Goal: Information Seeking & Learning: Learn about a topic

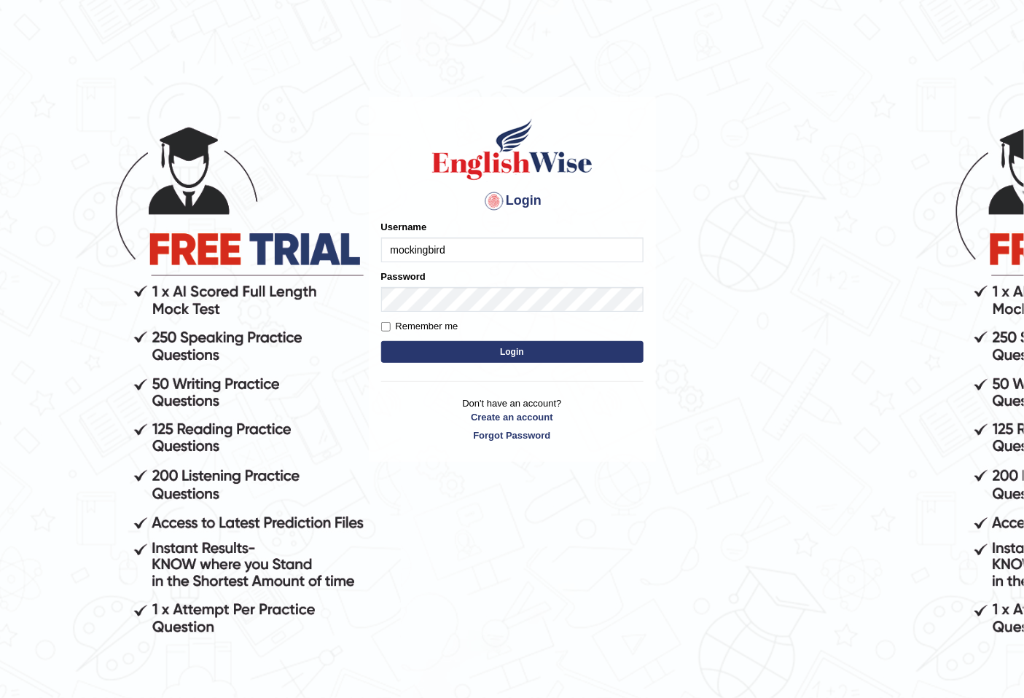
type input "mockingbird"
click at [381, 341] on button "Login" at bounding box center [512, 352] width 262 height 22
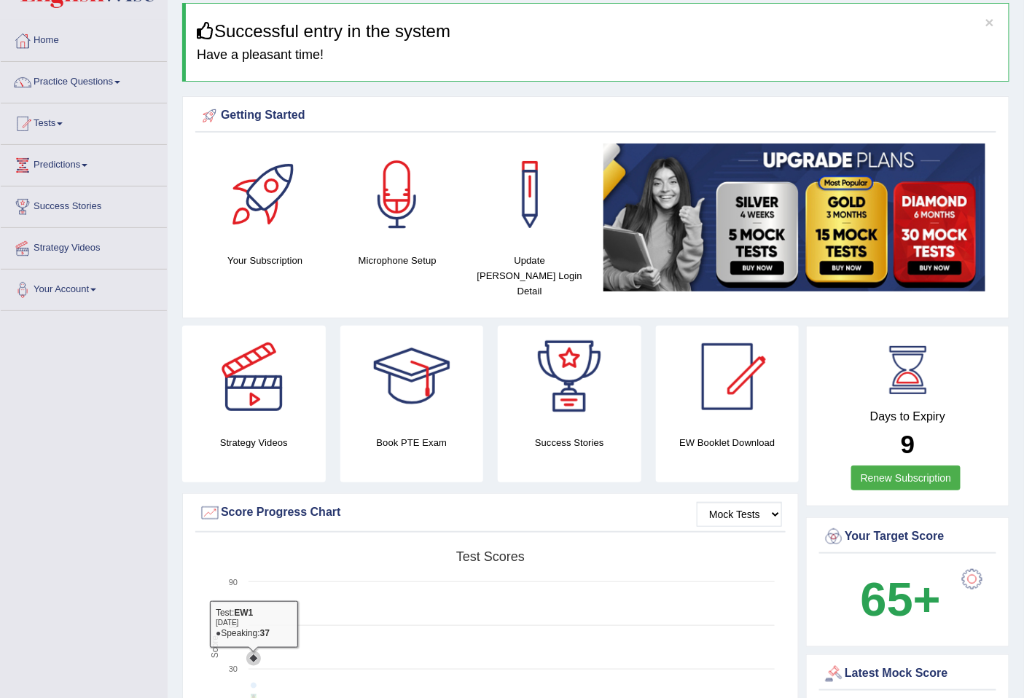
scroll to position [81, 0]
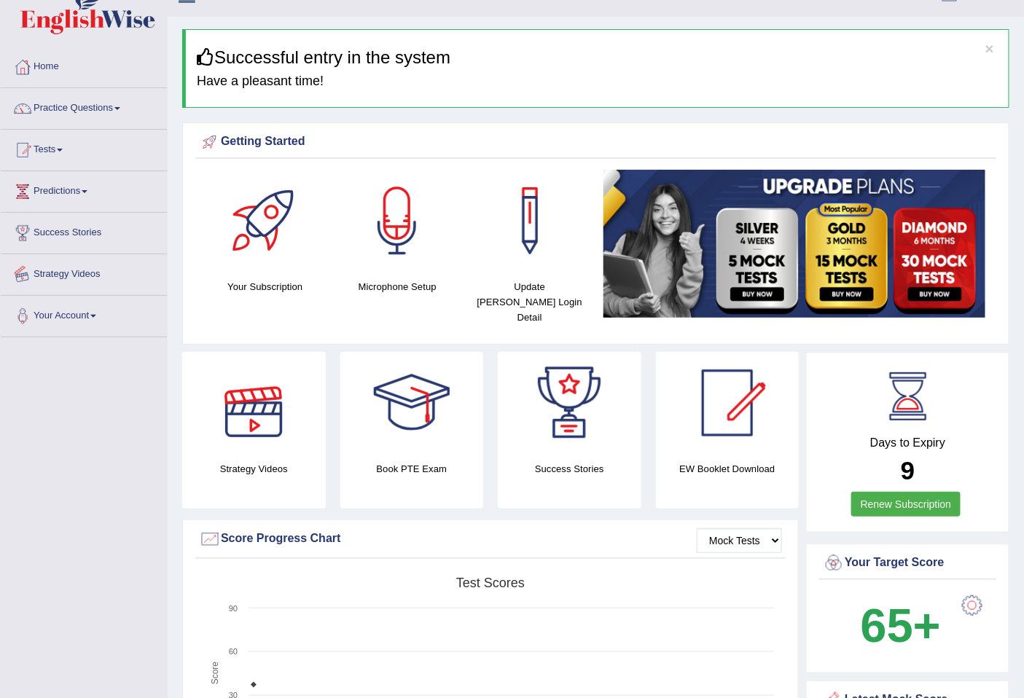
scroll to position [0, 0]
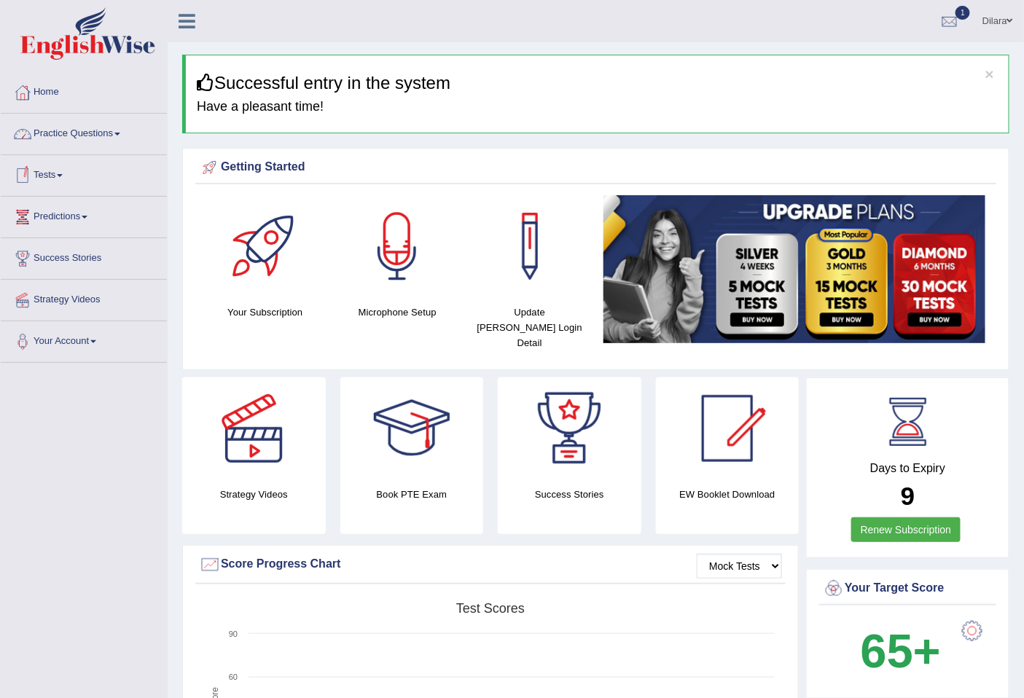
click at [96, 146] on link "Practice Questions" at bounding box center [84, 132] width 166 height 36
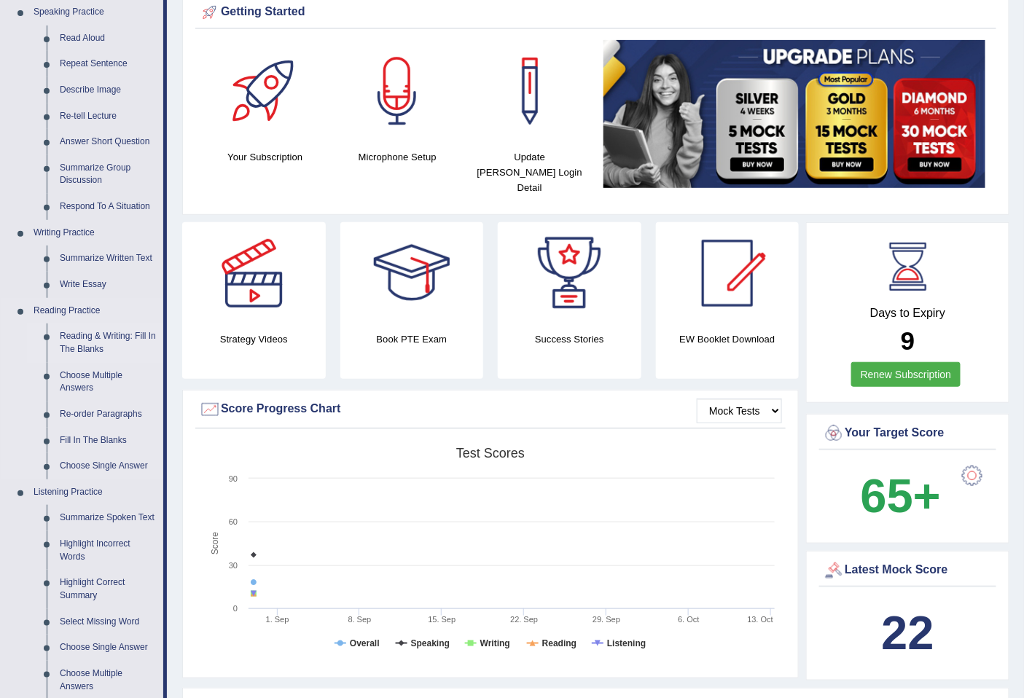
scroll to position [162, 0]
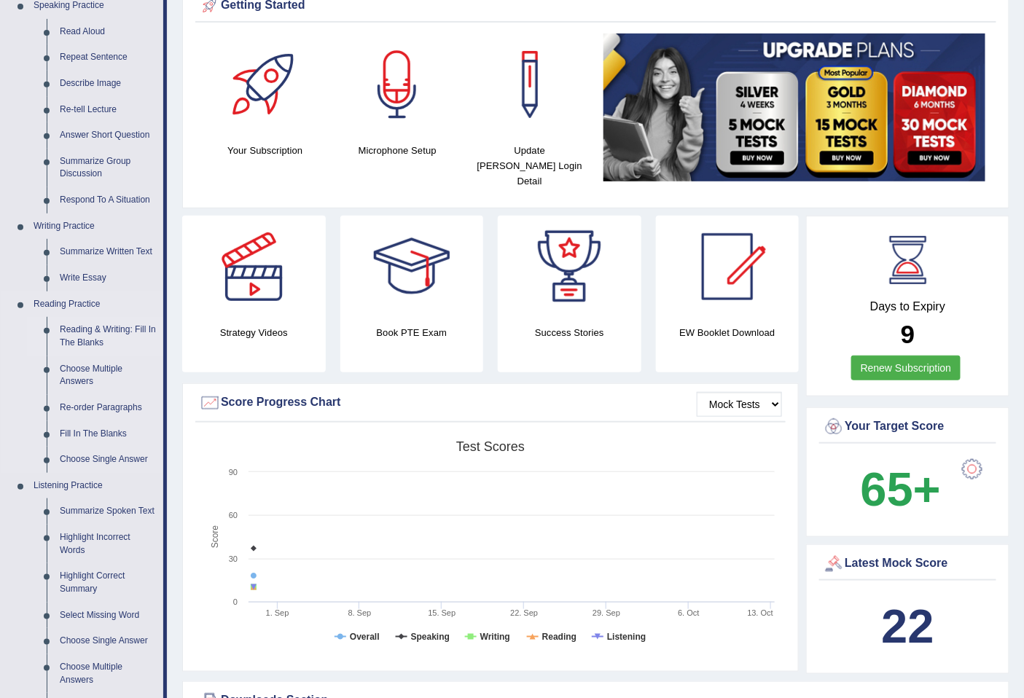
click at [105, 340] on link "Reading & Writing: Fill In The Blanks" at bounding box center [108, 336] width 110 height 39
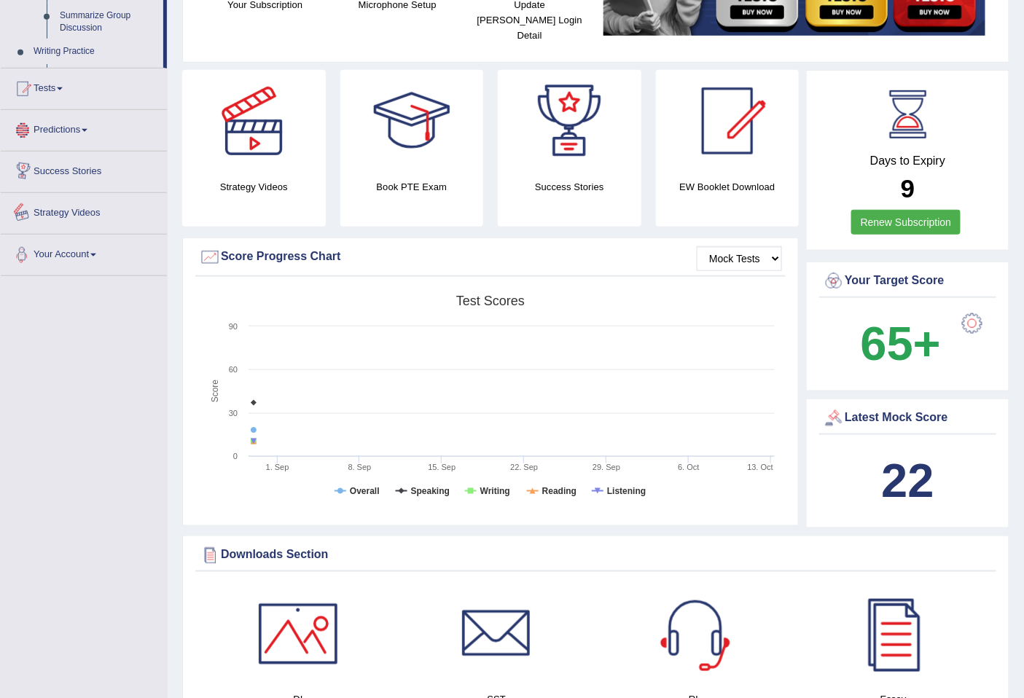
scroll to position [403, 0]
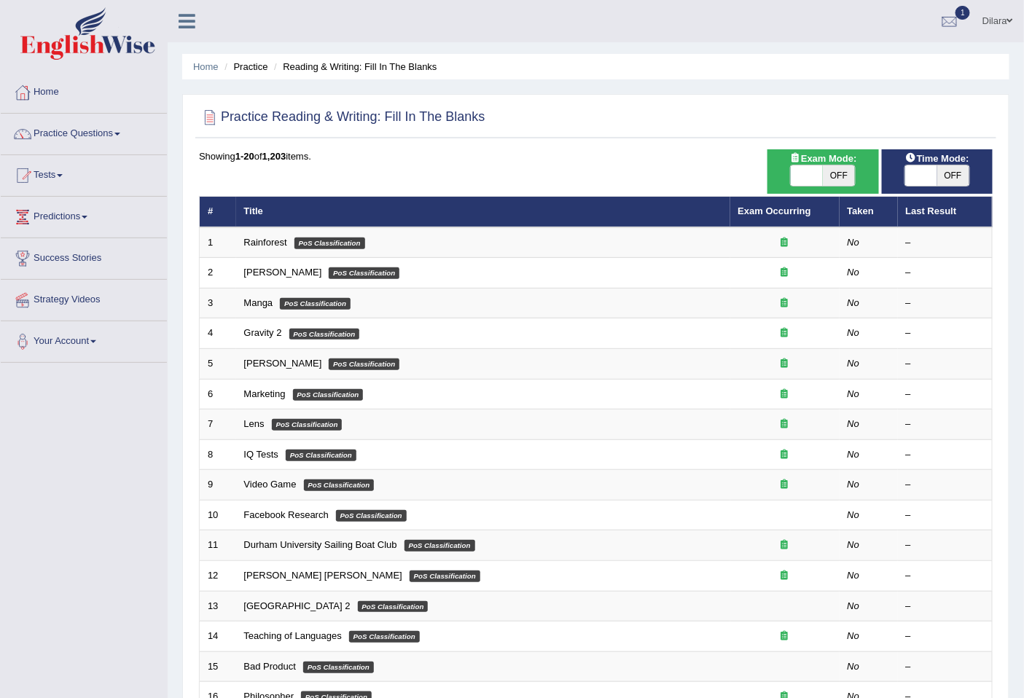
click at [854, 170] on span "OFF" at bounding box center [839, 175] width 32 height 20
checkbox input "true"
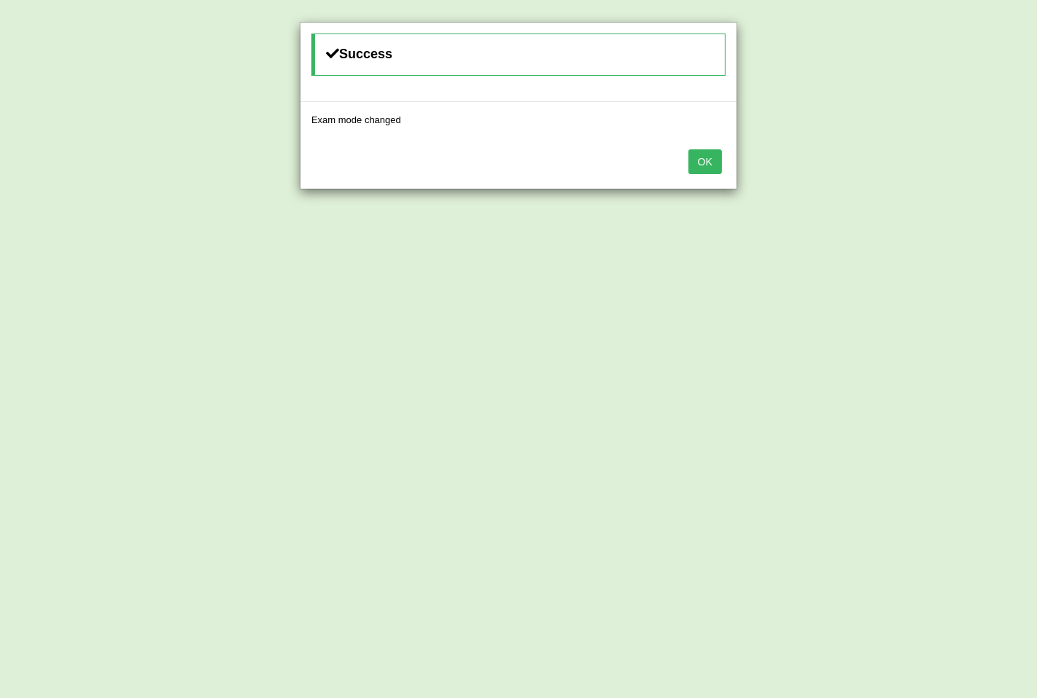
click at [715, 165] on button "OK" at bounding box center [705, 161] width 34 height 25
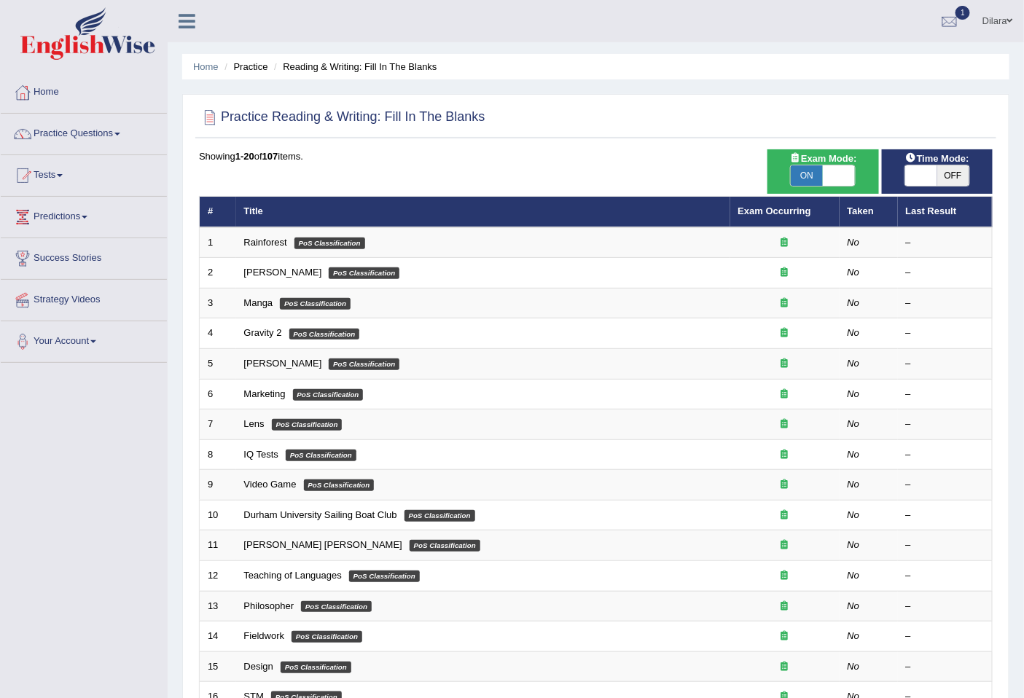
click at [945, 171] on span "OFF" at bounding box center [953, 175] width 32 height 20
checkbox input "true"
click at [945, 171] on span "OFF" at bounding box center [953, 175] width 32 height 20
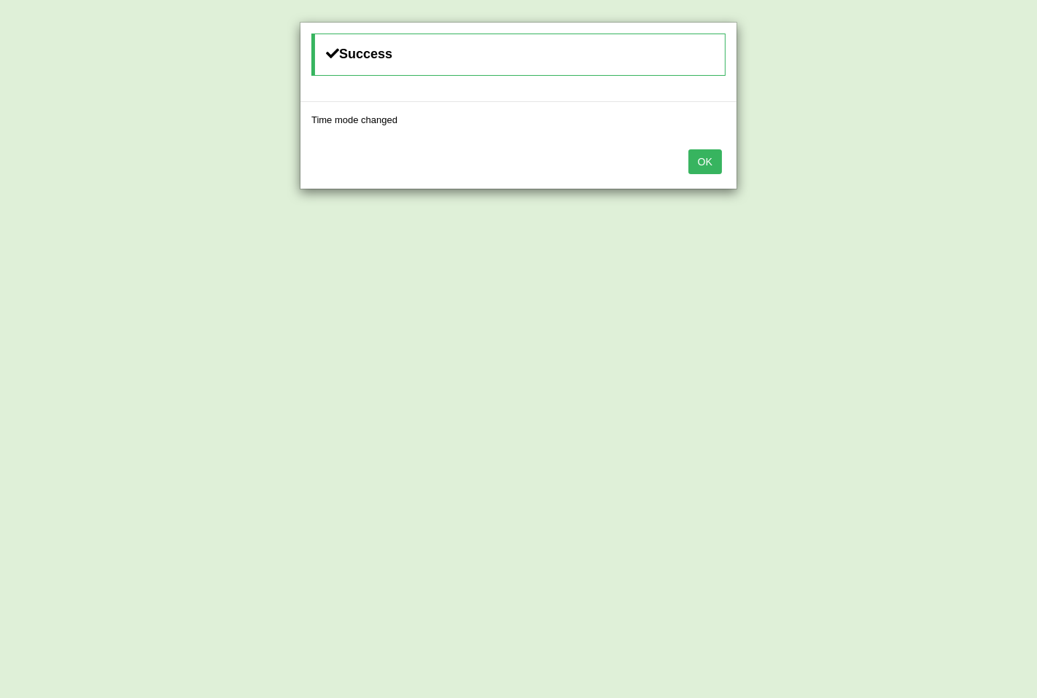
click at [710, 160] on button "OK" at bounding box center [705, 161] width 34 height 25
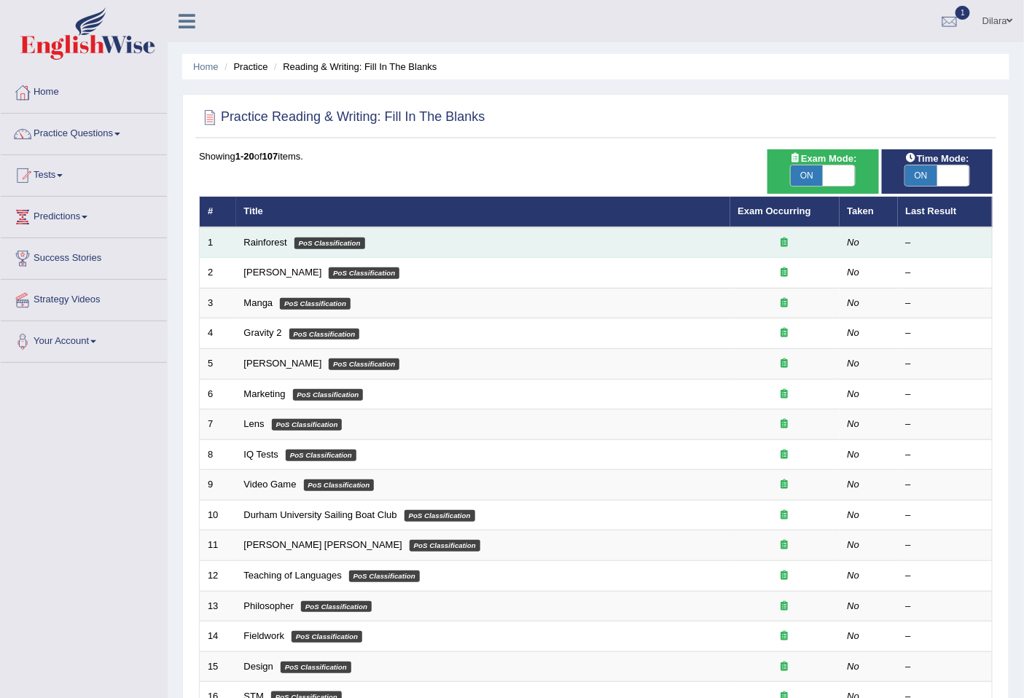
click at [361, 246] on em "PoS Classification" at bounding box center [330, 244] width 71 height 12
click at [280, 231] on td "Rainforest PoS Classification" at bounding box center [483, 242] width 494 height 31
click at [283, 232] on td "Rainforest PoS Classification" at bounding box center [483, 242] width 494 height 31
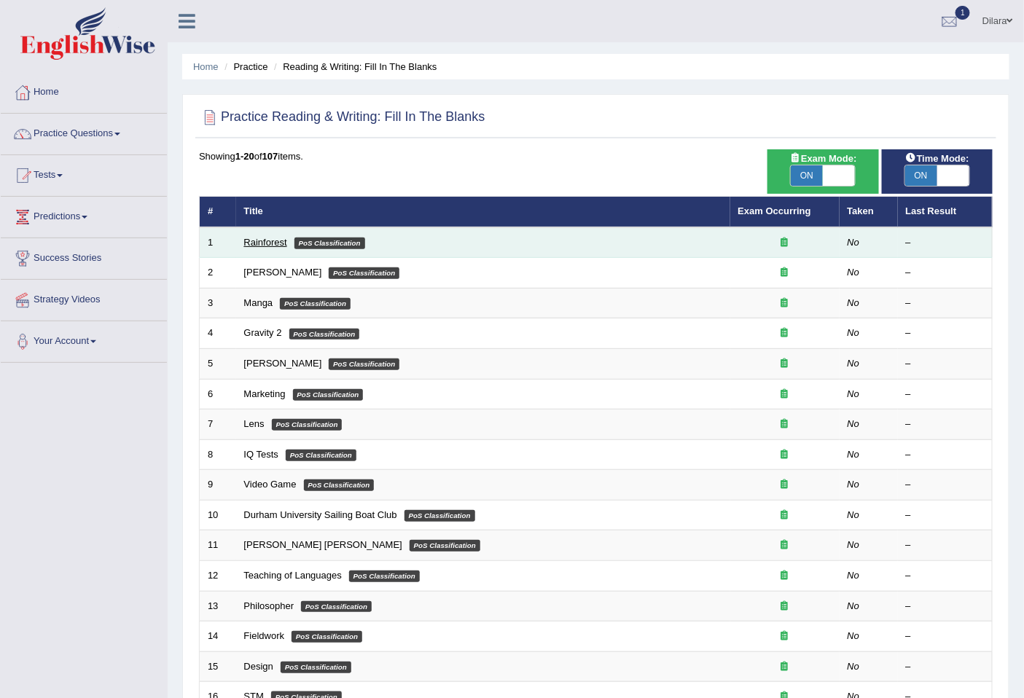
click at [281, 239] on link "Rainforest" at bounding box center [265, 242] width 43 height 11
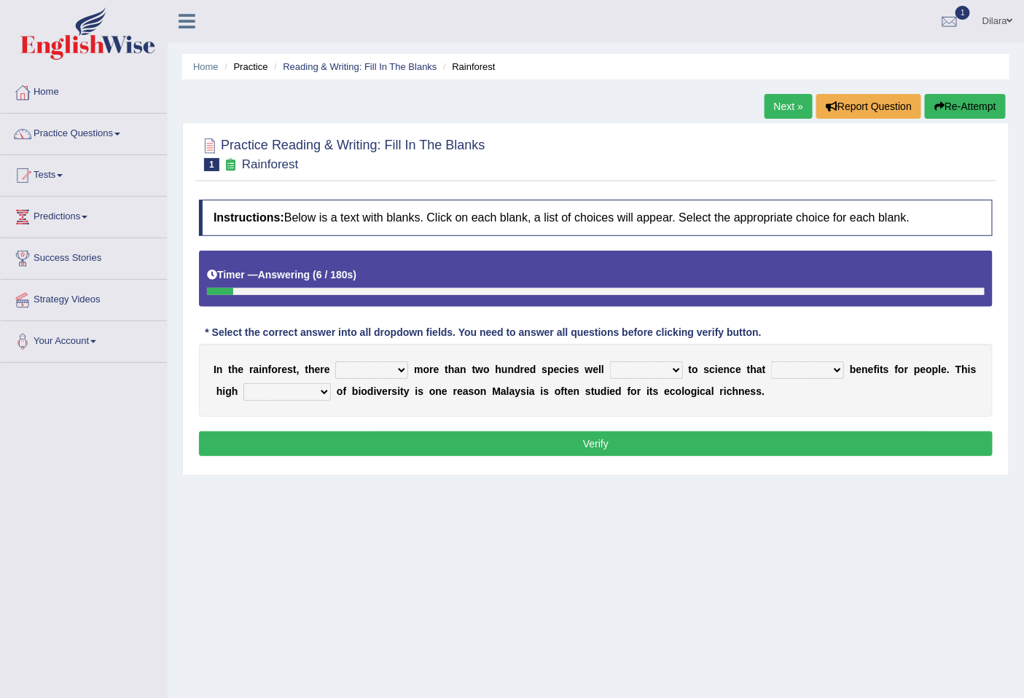
click at [397, 375] on select "have can be has is" at bounding box center [371, 370] width 73 height 17
click at [398, 375] on select "have can be has is" at bounding box center [371, 370] width 73 height 17
click at [399, 373] on select "have can be has is" at bounding box center [371, 370] width 73 height 17
select select "can be"
click at [335, 362] on select "have can be has is" at bounding box center [371, 370] width 73 height 17
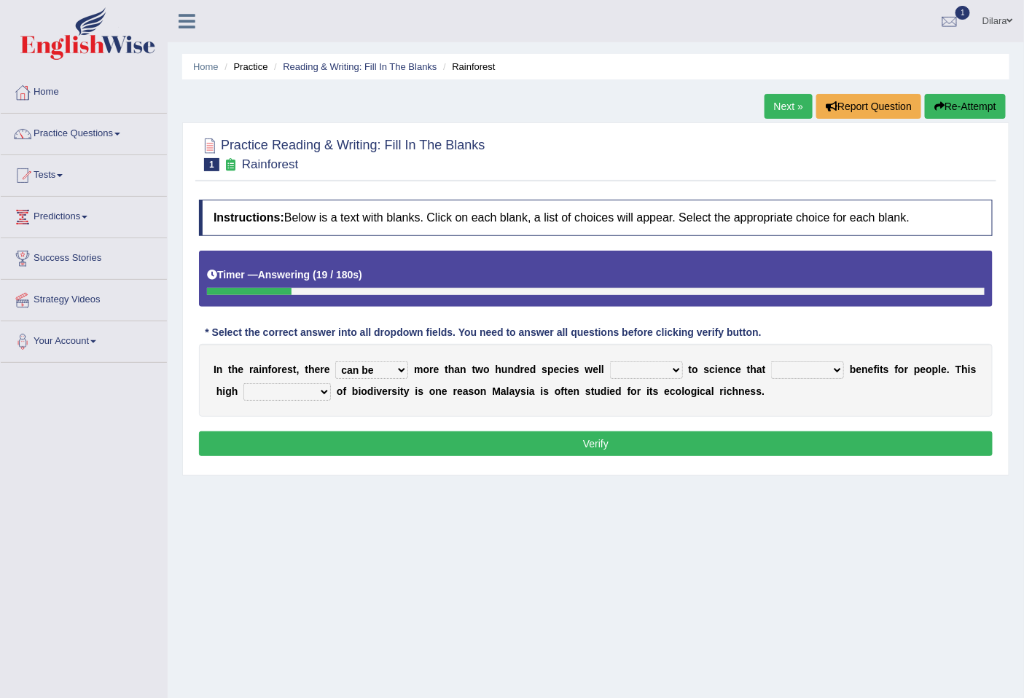
click at [379, 435] on button "Verify" at bounding box center [596, 444] width 794 height 25
click at [631, 369] on select "knowing known knew know" at bounding box center [646, 370] width 73 height 17
select select "known"
click at [610, 362] on select "knowing known knew know" at bounding box center [646, 370] width 73 height 17
click at [653, 423] on div "Instructions: Below is a text with blanks. Click on each blank, a list of choic…" at bounding box center [595, 330] width 801 height 276
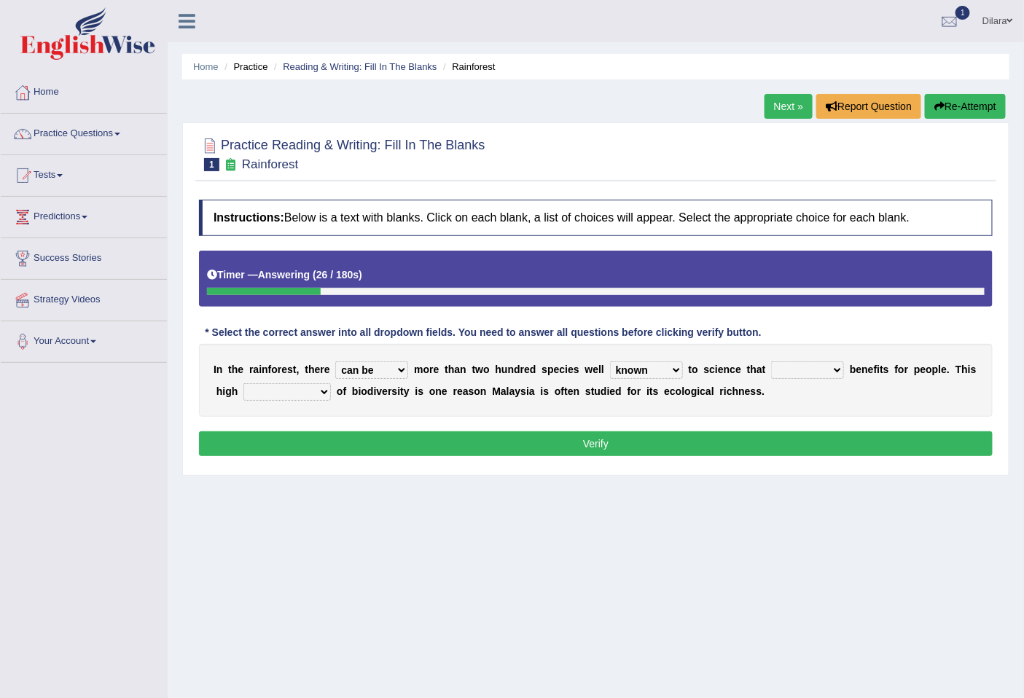
click at [792, 380] on div "I n t h e r a i n f o r e s t , t h e r e have can be has is m o r e t h a n t …" at bounding box center [596, 380] width 794 height 73
click at [802, 373] on select "contain contained containing contains" at bounding box center [807, 370] width 73 height 17
click at [771, 362] on select "contain contained containing contains" at bounding box center [807, 370] width 73 height 17
click at [828, 380] on div "I n t h e r a i n f o r e s t , t h e r e have can be has is m o r e t h a n t …" at bounding box center [596, 380] width 794 height 73
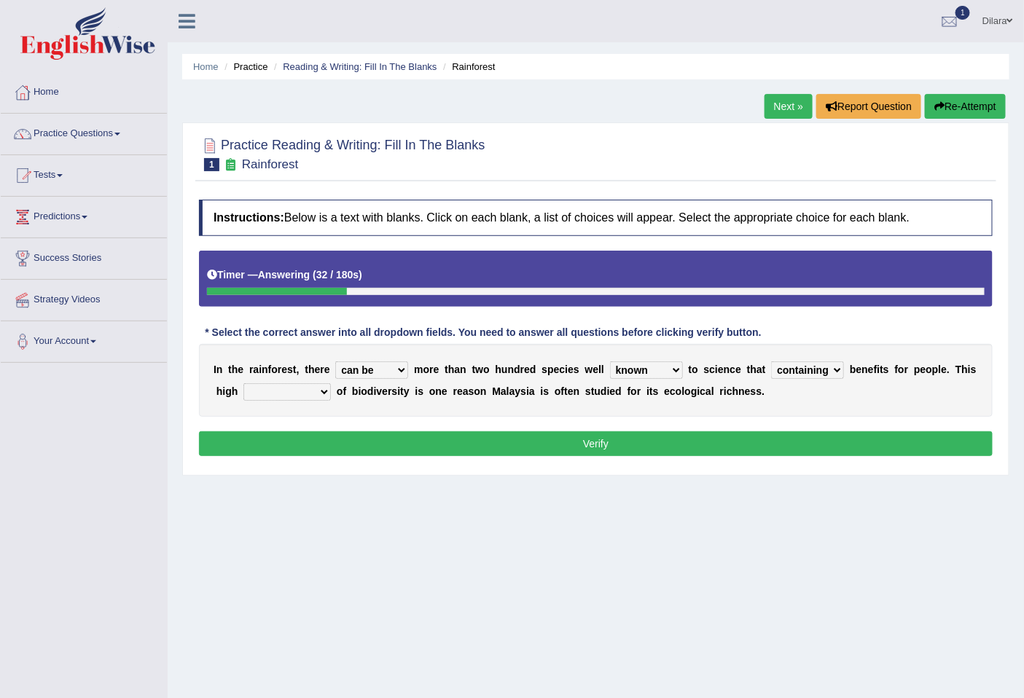
click at [831, 376] on select "contain contained containing contains" at bounding box center [807, 370] width 73 height 17
click at [827, 373] on select "contain contained containing contains" at bounding box center [807, 370] width 73 height 17
select select "contain"
click at [771, 362] on select "contain contained containing contains" at bounding box center [807, 370] width 73 height 17
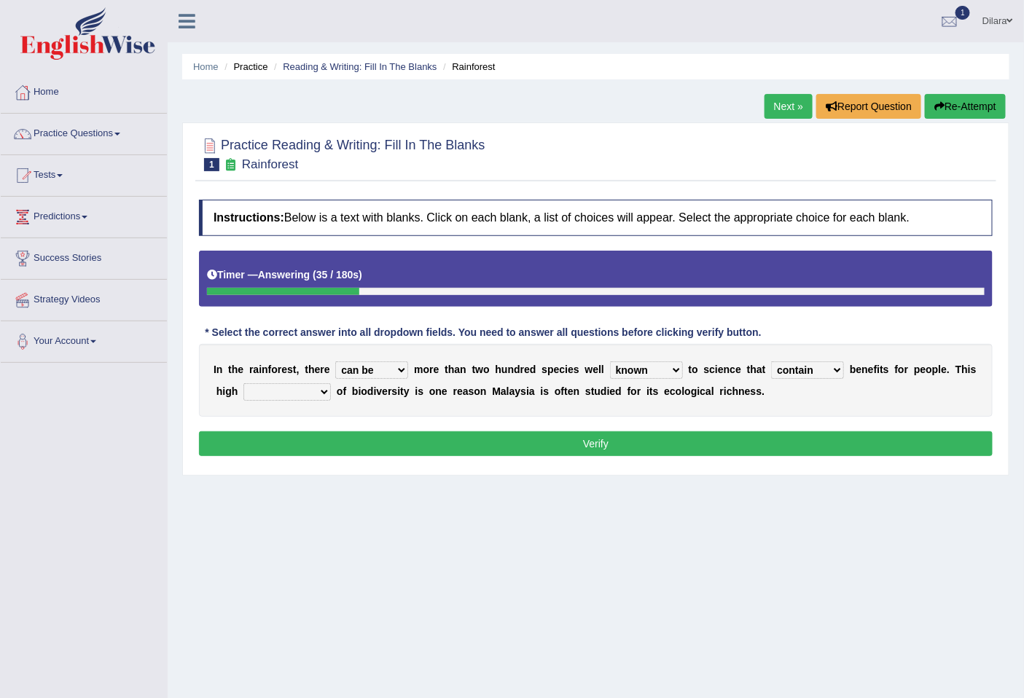
click at [319, 399] on select "condensation conjunction continuity complexity" at bounding box center [286, 391] width 87 height 17
click at [318, 394] on select "condensation conjunction continuity complexity" at bounding box center [286, 391] width 87 height 17
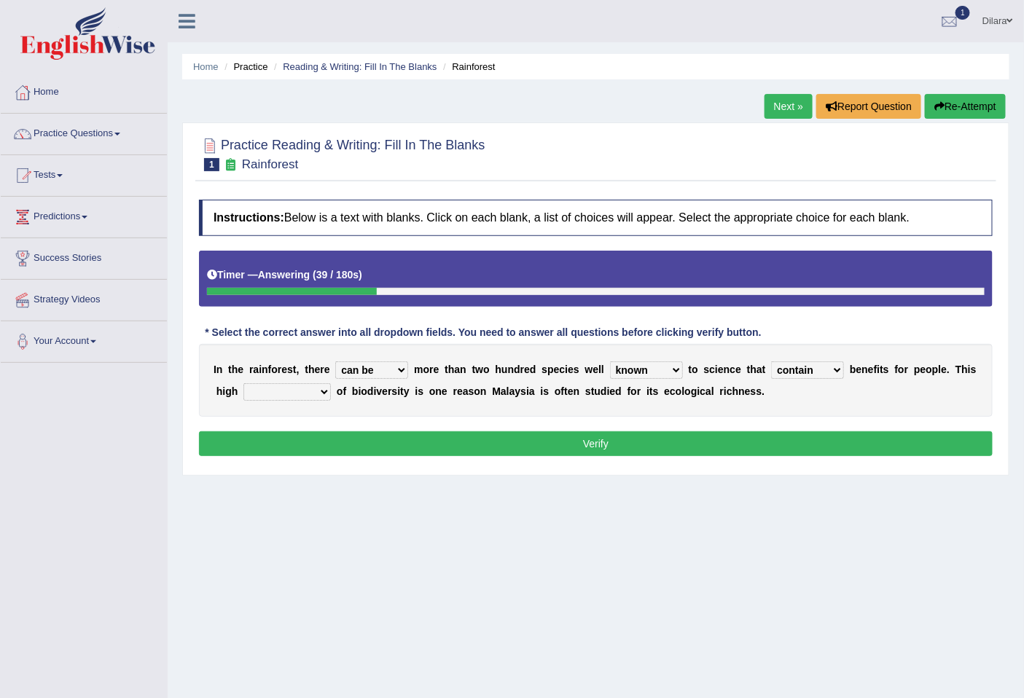
click at [243, 383] on select "condensation conjunction continuity complexity" at bounding box center [286, 391] width 87 height 17
click at [302, 402] on div "I n t h e r a i n f o r e s t , t h e r e have can be has is m o r e t h a n t …" at bounding box center [596, 380] width 794 height 73
click at [309, 396] on select "condensation conjunction continuity complexity" at bounding box center [286, 391] width 87 height 17
select select "condensation"
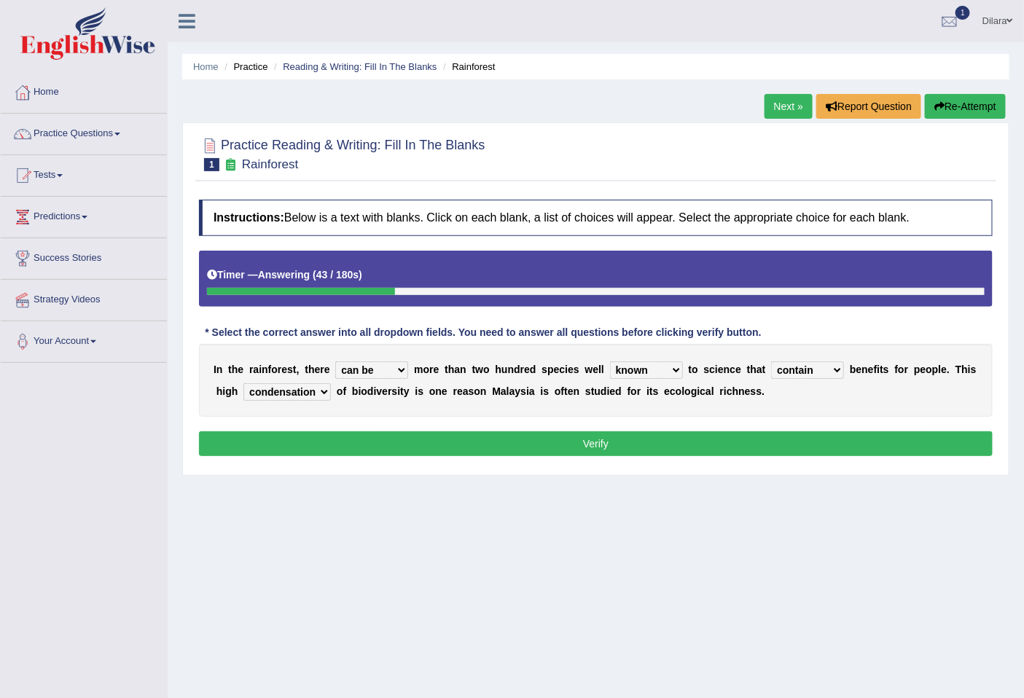
click at [243, 383] on select "condensation conjunction continuity complexity" at bounding box center [286, 391] width 87 height 17
click at [496, 436] on button "Verify" at bounding box center [596, 444] width 794 height 25
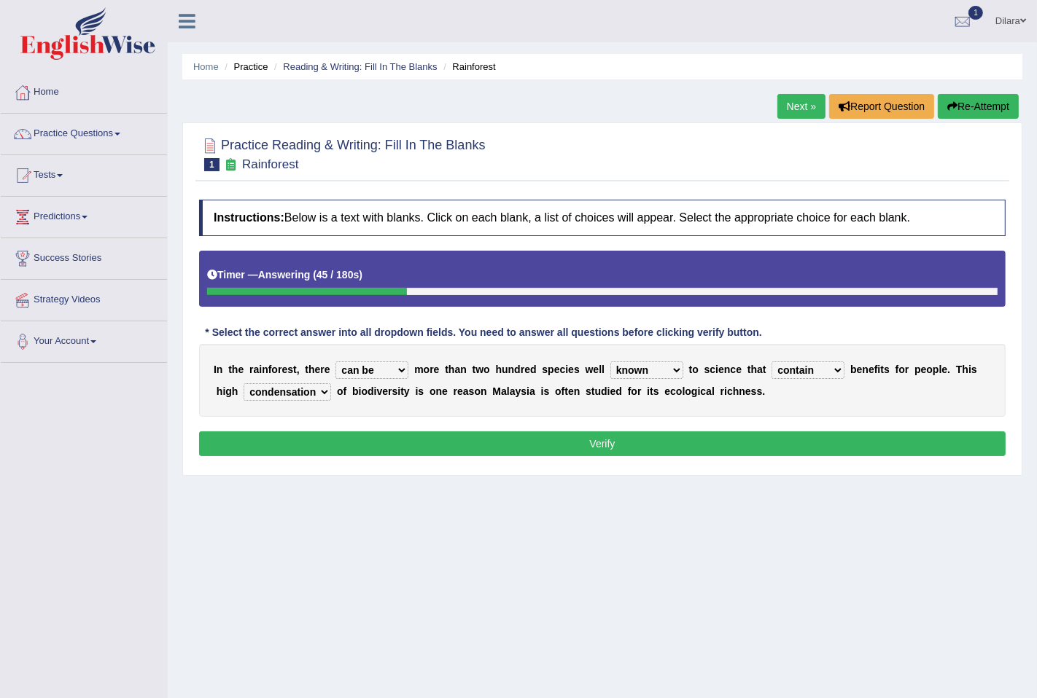
click at [496, 436] on div "Home Practice Reading & Writing: Fill In The Blanks Rainforest Next » Report Qu…" at bounding box center [602, 364] width 869 height 729
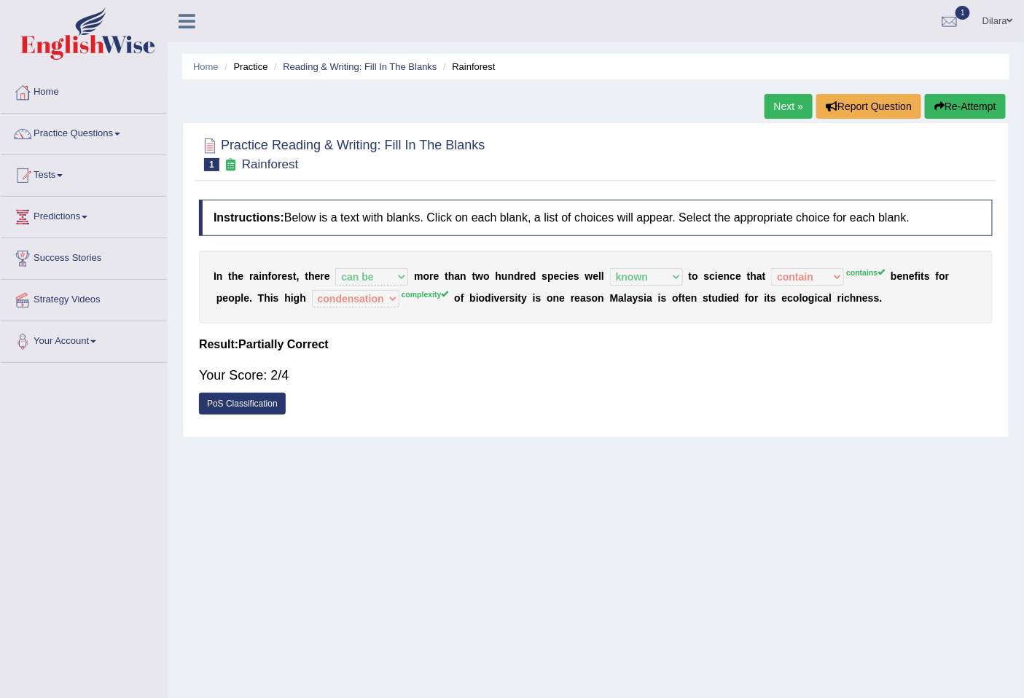
click at [257, 402] on link "PoS Classification" at bounding box center [242, 404] width 87 height 22
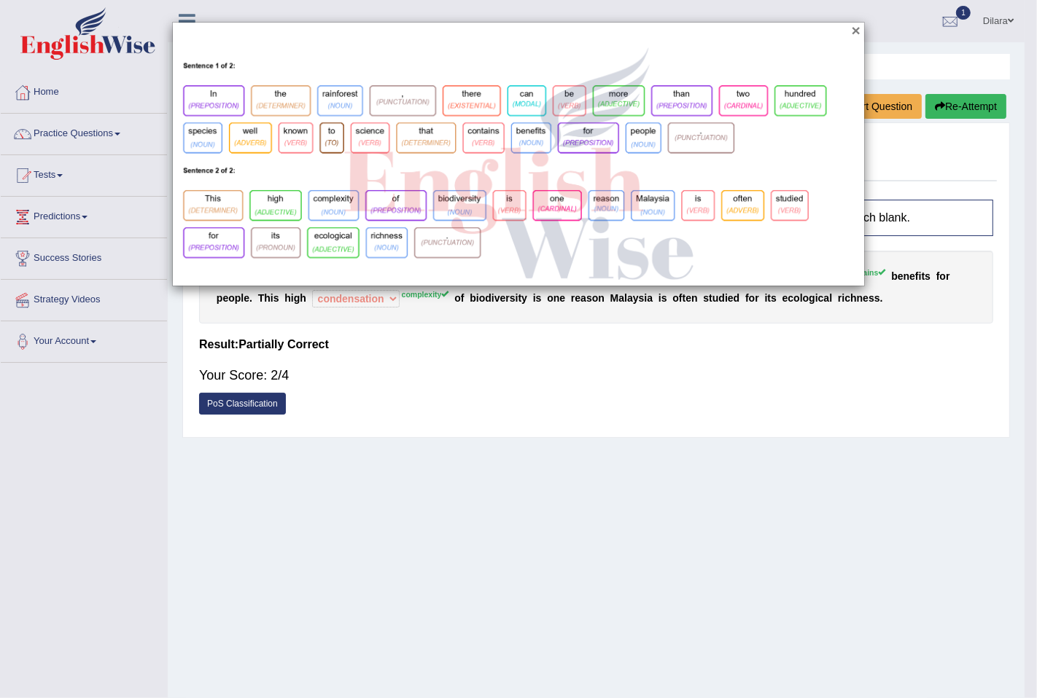
click at [857, 36] on button "×" at bounding box center [855, 30] width 9 height 15
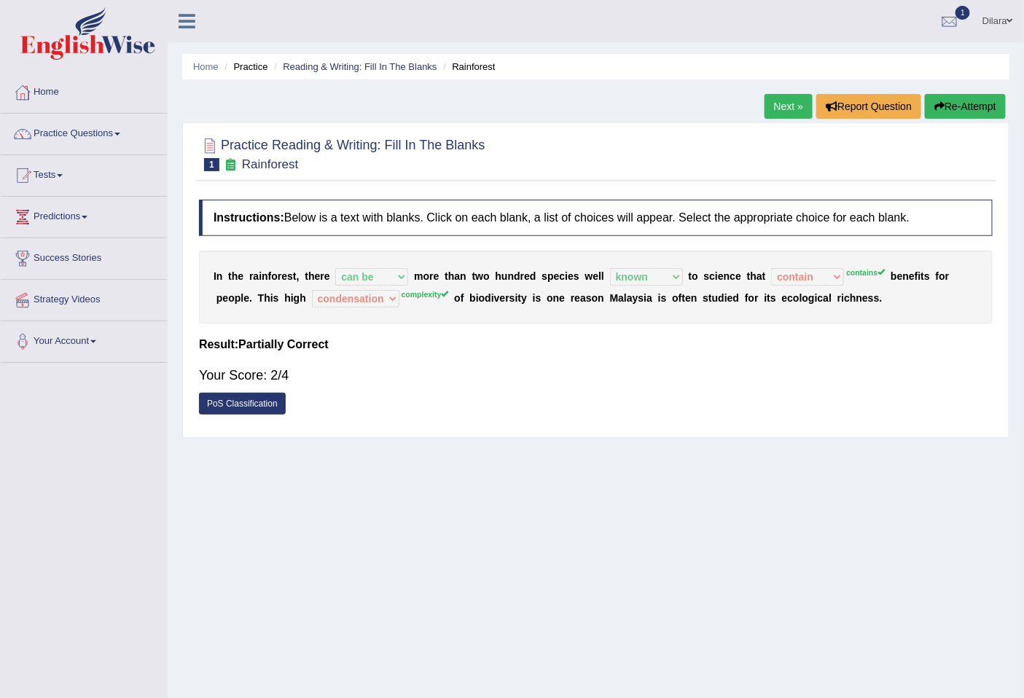
click at [785, 110] on link "Next »" at bounding box center [789, 106] width 48 height 25
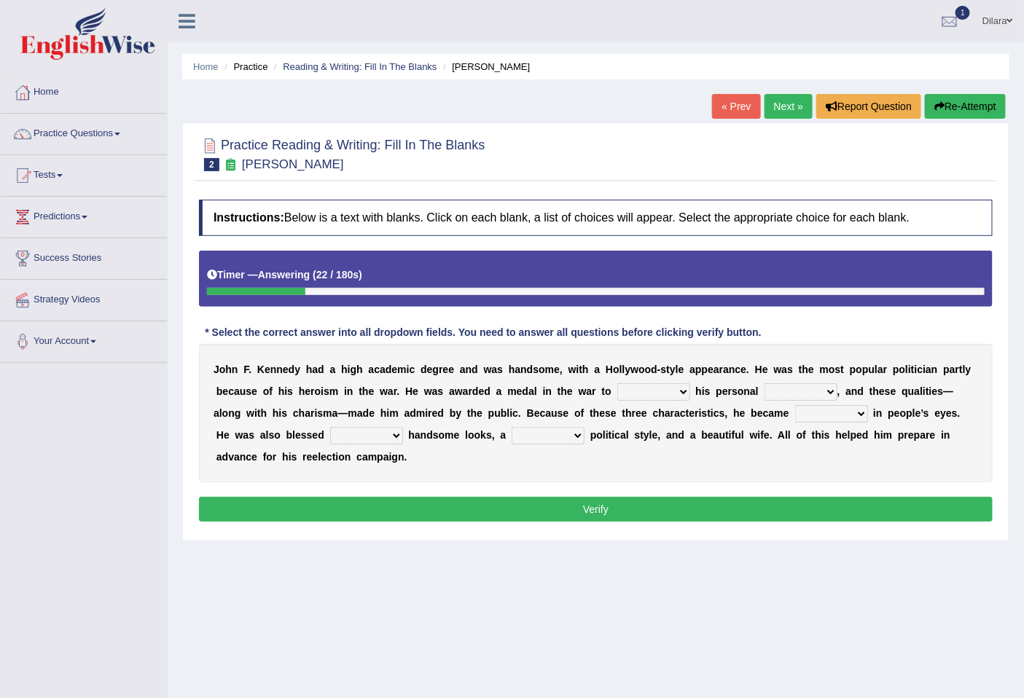
click at [627, 391] on select "prove show evidence upthrow" at bounding box center [653, 391] width 73 height 17
click at [617, 383] on select "prove show evidence upthrow" at bounding box center [653, 391] width 73 height 17
click at [789, 394] on select "passion courage charm liking" at bounding box center [801, 391] width 73 height 17
click at [679, 401] on div "J o h n F . K e n n e d y h a d a h i g h a c a d e m i c d e g r e e a n d w a…" at bounding box center [596, 413] width 794 height 139
click at [683, 397] on select "prove show evidence upthrow" at bounding box center [653, 391] width 73 height 17
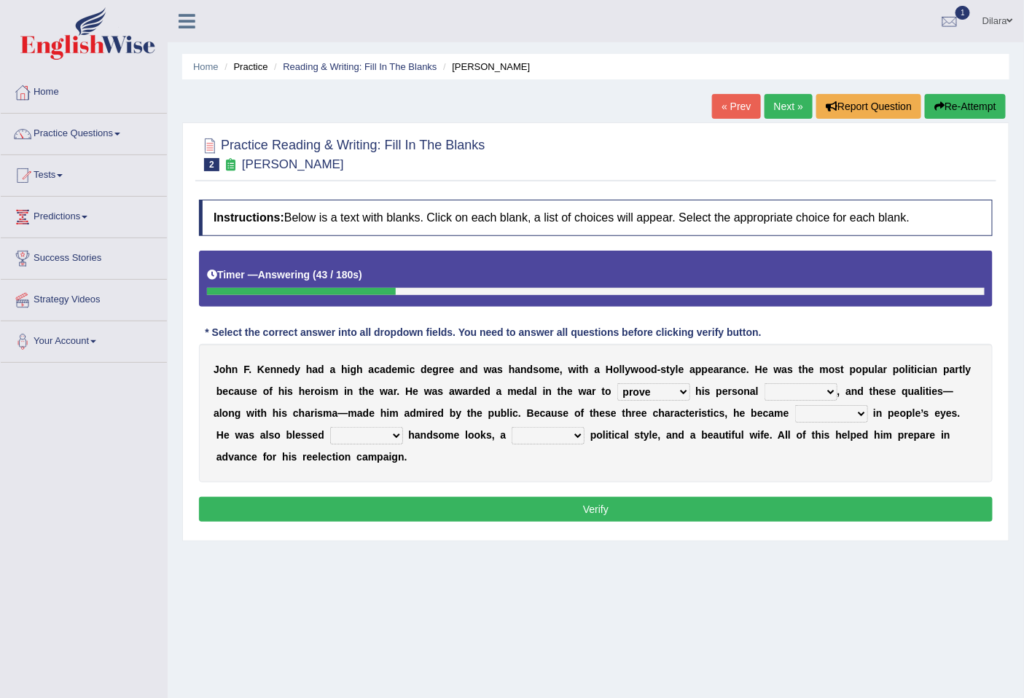
select select "upthrow"
click at [617, 383] on select "prove show evidence upthrow" at bounding box center [653, 391] width 73 height 17
click at [782, 402] on div "J o h n F . K e n n e d y h a d a h i g h a c a d e m i c d e g r e e a n d w a…" at bounding box center [596, 413] width 794 height 139
click at [800, 388] on select "passion courage charm liking" at bounding box center [801, 391] width 73 height 17
select select "courage"
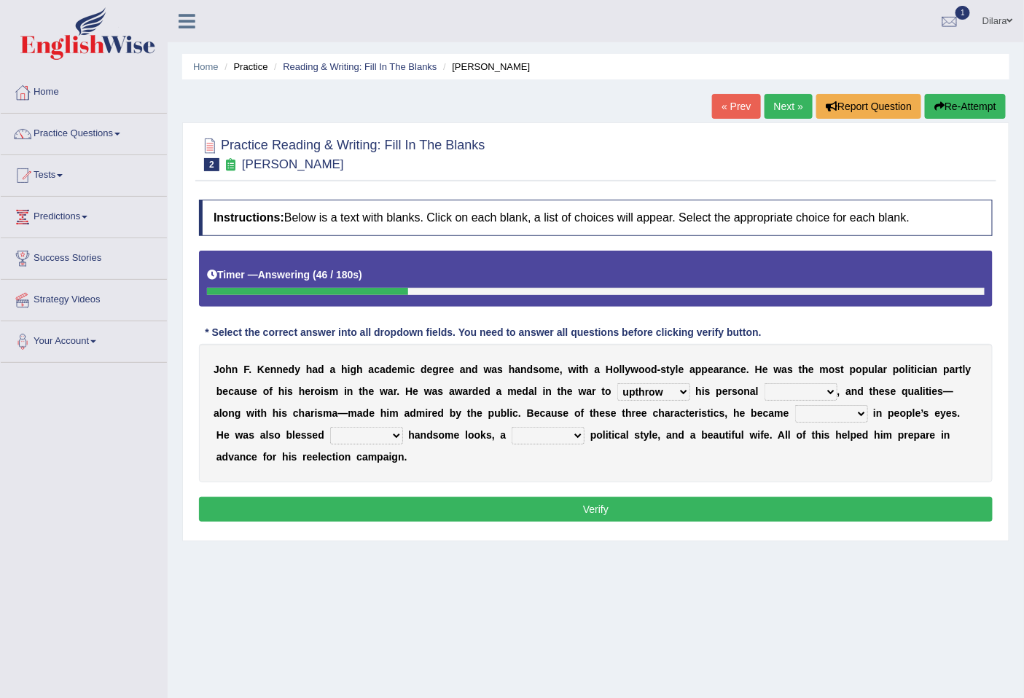
click at [765, 383] on select "passion courage charm liking" at bounding box center [801, 391] width 73 height 17
click at [807, 416] on select "iconic ironic identical impotent" at bounding box center [831, 413] width 73 height 17
click at [848, 416] on select "iconic ironic identical impotent" at bounding box center [831, 413] width 73 height 17
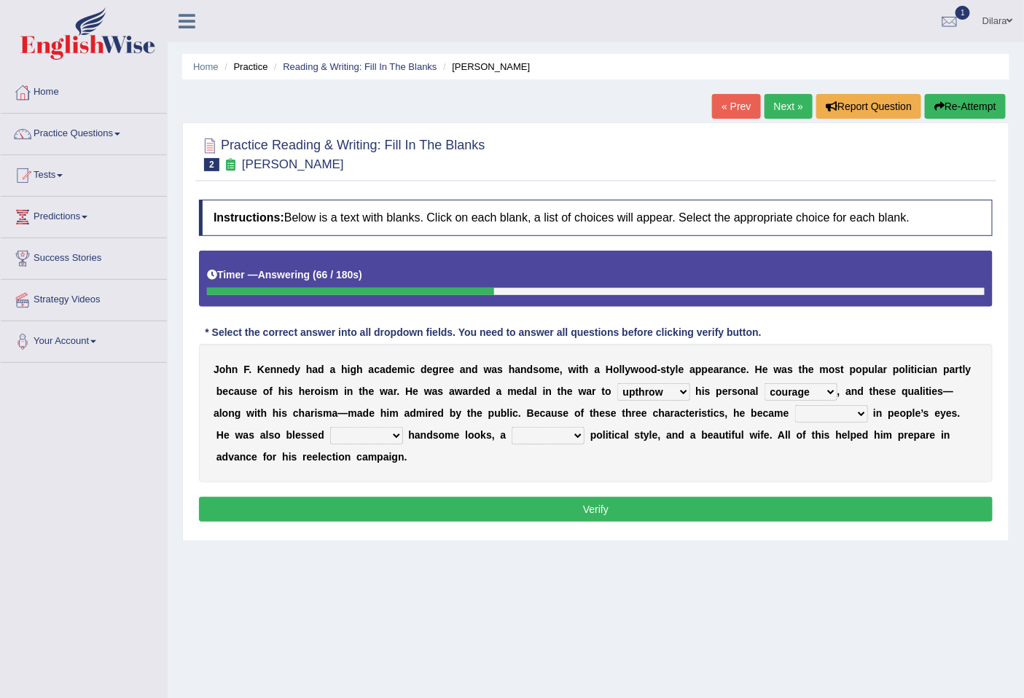
click at [848, 416] on select "iconic ironic identical impotent" at bounding box center [831, 413] width 73 height 17
select select "iconic"
click at [795, 405] on select "iconic ironic identical impotent" at bounding box center [831, 413] width 73 height 17
click at [840, 460] on div "J o h n F . K e n n e d y h a d a h i g h a c a d e m i c d e g r e e a n d w a…" at bounding box center [596, 413] width 794 height 139
click at [384, 438] on select "with in upon to" at bounding box center [366, 435] width 73 height 17
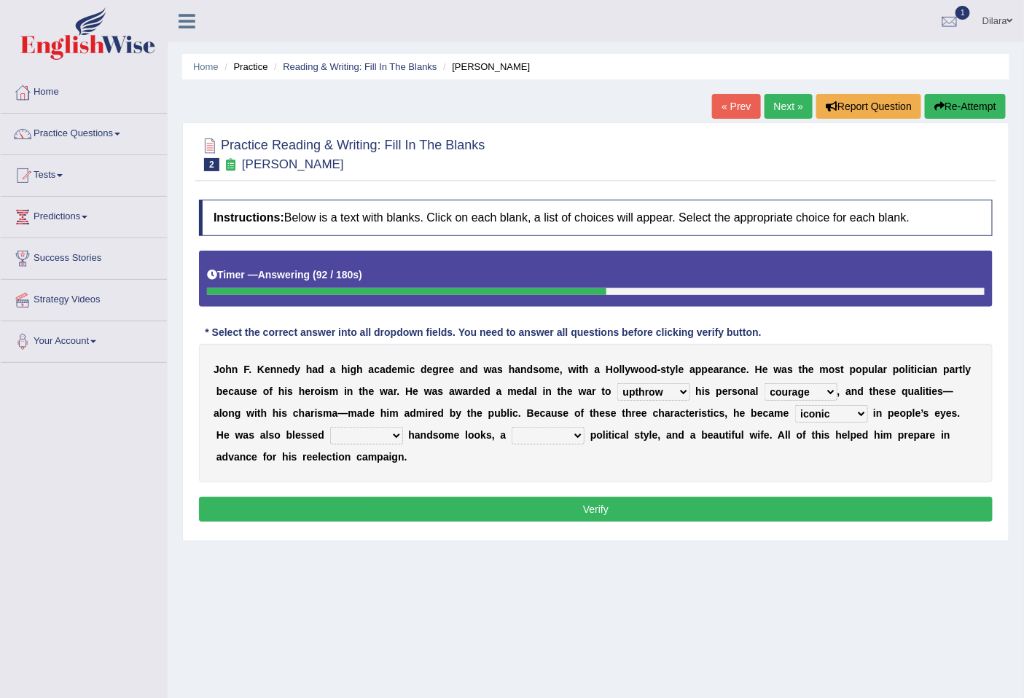
select select "with"
click at [330, 427] on select "with in upon to" at bounding box center [366, 435] width 73 height 17
click at [549, 443] on select "mending mends mended mend" at bounding box center [548, 435] width 73 height 17
select select "mending"
click at [512, 427] on select "mending mends mended mend" at bounding box center [548, 435] width 73 height 17
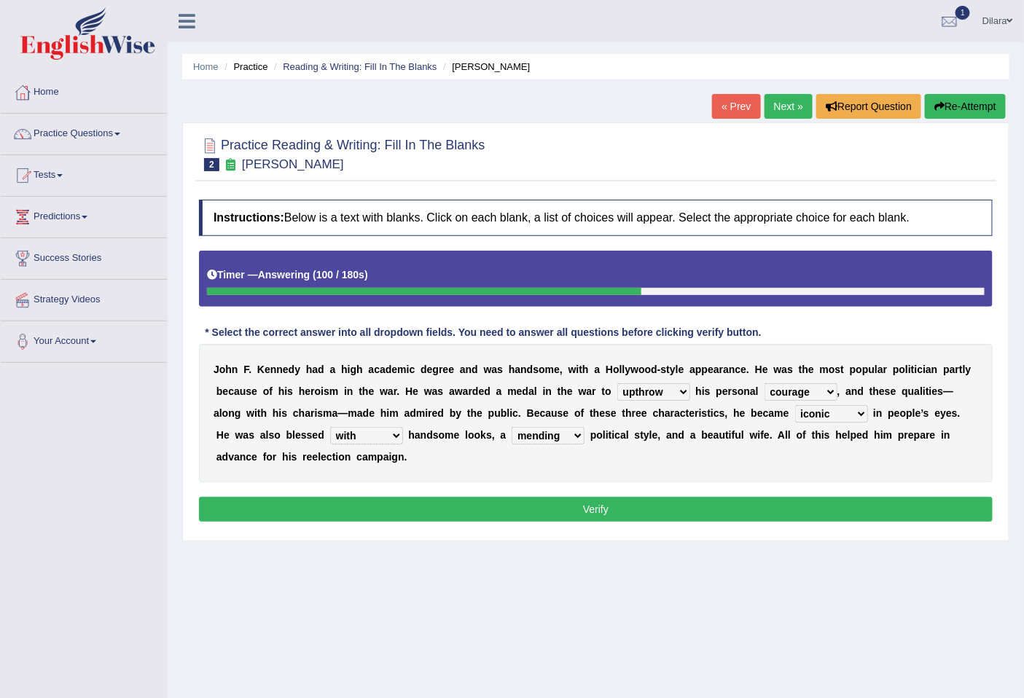
click at [493, 499] on button "Verify" at bounding box center [596, 509] width 794 height 25
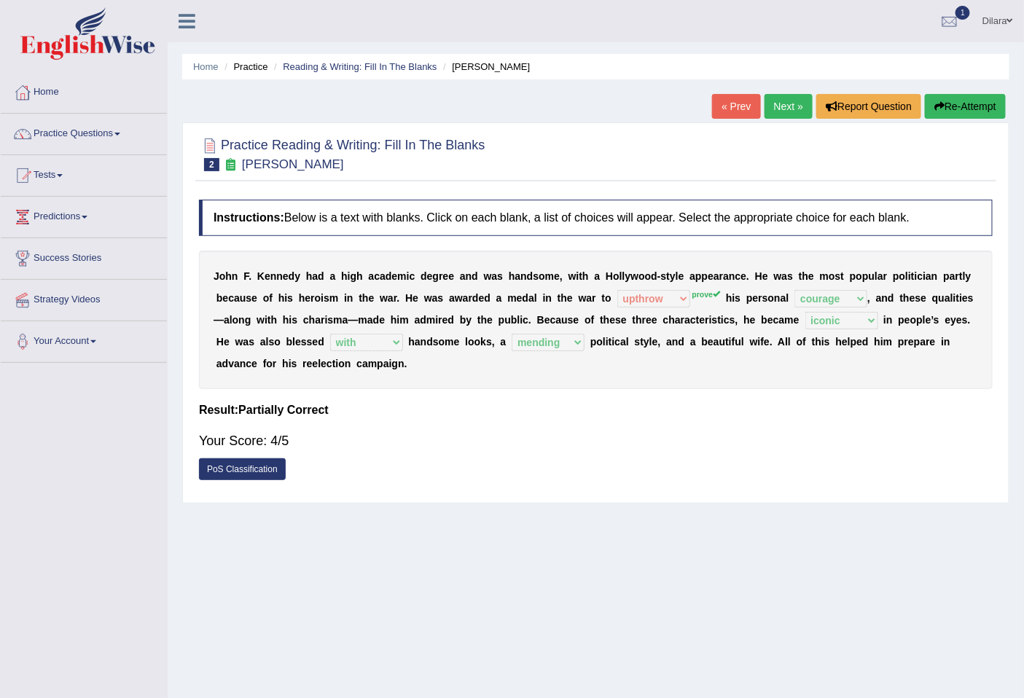
click at [771, 113] on link "Next »" at bounding box center [789, 106] width 48 height 25
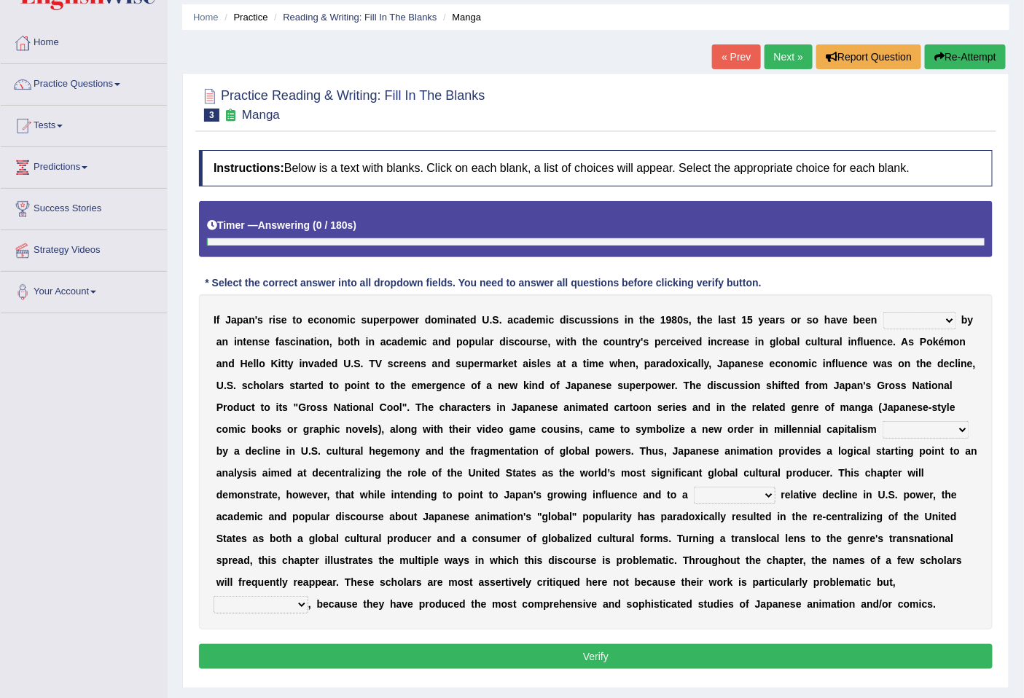
scroll to position [87, 0]
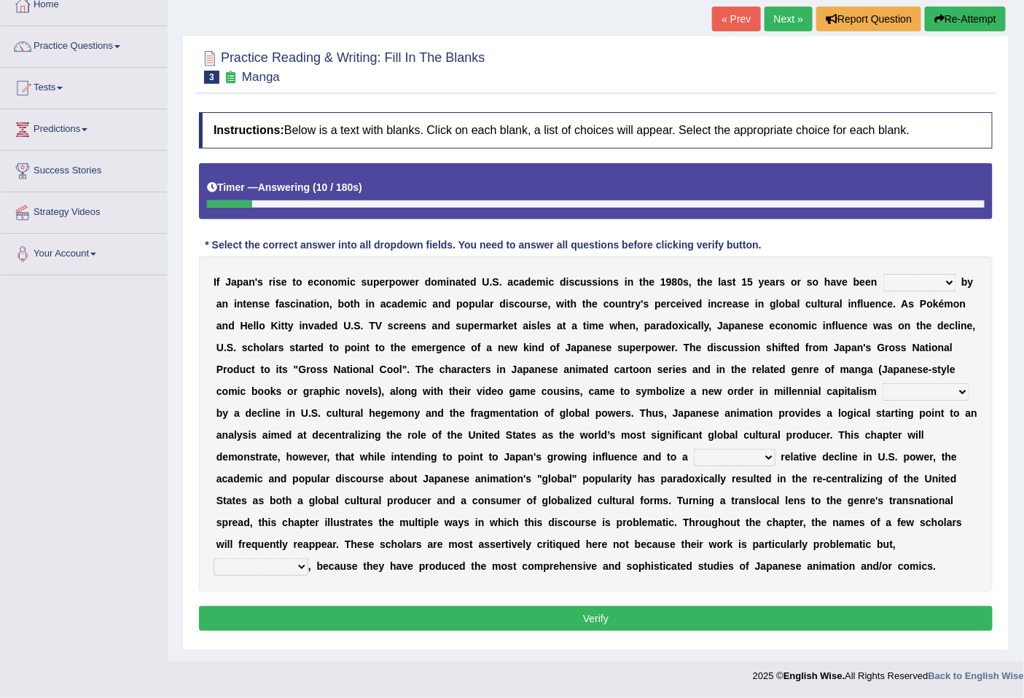
click at [909, 280] on select "marked dedicated made inspired" at bounding box center [920, 282] width 73 height 17
click at [913, 280] on select "marked dedicated made inspired" at bounding box center [920, 282] width 73 height 17
select select "marked"
click at [884, 274] on select "marked dedicated made inspired" at bounding box center [920, 282] width 73 height 17
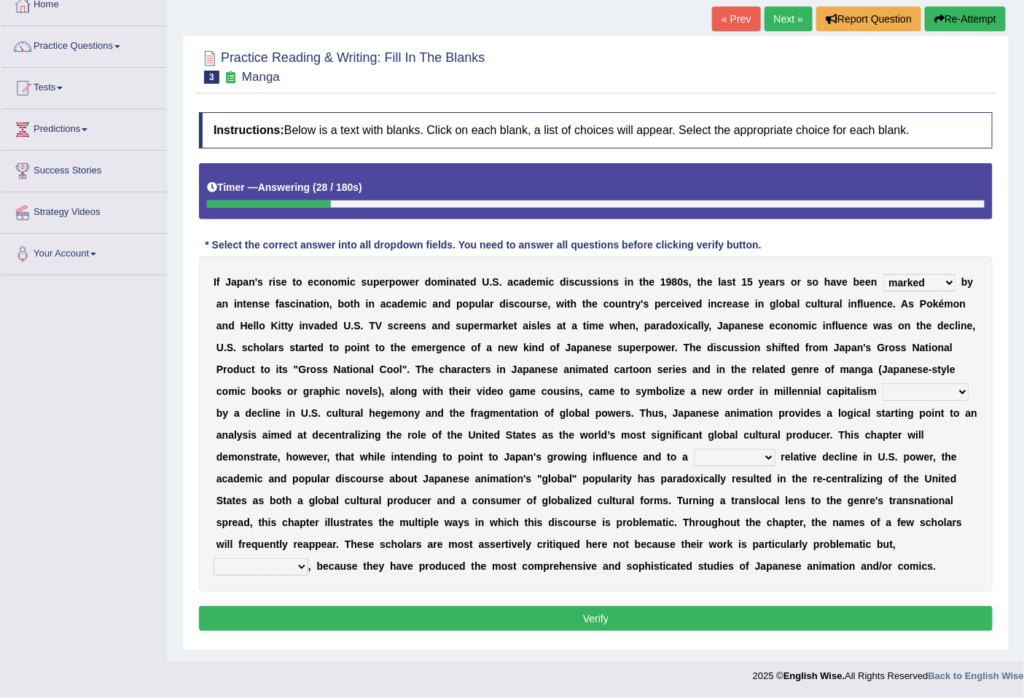
click at [911, 397] on select "pocessed characterized opposed tangled" at bounding box center [926, 391] width 87 height 17
select select "pocessed"
click at [883, 383] on select "pocessed characterized opposed tangled" at bounding box center [926, 391] width 87 height 17
click at [773, 456] on select "concomitant discrete proportional legitimate" at bounding box center [735, 457] width 82 height 17
click at [954, 394] on select "pocessed characterized opposed tangled" at bounding box center [926, 391] width 87 height 17
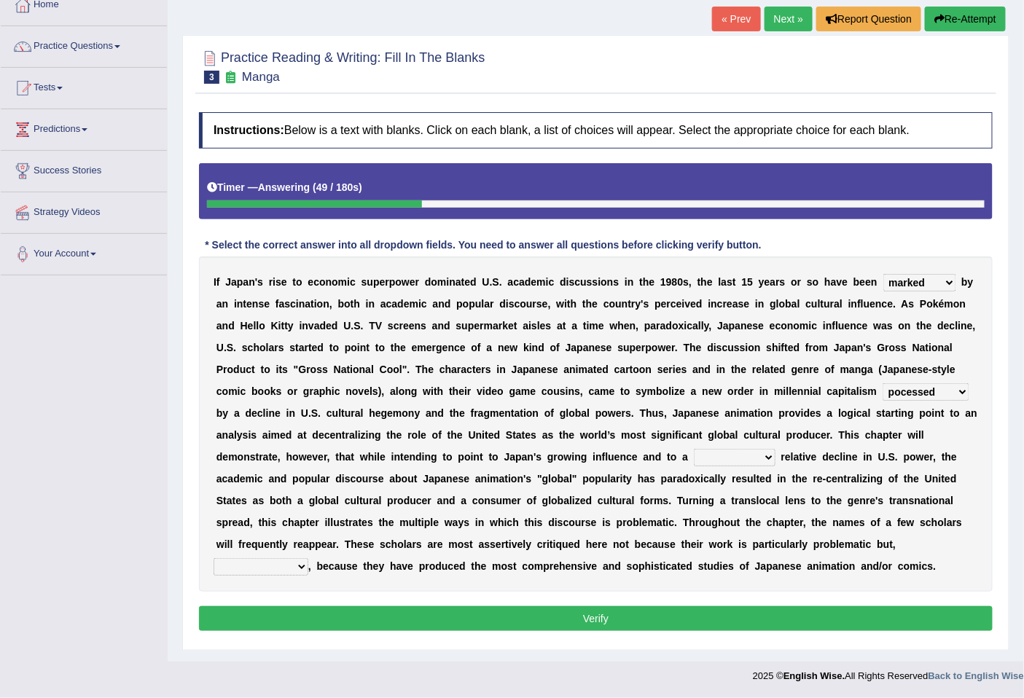
click at [927, 281] on select "marked dedicated made inspired" at bounding box center [920, 282] width 73 height 17
click at [926, 281] on select "marked dedicated made inspired" at bounding box center [920, 282] width 73 height 17
click at [741, 336] on div "I f J a p a n ' s r i s e t o e c o n o m i c s u p e r p o w e r d o m i n a t…" at bounding box center [596, 424] width 794 height 335
click at [726, 450] on select "concomitant discrete proportional legitimate" at bounding box center [735, 457] width 82 height 17
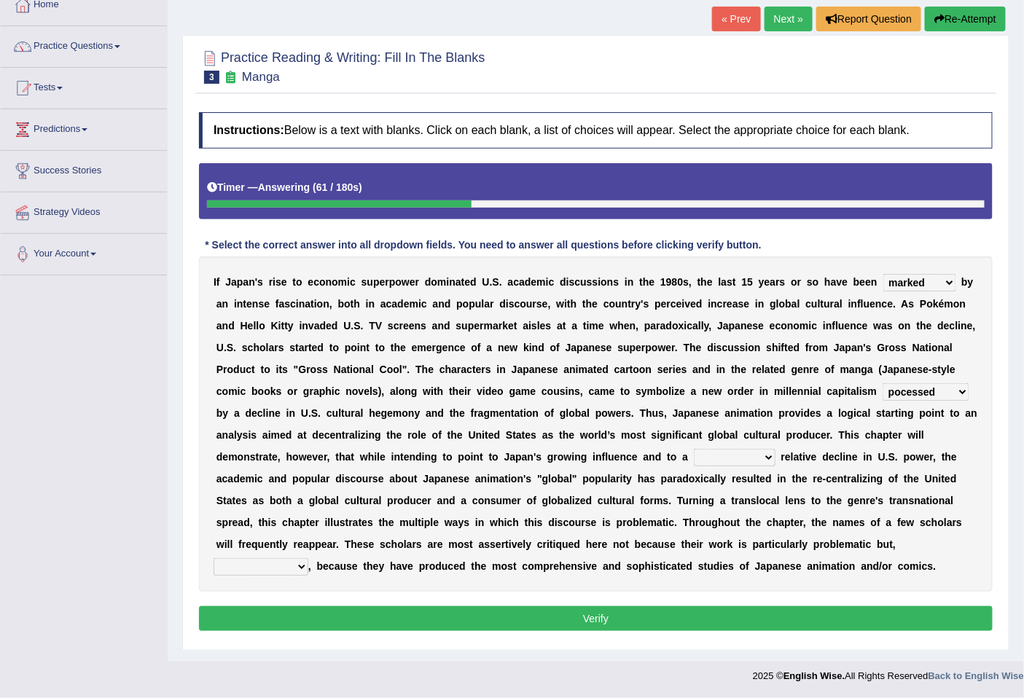
select select "proportional"
click at [694, 449] on select "concomitant discrete proportional legitimate" at bounding box center [735, 457] width 82 height 17
click at [297, 572] on select "however on the contrary in addition on the whole" at bounding box center [261, 566] width 95 height 17
click at [293, 569] on select "however on the contrary in addition on the whole" at bounding box center [261, 566] width 95 height 17
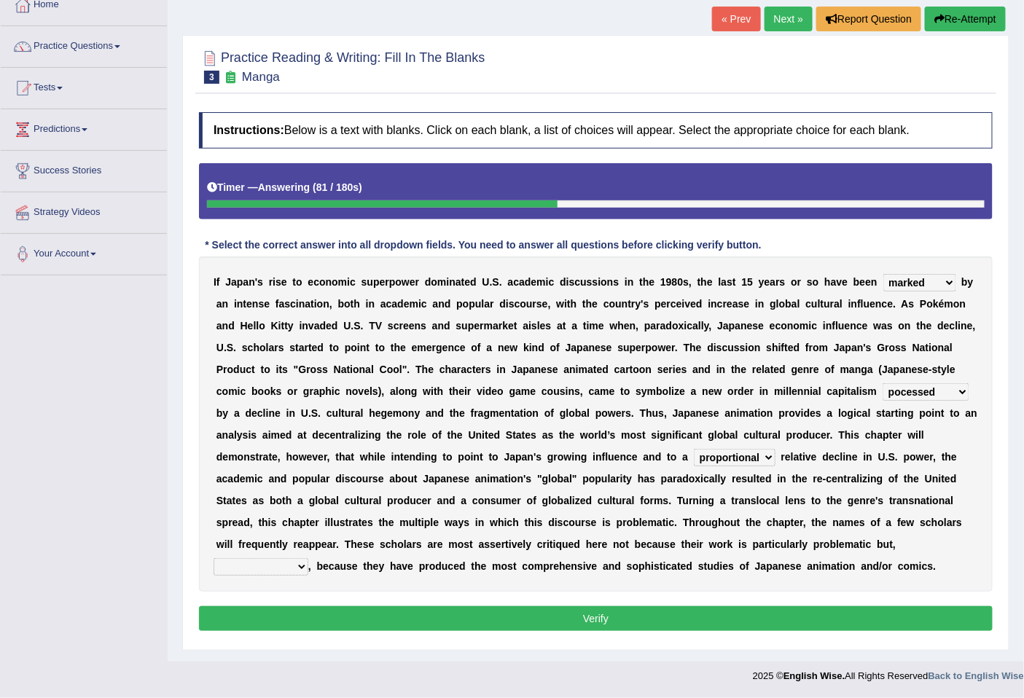
select select "on the whole"
click at [214, 558] on select "however on the contrary in addition on the whole" at bounding box center [261, 566] width 95 height 17
click at [328, 623] on button "Verify" at bounding box center [596, 619] width 794 height 25
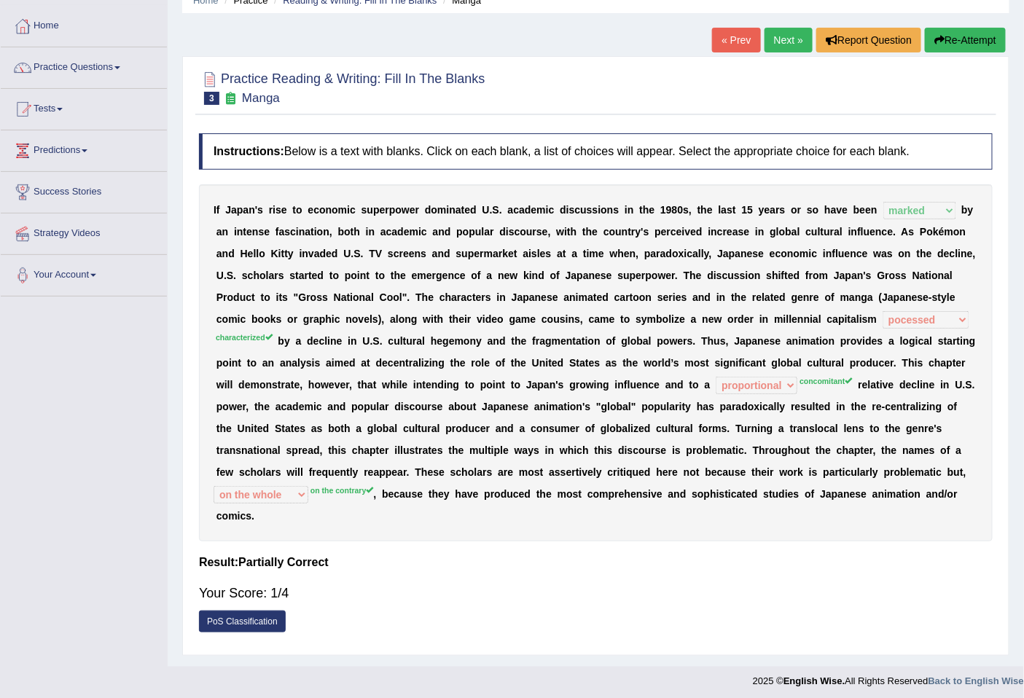
click at [361, 526] on div "I f J a p a n ' s r i s e t o e c o n o m i c s u p e r p o w e r d o m i n a t…" at bounding box center [596, 362] width 794 height 357
click at [763, 394] on div "I f J a p a n ' s r i s e t o e c o n o m i c s u p e r p o w e r d o m i n a t…" at bounding box center [596, 362] width 794 height 357
click at [916, 328] on div "I f J a p a n ' s r i s e t o e c o n o m i c s u p e r p o w e r d o m i n a t…" at bounding box center [596, 362] width 794 height 357
click at [800, 42] on link "Next »" at bounding box center [789, 40] width 48 height 25
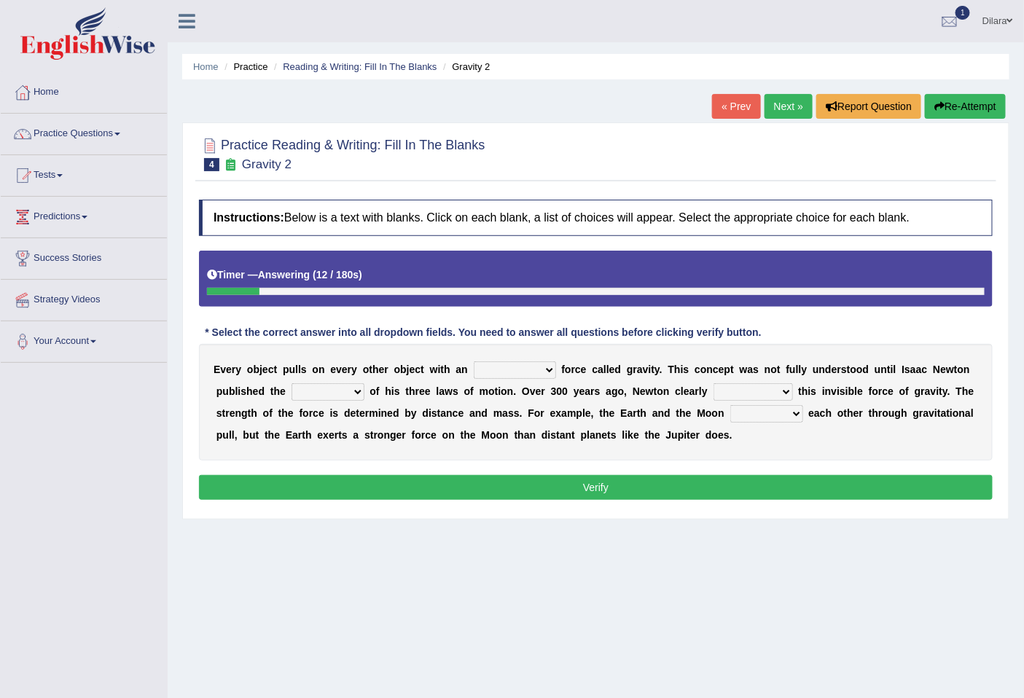
click at [501, 372] on select "invisible unknown unbelievable inconsistent" at bounding box center [515, 370] width 82 height 17
select select "invisible"
click at [474, 362] on select "invisible unknown unbelievable inconsistent" at bounding box center [515, 370] width 82 height 17
click at [343, 397] on select "concept theory method argument" at bounding box center [328, 391] width 73 height 17
select select "theory"
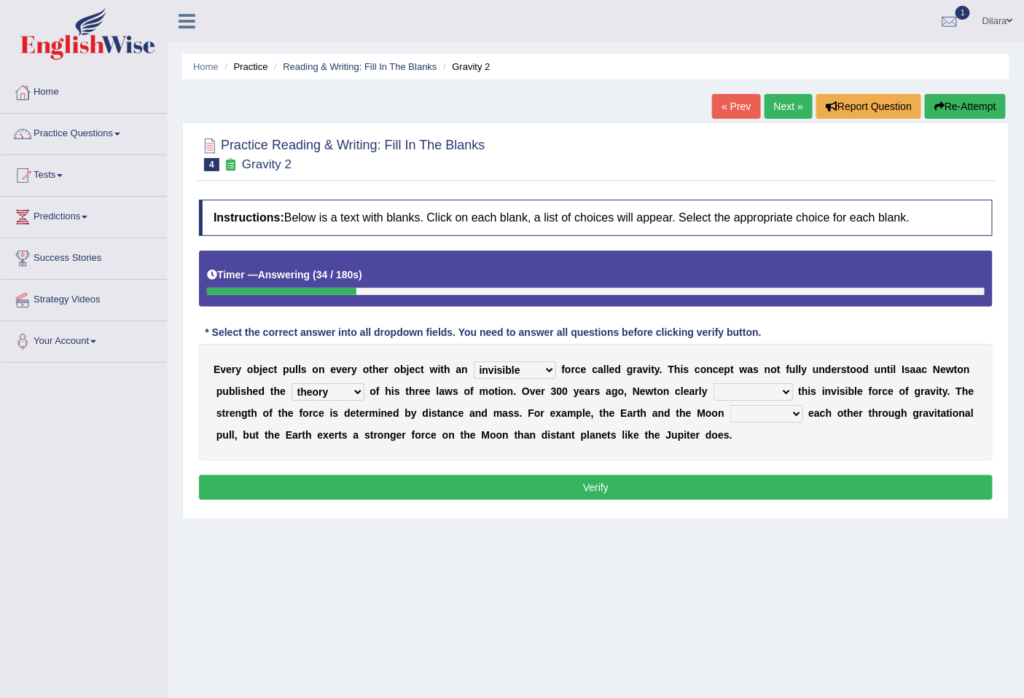
click at [292, 383] on select "concept theory method argument" at bounding box center [328, 391] width 73 height 17
click at [754, 394] on select "explained undermined overturned realized" at bounding box center [753, 391] width 79 height 17
select select "explained"
click at [714, 383] on select "explained undermined overturned realized" at bounding box center [753, 391] width 79 height 17
click at [768, 397] on select "explained undermined overturned realized" at bounding box center [753, 391] width 79 height 17
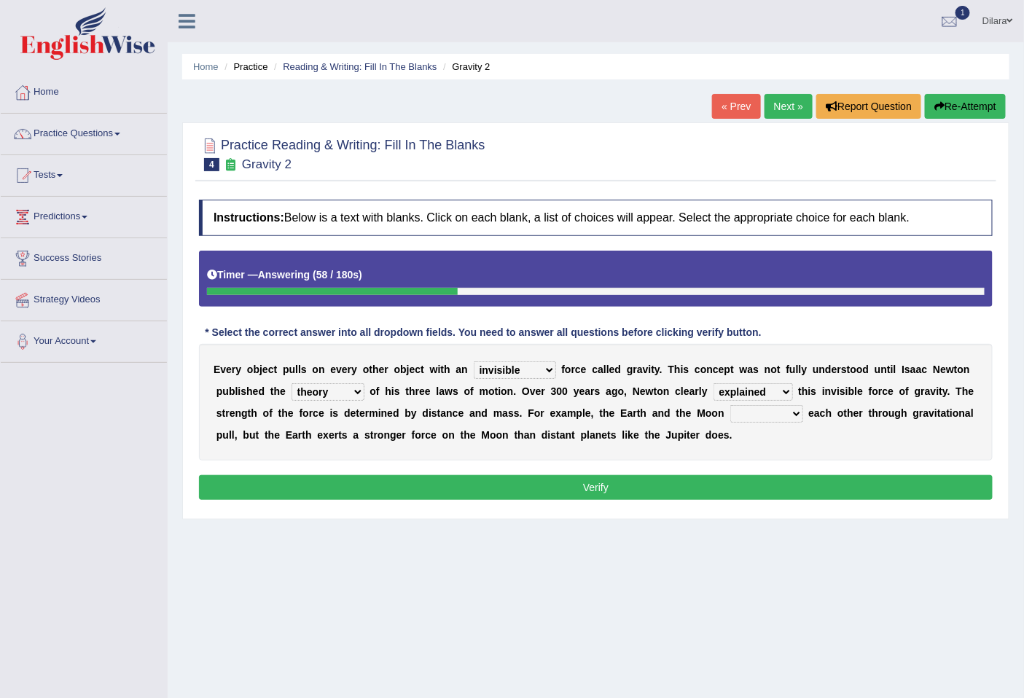
click at [714, 383] on select "explained undermined overturned realized" at bounding box center [753, 391] width 79 height 17
click at [746, 413] on select "affect spin evade span" at bounding box center [766, 413] width 73 height 17
select select "spin"
click at [730, 405] on select "affect spin evade span" at bounding box center [766, 413] width 73 height 17
click at [722, 479] on button "Verify" at bounding box center [596, 487] width 794 height 25
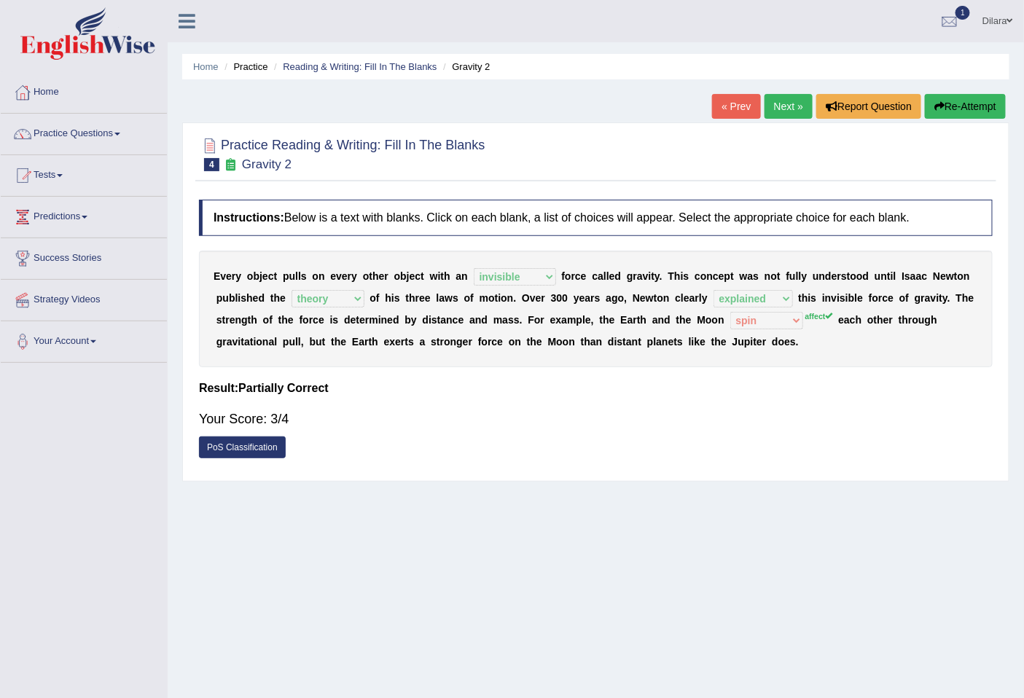
click at [233, 453] on link "PoS Classification" at bounding box center [242, 448] width 87 height 22
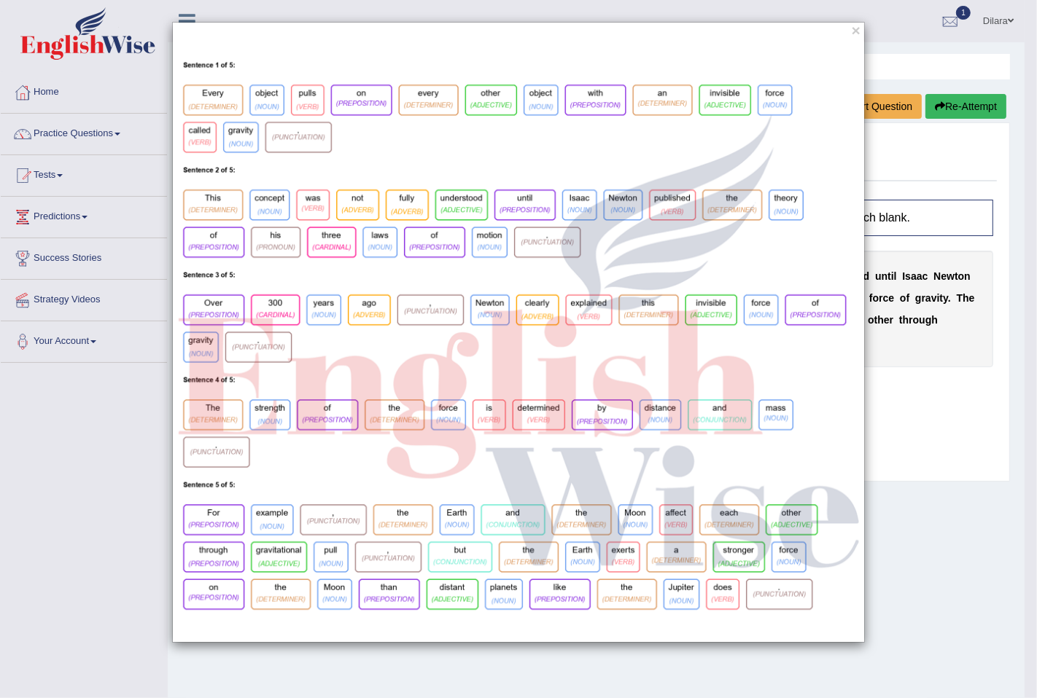
click at [23, 432] on div "×" at bounding box center [518, 332] width 1037 height 621
click at [27, 432] on div "×" at bounding box center [518, 332] width 1037 height 621
click at [856, 31] on button "×" at bounding box center [855, 30] width 9 height 15
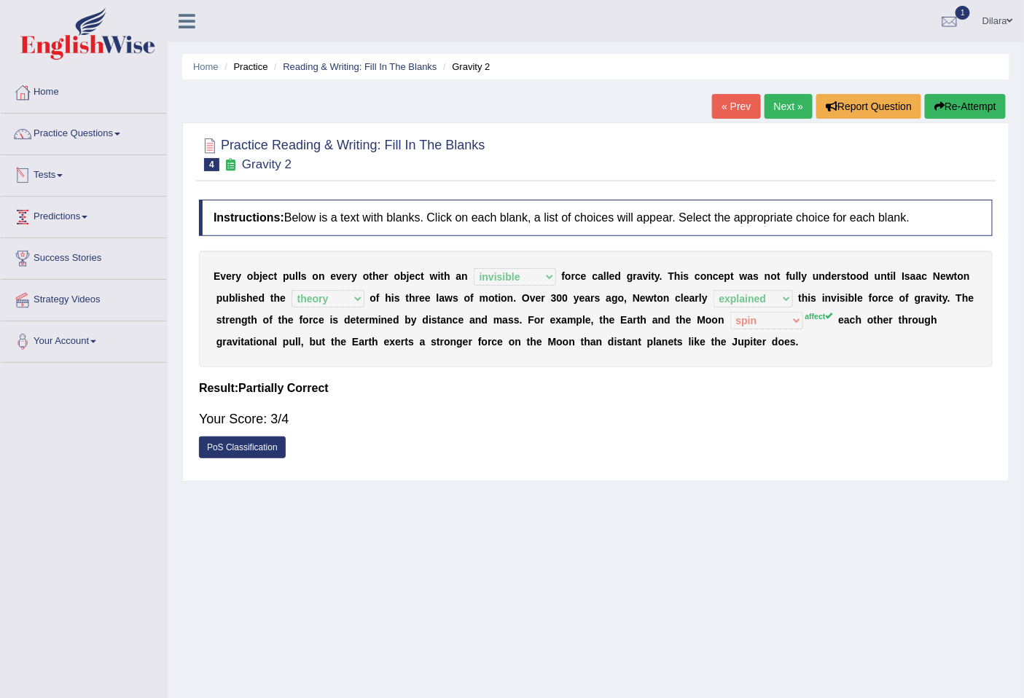
click at [783, 105] on link "Next »" at bounding box center [789, 106] width 48 height 25
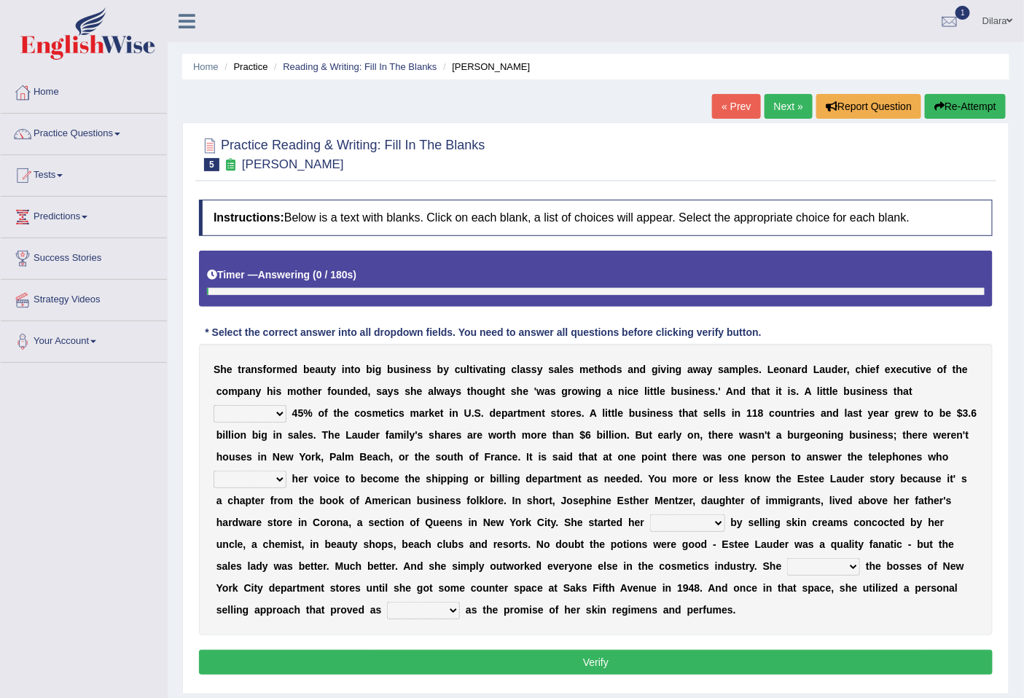
scroll to position [66, 0]
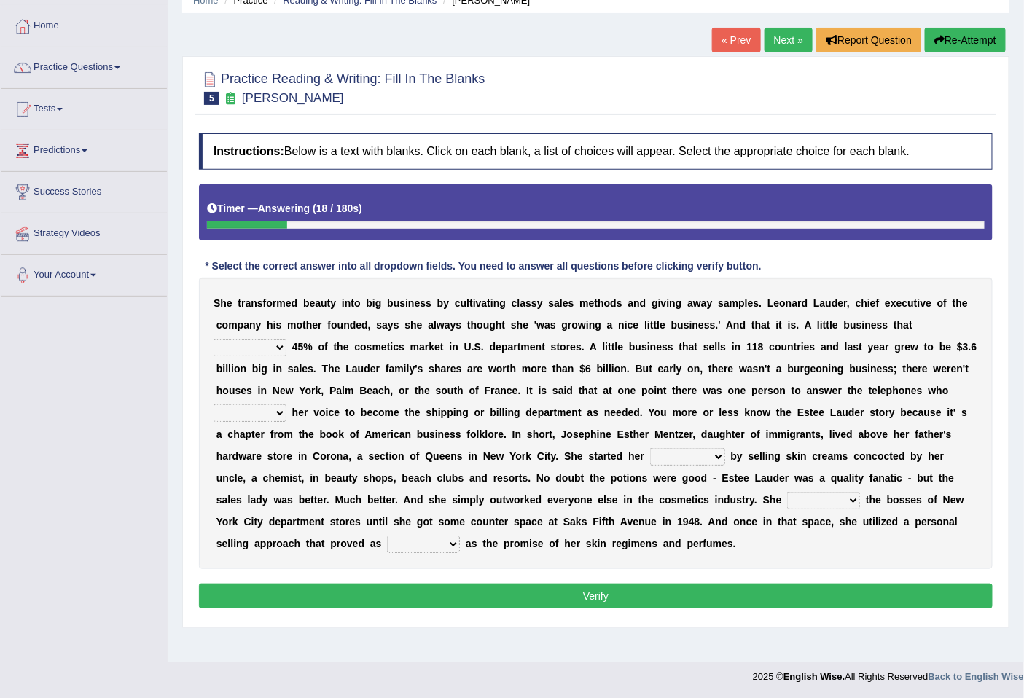
click at [270, 345] on select "has controls makes maintains" at bounding box center [250, 347] width 73 height 17
click at [214, 339] on select "has controls makes maintains" at bounding box center [250, 347] width 73 height 17
click at [261, 348] on select "has controls makes maintains" at bounding box center [250, 347] width 73 height 17
select select "has"
click at [214, 339] on select "has controls makes maintains" at bounding box center [250, 347] width 73 height 17
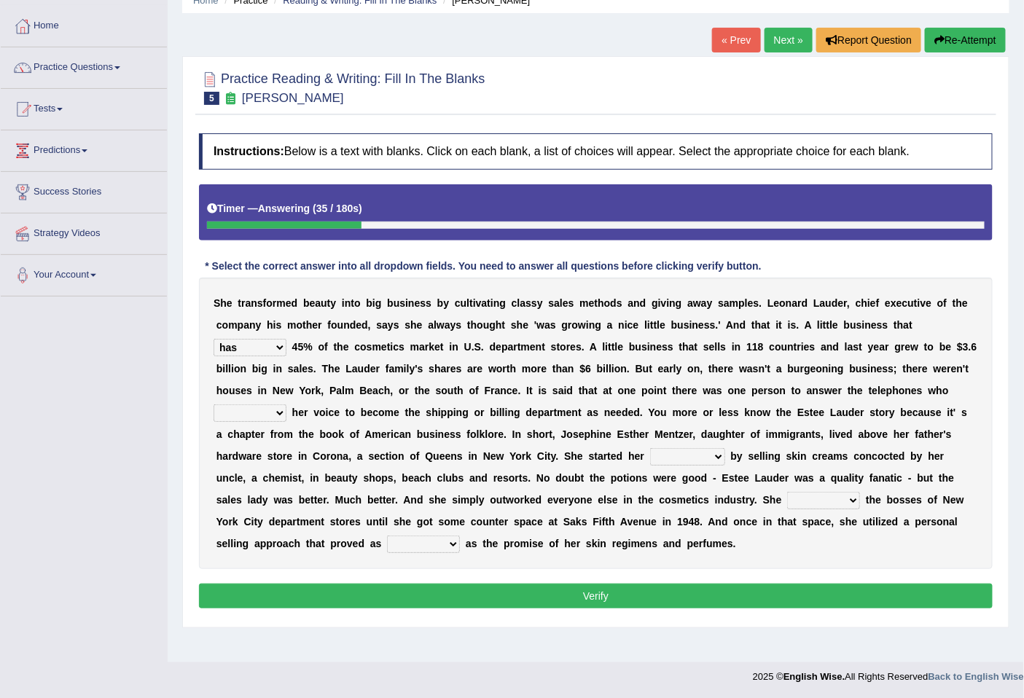
click at [268, 409] on select "switched changed raised used" at bounding box center [250, 413] width 73 height 17
click at [214, 405] on select "switched changed raised used" at bounding box center [250, 413] width 73 height 17
click at [262, 413] on select "switched changed raised used" at bounding box center [250, 413] width 73 height 17
select select "switched"
click at [214, 405] on select "switched changed raised used" at bounding box center [250, 413] width 73 height 17
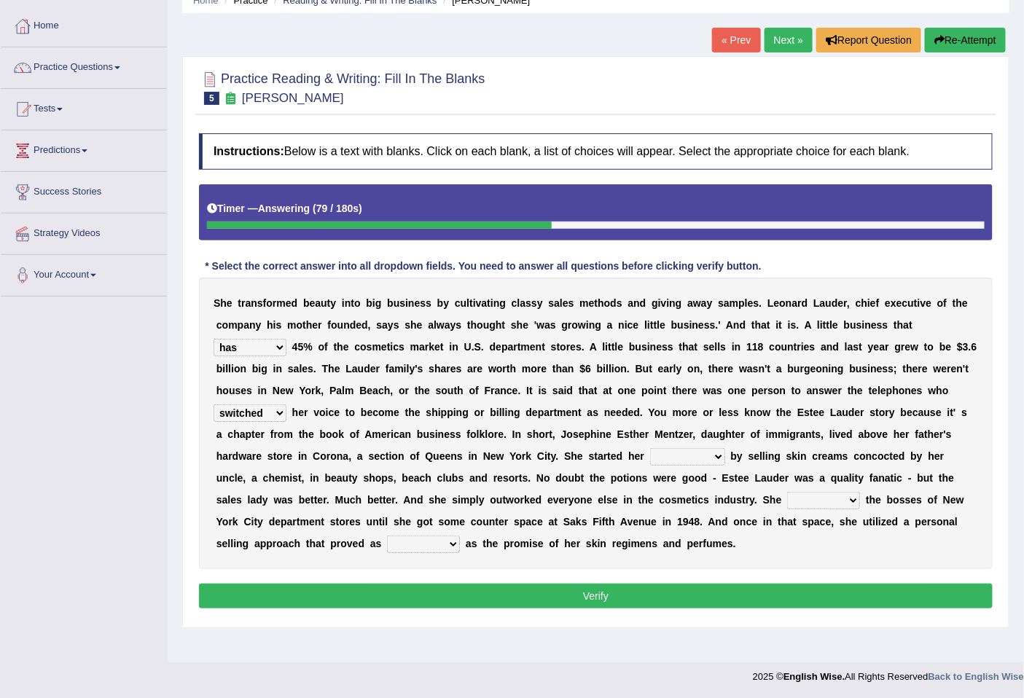
click at [686, 456] on select "job institute companion enterprise" at bounding box center [687, 456] width 75 height 17
select select "enterprise"
click at [650, 448] on select "job institute companion enterprise" at bounding box center [687, 456] width 75 height 17
click at [825, 496] on select "stated bridged stalked heaved" at bounding box center [823, 500] width 73 height 17
click at [717, 461] on select "job institute companion enterprise" at bounding box center [687, 456] width 75 height 17
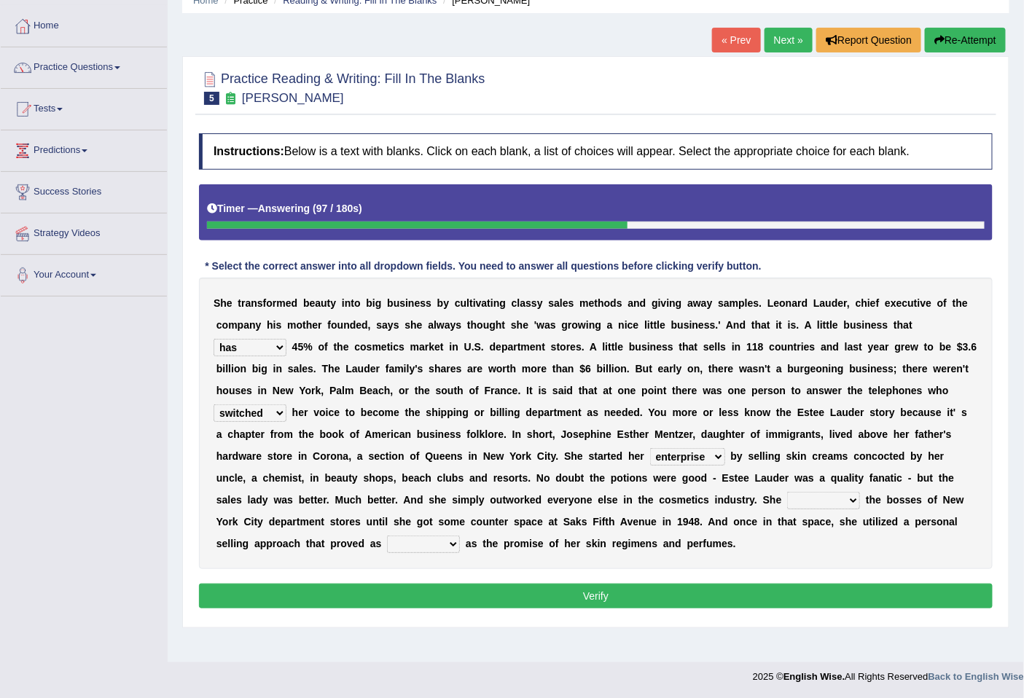
click at [717, 461] on select "job institute companion enterprise" at bounding box center [687, 456] width 75 height 17
click at [741, 442] on div "S h e t r a n s f o r m e d b e a u t y i n t o b i g b u s i n e s s b y c u l…" at bounding box center [596, 424] width 794 height 292
click at [824, 499] on select "stated bridged stalked heaved" at bounding box center [823, 500] width 73 height 17
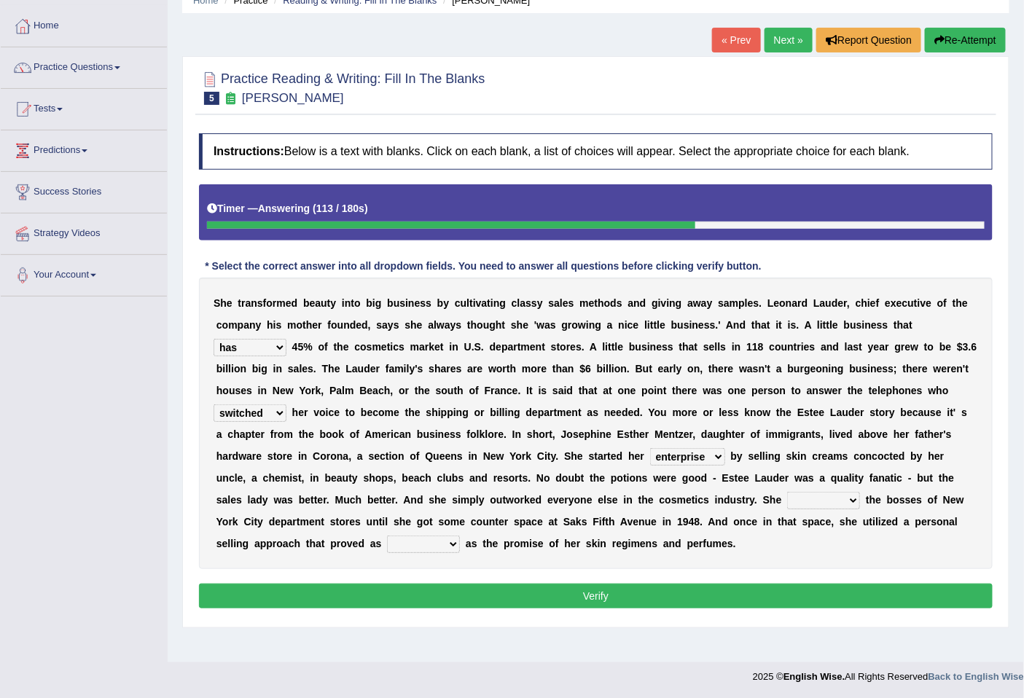
click at [776, 560] on div "S h e t r a n s f o r m e d b e a u t y i n t o b i g b u s i n e s s b y c u l…" at bounding box center [596, 424] width 794 height 292
click at [817, 490] on div "S h e t r a n s f o r m e d b e a u t y i n t o b i g b u s i n e s s b y c u l…" at bounding box center [596, 424] width 794 height 292
click at [824, 499] on select "stated bridged stalked heaved" at bounding box center [823, 500] width 73 height 17
select select "bridged"
click at [787, 492] on select "stated bridged stalked heaved" at bounding box center [823, 500] width 73 height 17
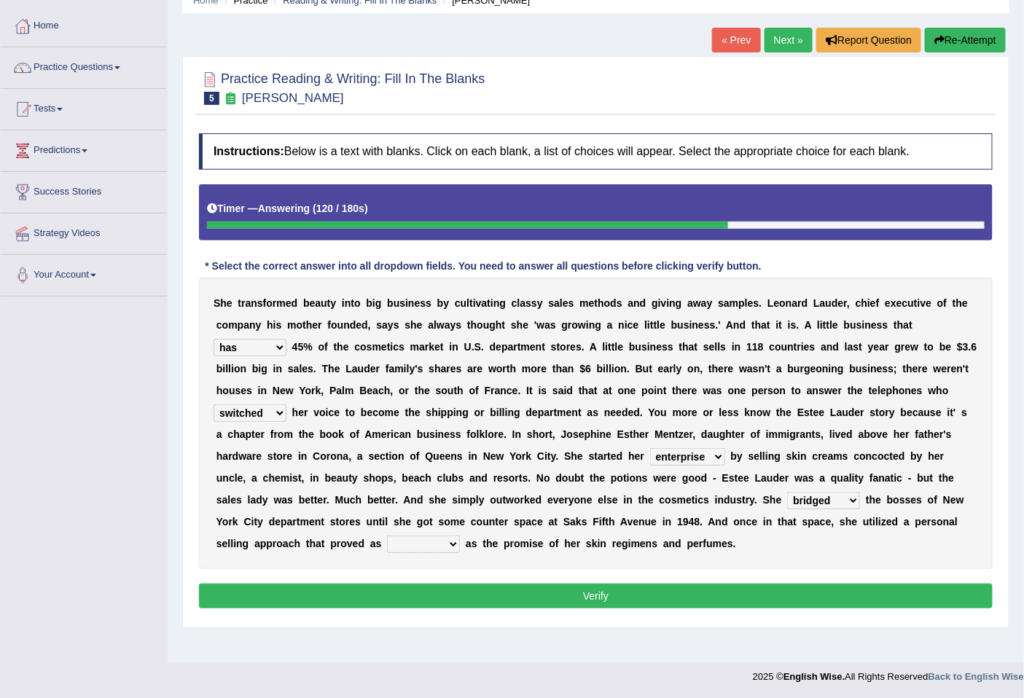
click at [441, 547] on select "potent ruthless potential expensive" at bounding box center [423, 544] width 73 height 17
select select "potent"
click at [387, 536] on select "potent ruthless potential expensive" at bounding box center [423, 544] width 73 height 17
click at [442, 591] on button "Verify" at bounding box center [596, 596] width 794 height 25
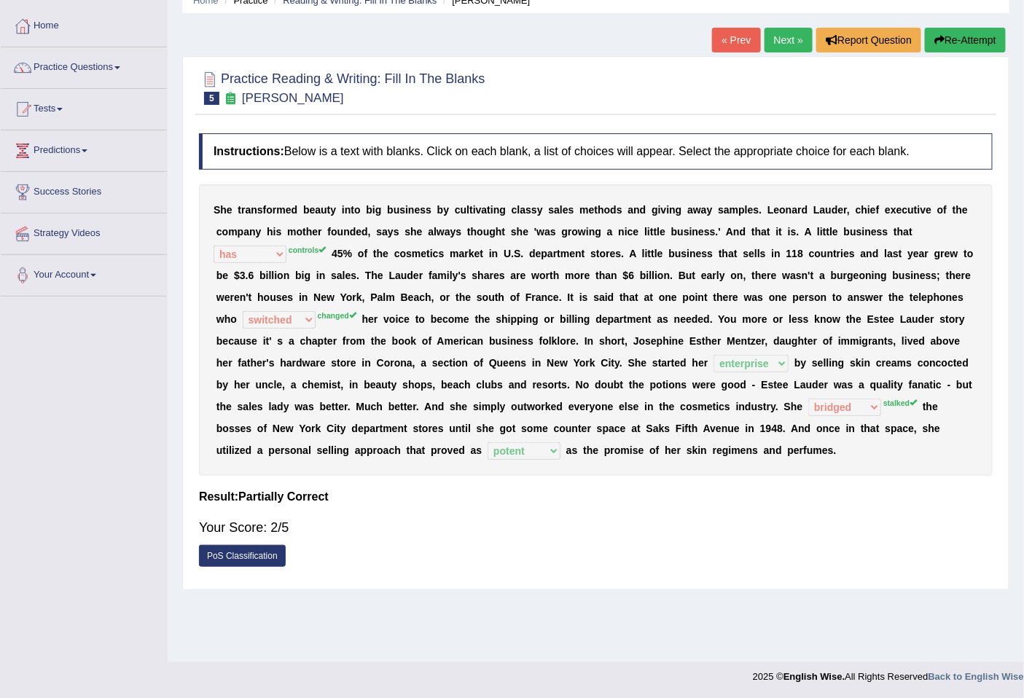
click at [798, 39] on link "Next »" at bounding box center [789, 40] width 48 height 25
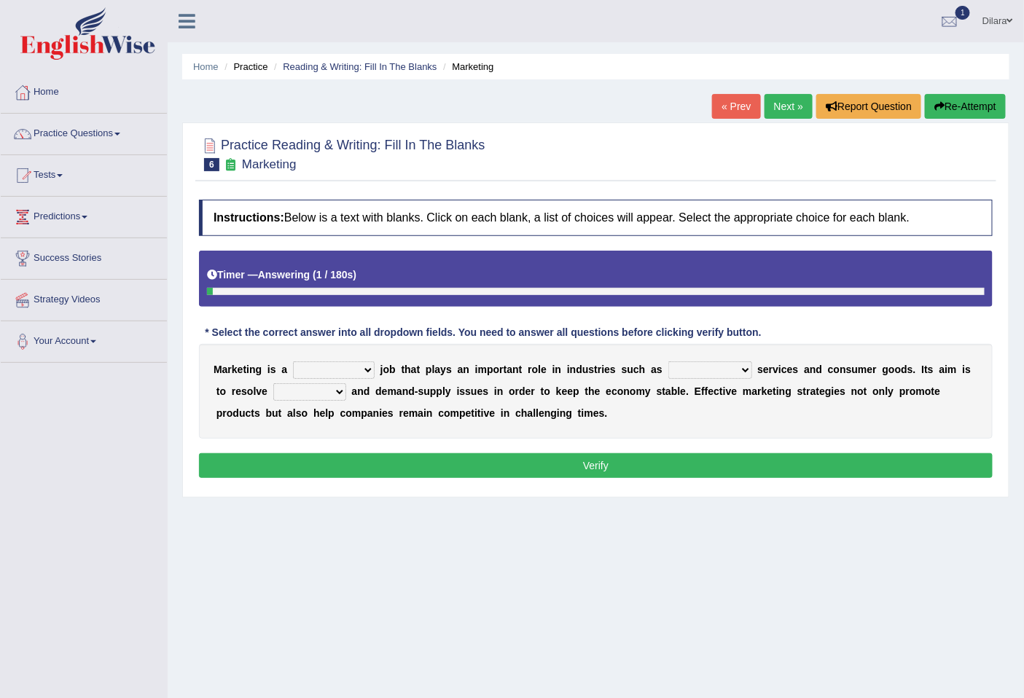
click at [351, 373] on select "professional flexible parochial descriptive" at bounding box center [334, 370] width 82 height 17
select select "professional"
click at [293, 362] on select "professional flexible parochial descriptive" at bounding box center [334, 370] width 82 height 17
click at [719, 370] on select "civil financial conventional foremost" at bounding box center [710, 370] width 84 height 17
select select "financial"
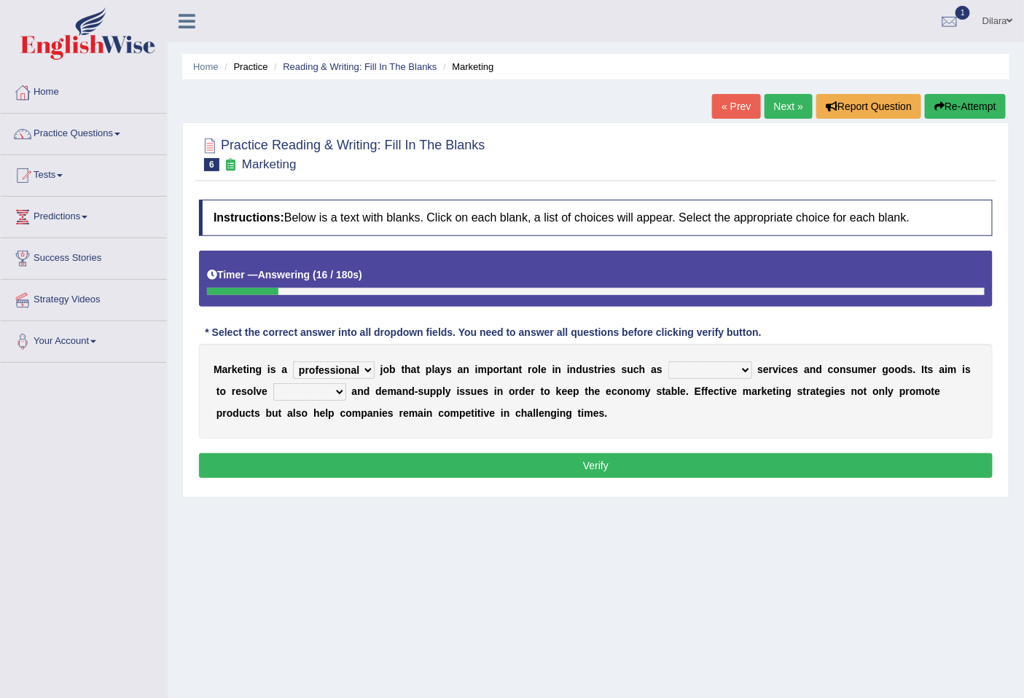
click at [668, 362] on select "civil financial conventional foremost" at bounding box center [710, 370] width 84 height 17
click at [739, 377] on select "civil financial conventional foremost" at bounding box center [710, 370] width 84 height 17
click at [372, 370] on select "professional flexible parochial descriptive" at bounding box center [334, 370] width 82 height 17
click at [362, 370] on select "professional flexible parochial descriptive" at bounding box center [334, 370] width 82 height 17
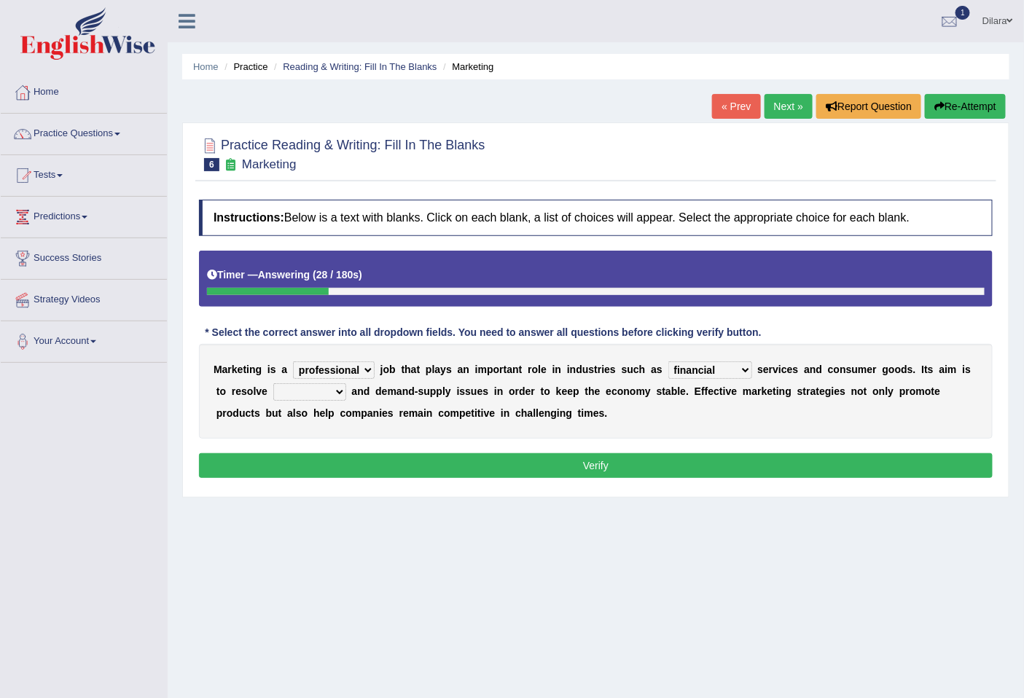
click at [362, 370] on select "professional flexible parochial descriptive" at bounding box center [334, 370] width 82 height 17
click at [317, 389] on select "imbalance excess symmetry budget" at bounding box center [309, 391] width 73 height 17
click at [273, 383] on select "imbalance excess symmetry budget" at bounding box center [309, 391] width 73 height 17
click at [300, 394] on select "imbalance excess symmetry budget" at bounding box center [309, 391] width 73 height 17
select select "imbalance"
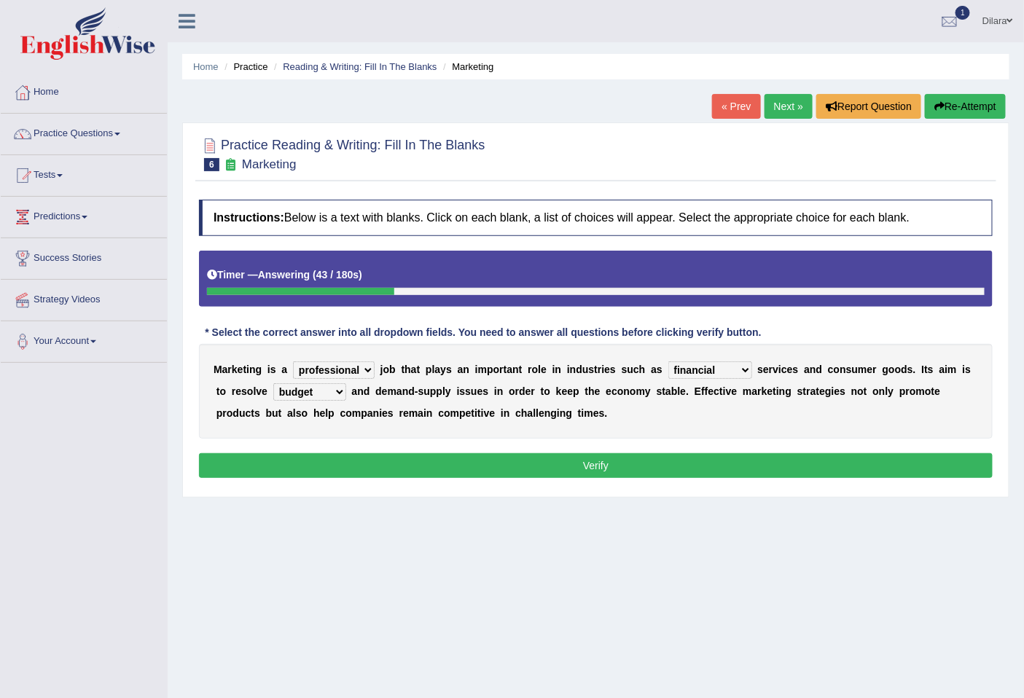
click at [273, 383] on select "imbalance excess symmetry budget" at bounding box center [309, 391] width 73 height 17
click at [531, 467] on button "Verify" at bounding box center [596, 465] width 794 height 25
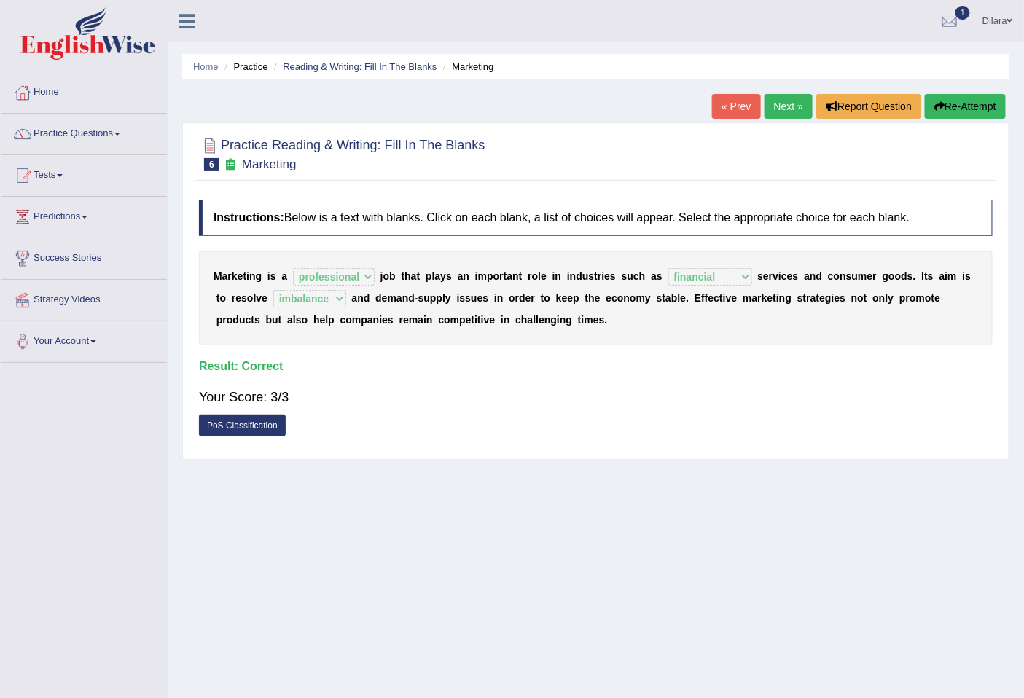
click at [768, 106] on link "Next »" at bounding box center [789, 106] width 48 height 25
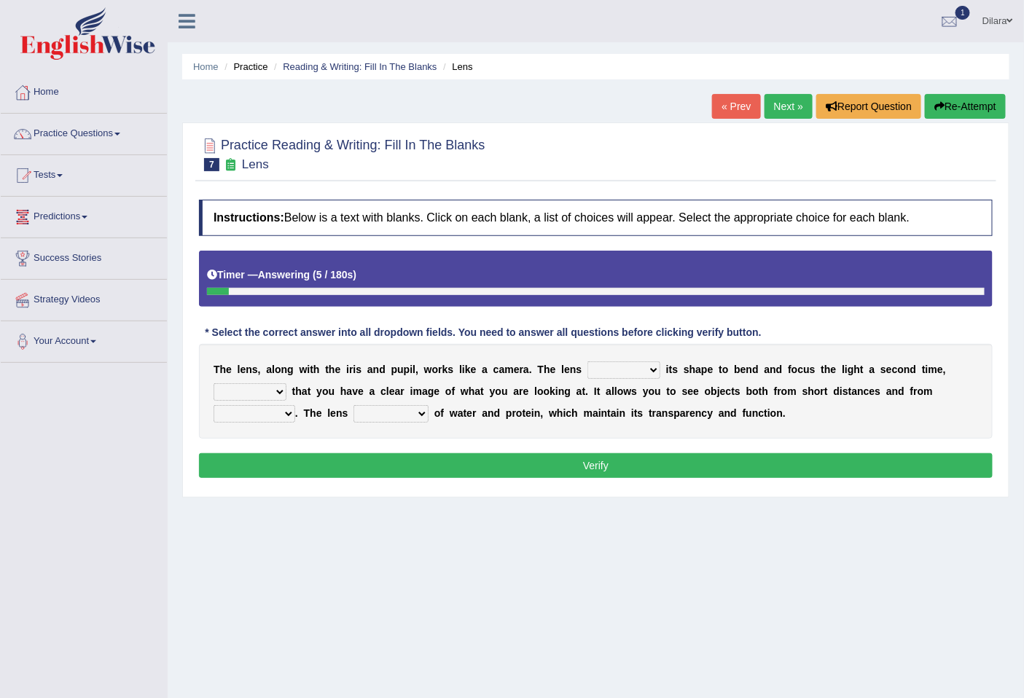
click at [623, 363] on select "adjusts shows selects presents" at bounding box center [624, 370] width 73 height 17
select select "adjusts"
click at [588, 362] on select "adjusts shows selects presents" at bounding box center [624, 370] width 73 height 17
click at [251, 391] on select "ensures to ensure ensure ensured" at bounding box center [250, 391] width 73 height 17
select select "to ensure"
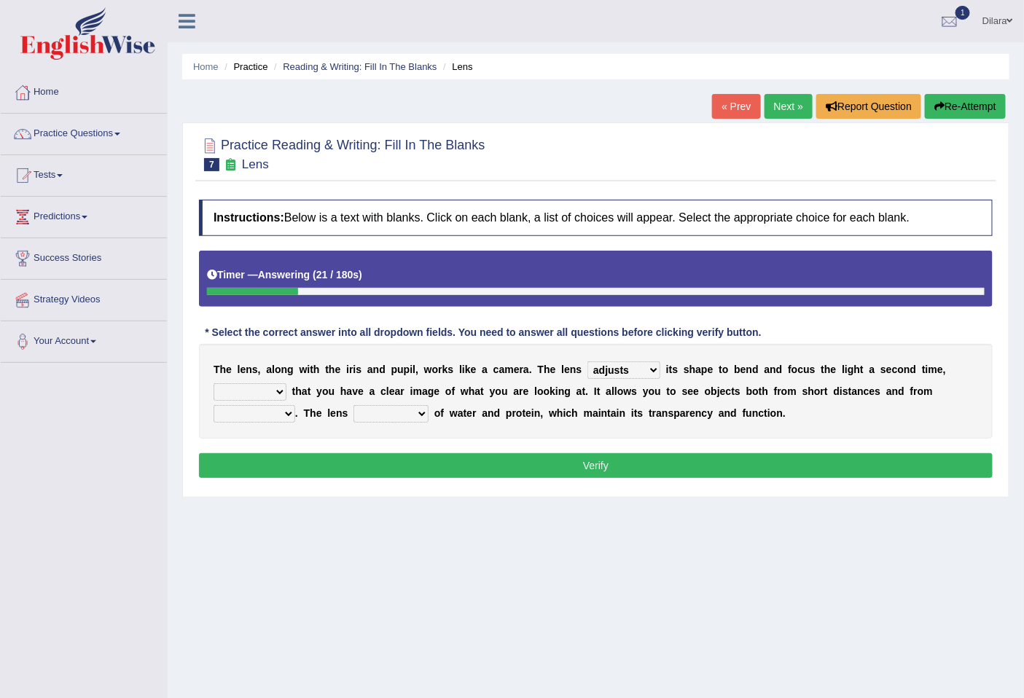
click at [214, 383] on select "ensures to ensure ensure ensured" at bounding box center [250, 391] width 73 height 17
click at [246, 408] on select "far away in between further apart all along" at bounding box center [255, 413] width 82 height 17
select select "in between"
click at [214, 405] on select "far away in between further apart all along" at bounding box center [255, 413] width 82 height 17
click at [390, 421] on select "constitutes comprises composes consists" at bounding box center [391, 413] width 75 height 17
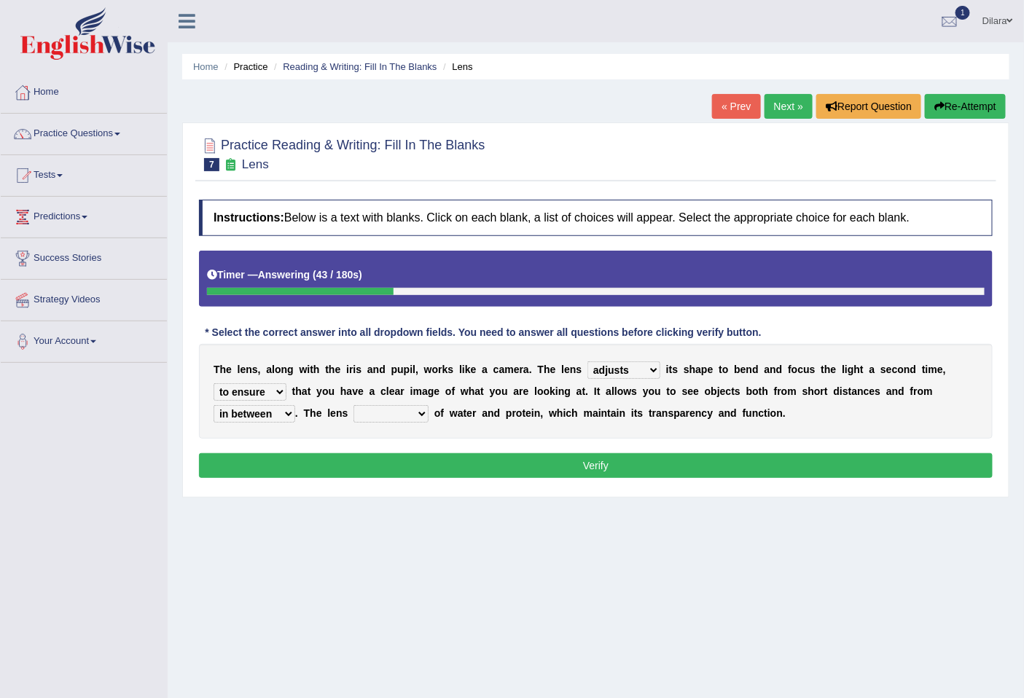
select select "consists"
click at [354, 405] on select "constitutes comprises composes consists" at bounding box center [391, 413] width 75 height 17
click at [451, 461] on button "Verify" at bounding box center [596, 465] width 794 height 25
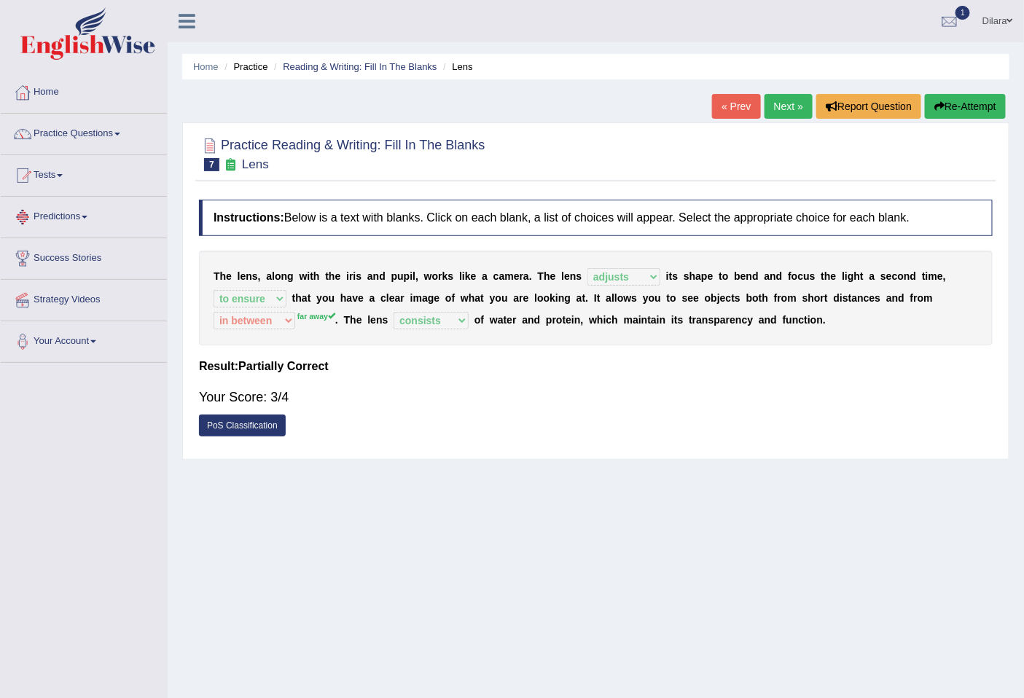
click at [776, 98] on link "Next »" at bounding box center [789, 106] width 48 height 25
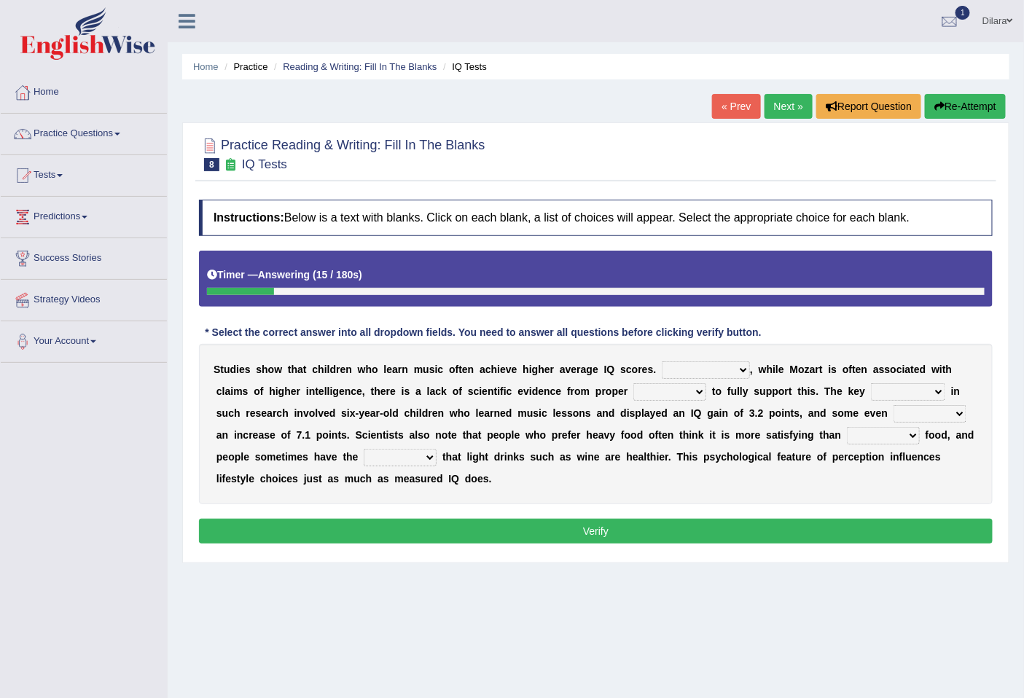
click at [731, 374] on select "However Therefore Consequently While" at bounding box center [706, 370] width 88 height 17
select select "However"
click at [662, 362] on select "However Therefore Consequently While" at bounding box center [706, 370] width 88 height 17
click at [684, 398] on select "test tests testing tested" at bounding box center [669, 391] width 73 height 17
select select "test"
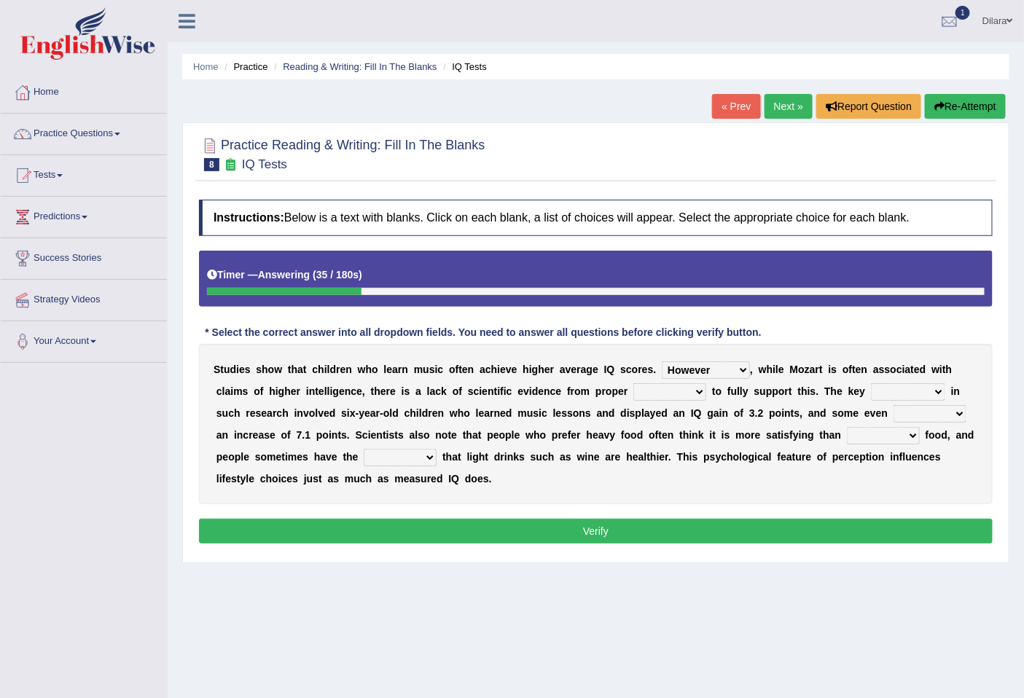
click at [633, 383] on select "test tests testing tested" at bounding box center [669, 391] width 73 height 17
click at [693, 389] on select "test tests testing tested" at bounding box center [669, 391] width 73 height 17
click at [919, 399] on select "process goal implication odd" at bounding box center [908, 391] width 74 height 17
click at [871, 383] on select "process goal implication odd" at bounding box center [908, 391] width 74 height 17
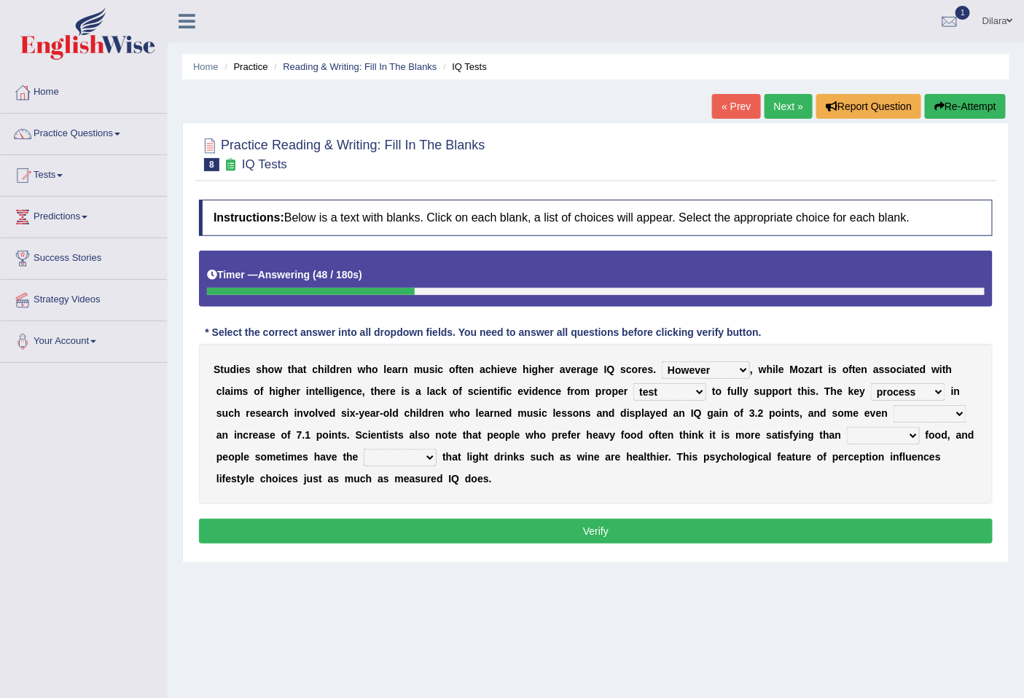
click at [940, 397] on select "process goal implication odd" at bounding box center [908, 391] width 74 height 17
select select "implication"
click at [871, 383] on select "process goal implication odd" at bounding box center [908, 391] width 74 height 17
click at [933, 391] on select "process goal implication odd" at bounding box center [908, 391] width 74 height 17
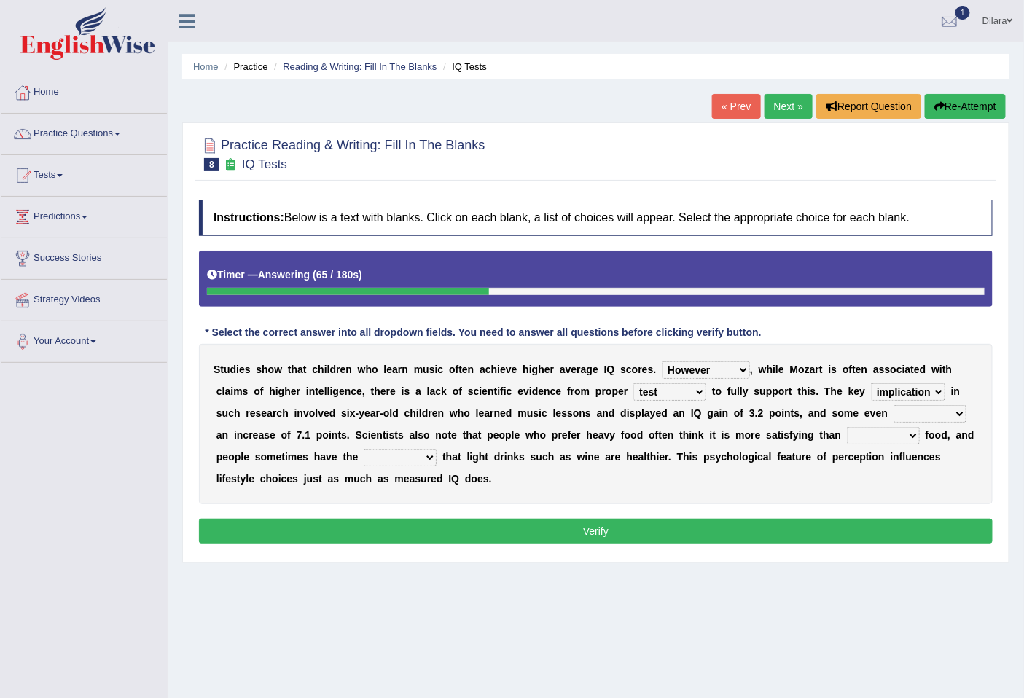
click at [912, 413] on select "exhibited taught learned threatened" at bounding box center [930, 413] width 73 height 17
click at [894, 405] on select "exhibited taught learned threatened" at bounding box center [930, 413] width 73 height 17
click at [922, 420] on select "exhibited taught learned threatened" at bounding box center [930, 413] width 73 height 17
select select "learned"
click at [894, 405] on select "exhibited taught learned threatened" at bounding box center [930, 413] width 73 height 17
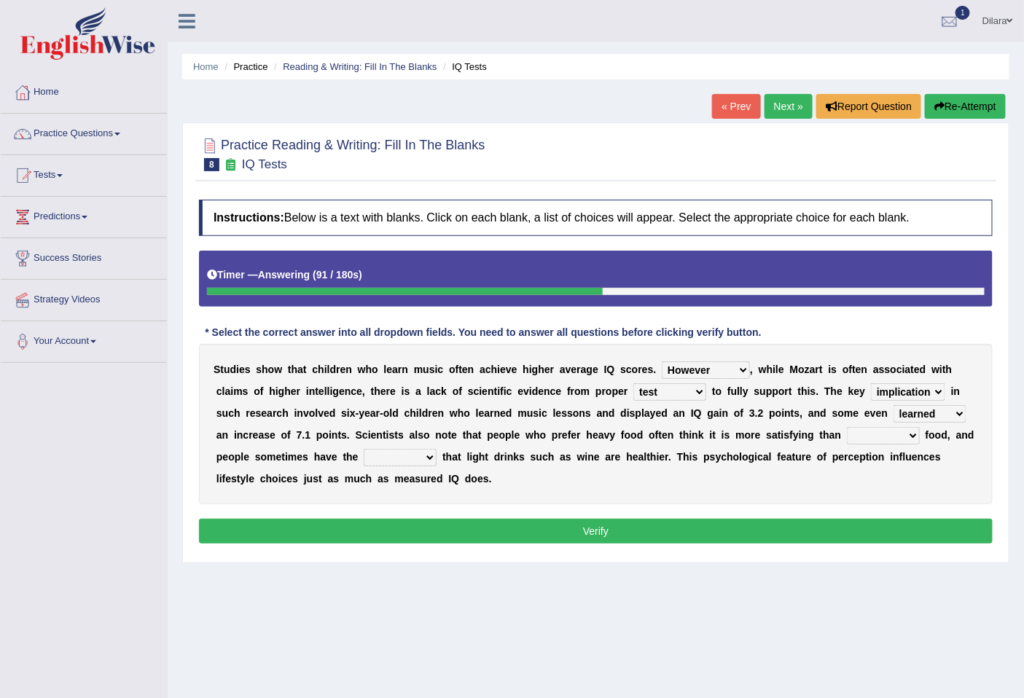
click at [899, 432] on select "choosy lighter cushiony spooky" at bounding box center [883, 435] width 73 height 17
select select "spooky"
click at [847, 427] on select "choosy lighter cushiony spooky" at bounding box center [883, 435] width 73 height 17
click at [898, 534] on button "Verify" at bounding box center [596, 531] width 794 height 25
click at [424, 456] on select "illusion sight anecdote intention" at bounding box center [400, 457] width 73 height 17
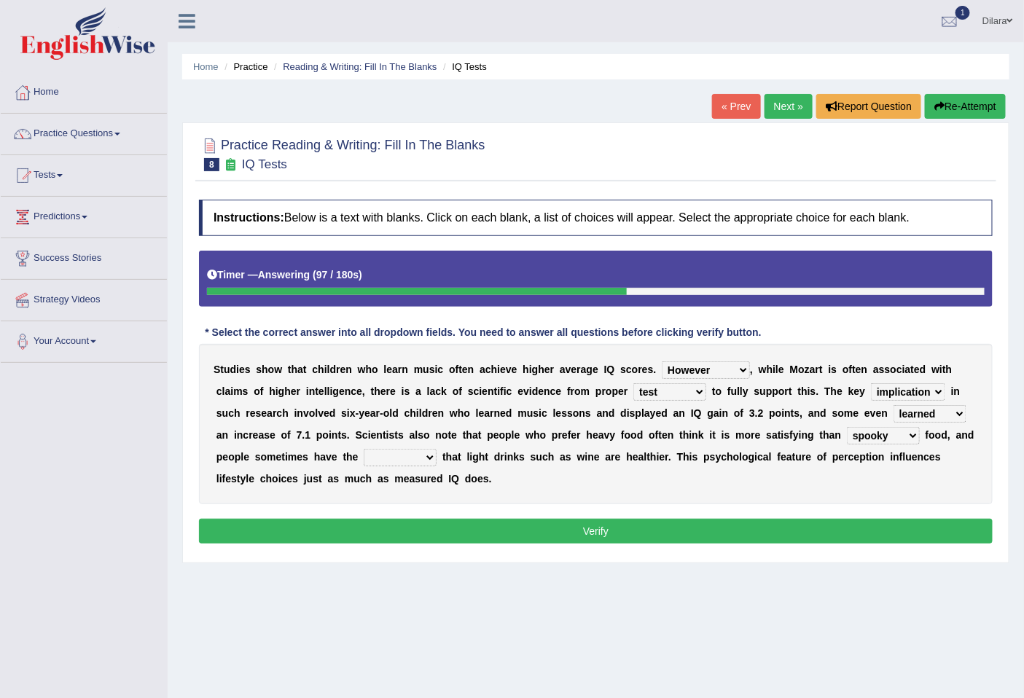
click at [484, 484] on b "s" at bounding box center [486, 479] width 6 height 12
click at [380, 454] on select "illusion sight anecdote intention" at bounding box center [400, 457] width 73 height 17
click at [364, 449] on select "illusion sight anecdote intention" at bounding box center [400, 457] width 73 height 17
click at [419, 458] on select "illusion sight anecdote intention" at bounding box center [400, 457] width 73 height 17
select select "anecdote"
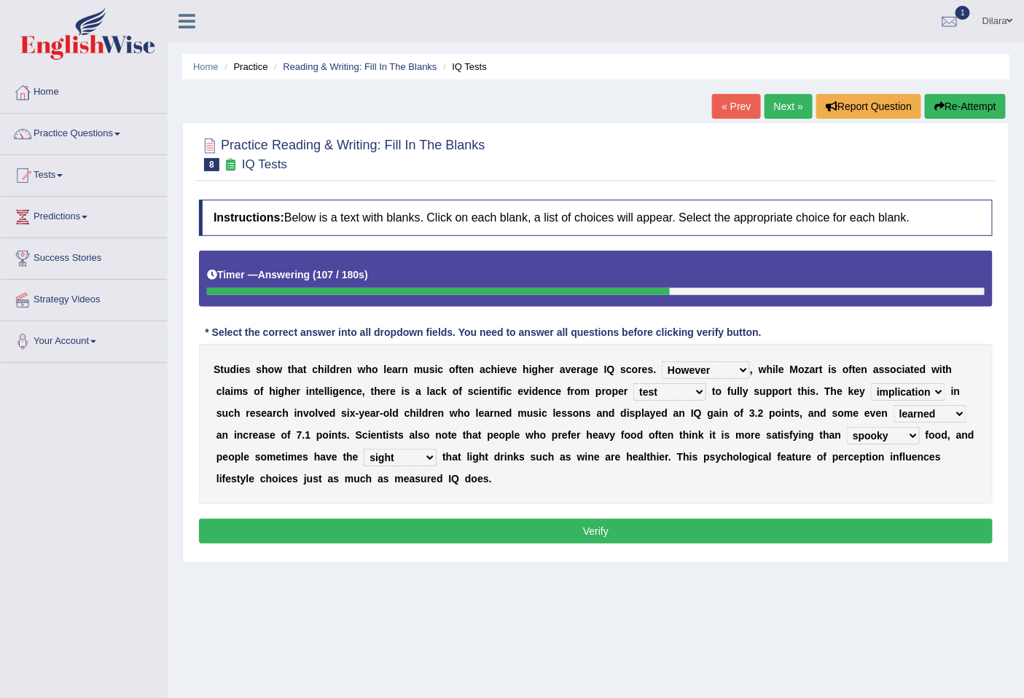
click at [364, 449] on select "illusion sight anecdote intention" at bounding box center [400, 457] width 73 height 17
click at [426, 520] on button "Verify" at bounding box center [596, 531] width 794 height 25
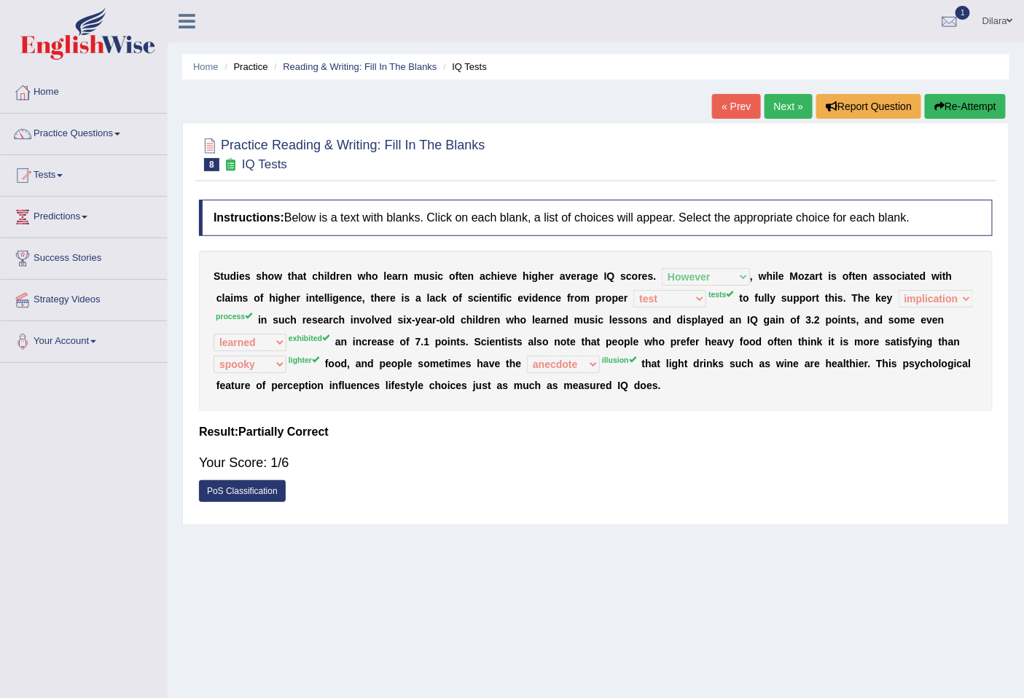
click at [795, 103] on link "Next »" at bounding box center [789, 106] width 48 height 25
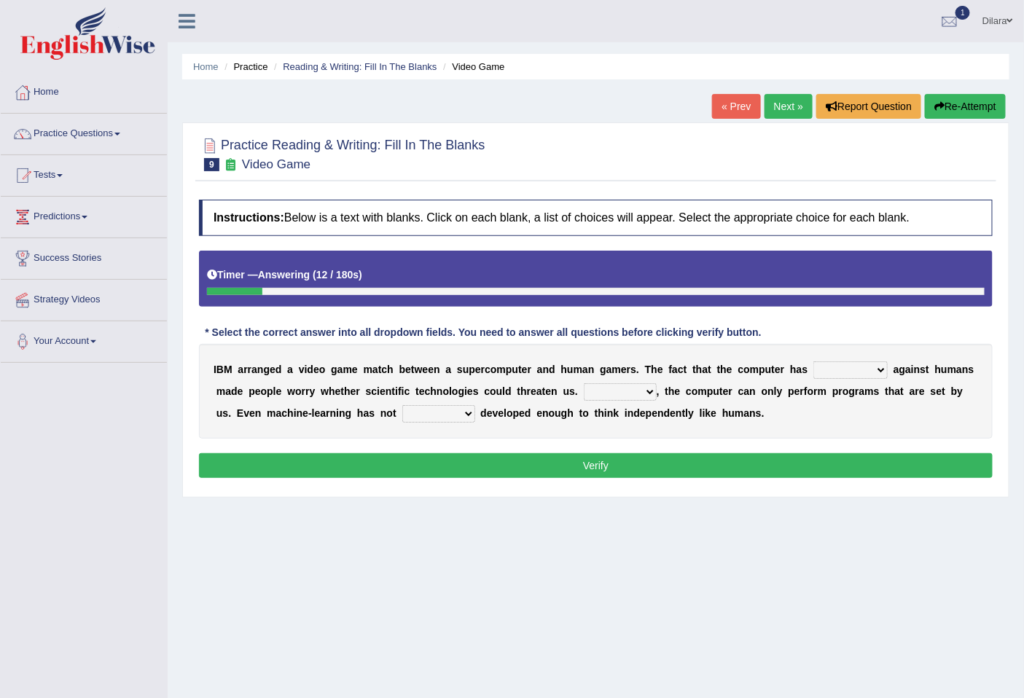
click at [854, 373] on select "competed fought acted challenged" at bounding box center [851, 370] width 74 height 17
select select "challenged"
click at [814, 362] on select "competed fought acted challenged" at bounding box center [851, 370] width 74 height 17
click at [633, 394] on select "Moreover However Thus So" at bounding box center [620, 391] width 73 height 17
select select "Moreover"
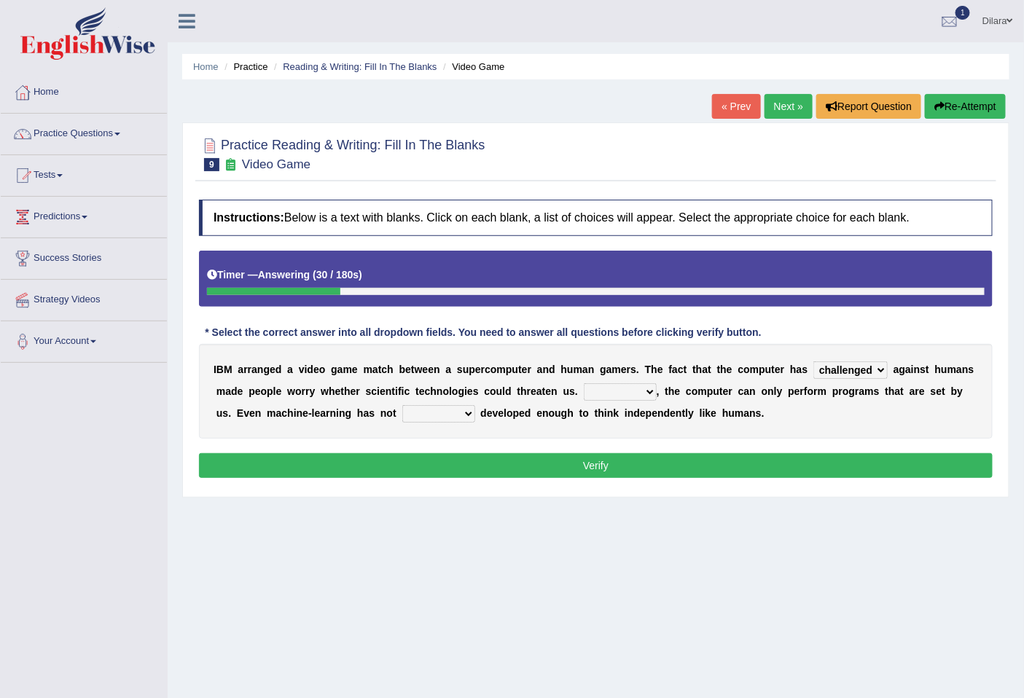
click at [584, 383] on select "Moreover However Thus So" at bounding box center [620, 391] width 73 height 17
click at [622, 459] on button "Verify" at bounding box center [596, 465] width 794 height 25
click at [456, 414] on select "yet still only just" at bounding box center [438, 413] width 73 height 17
select select "yet"
click at [402, 405] on select "yet still only just" at bounding box center [438, 413] width 73 height 17
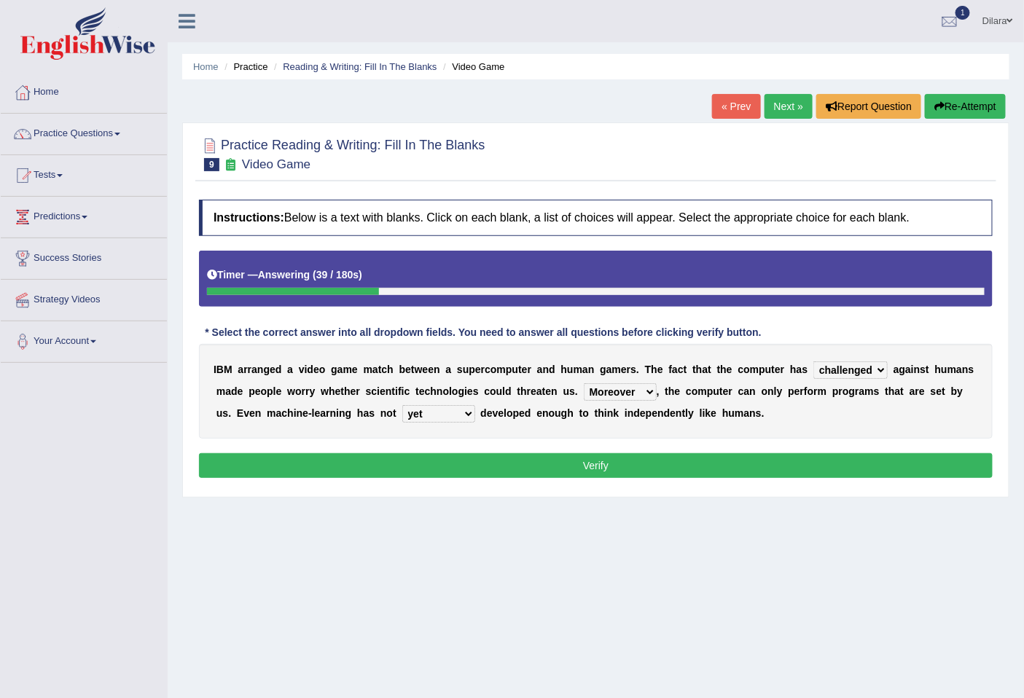
click at [448, 461] on button "Verify" at bounding box center [596, 465] width 794 height 25
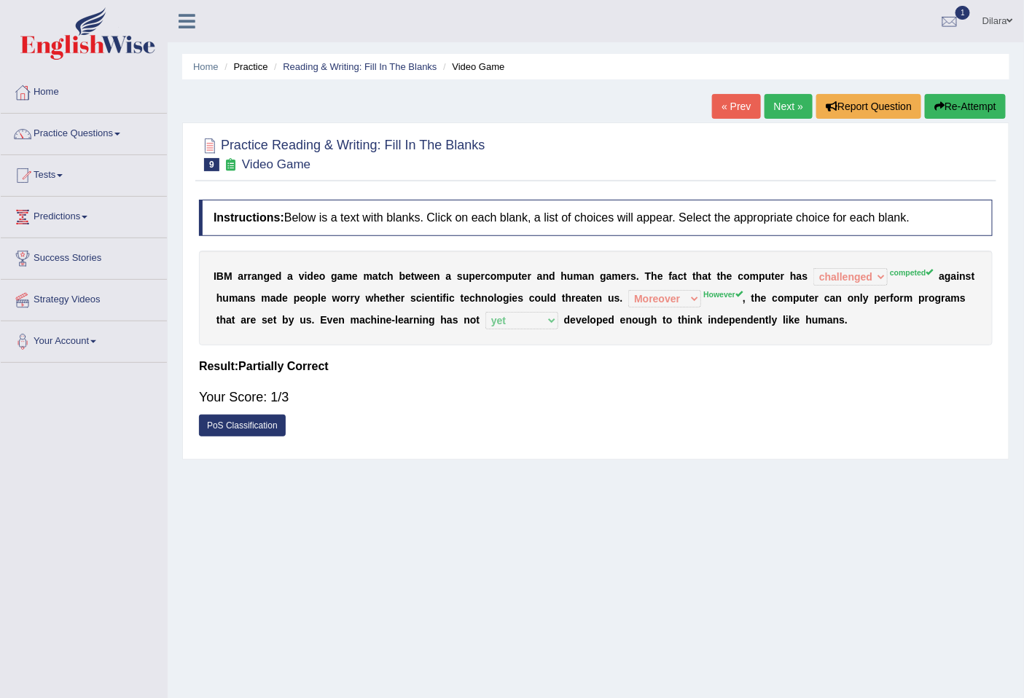
click at [783, 107] on link "Next »" at bounding box center [789, 106] width 48 height 25
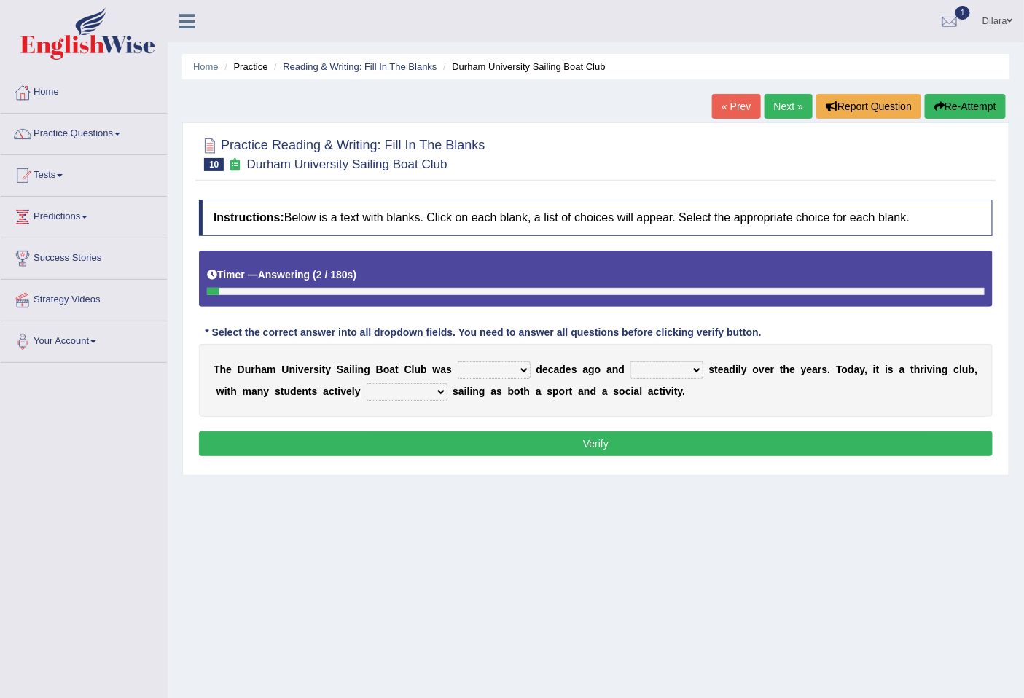
click at [498, 377] on select "found fund founded find" at bounding box center [494, 370] width 73 height 17
select select "founded"
click at [458, 362] on select "found fund founded find" at bounding box center [494, 370] width 73 height 17
click at [655, 368] on select "grow growing has grown grown" at bounding box center [667, 370] width 73 height 17
select select "has grown"
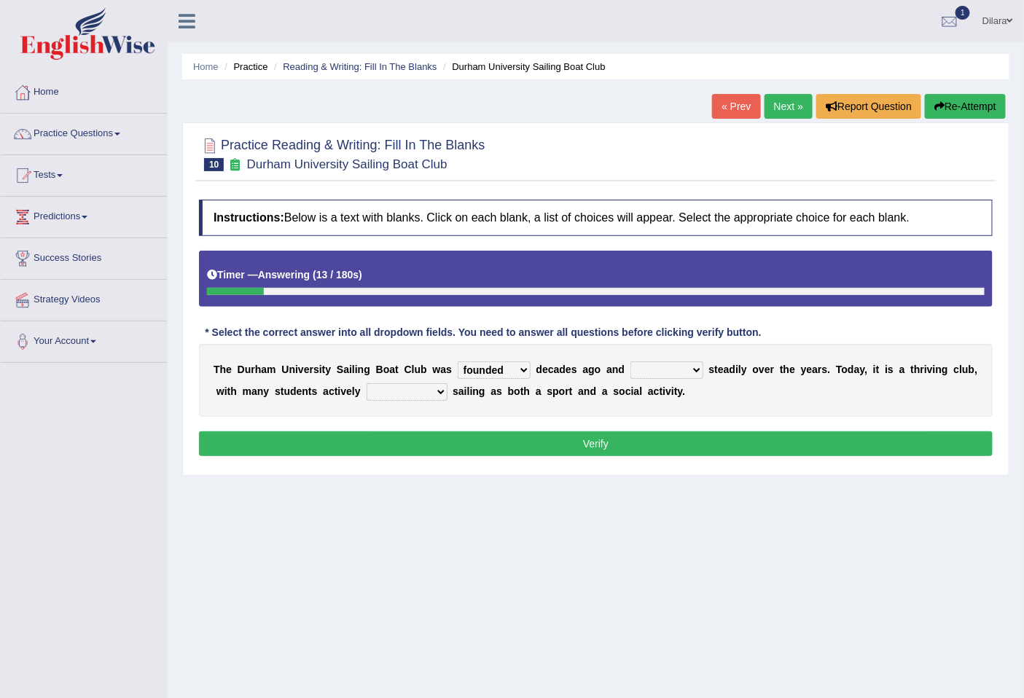
click at [631, 362] on select "grow growing has grown grown" at bounding box center [667, 370] width 73 height 17
click at [416, 397] on select "enjoy enjoyed are enjoying enjoying" at bounding box center [407, 391] width 81 height 17
select select "are enjoying"
click at [367, 383] on select "enjoy enjoyed are enjoying enjoying" at bounding box center [407, 391] width 81 height 17
click at [459, 445] on button "Verify" at bounding box center [596, 444] width 794 height 25
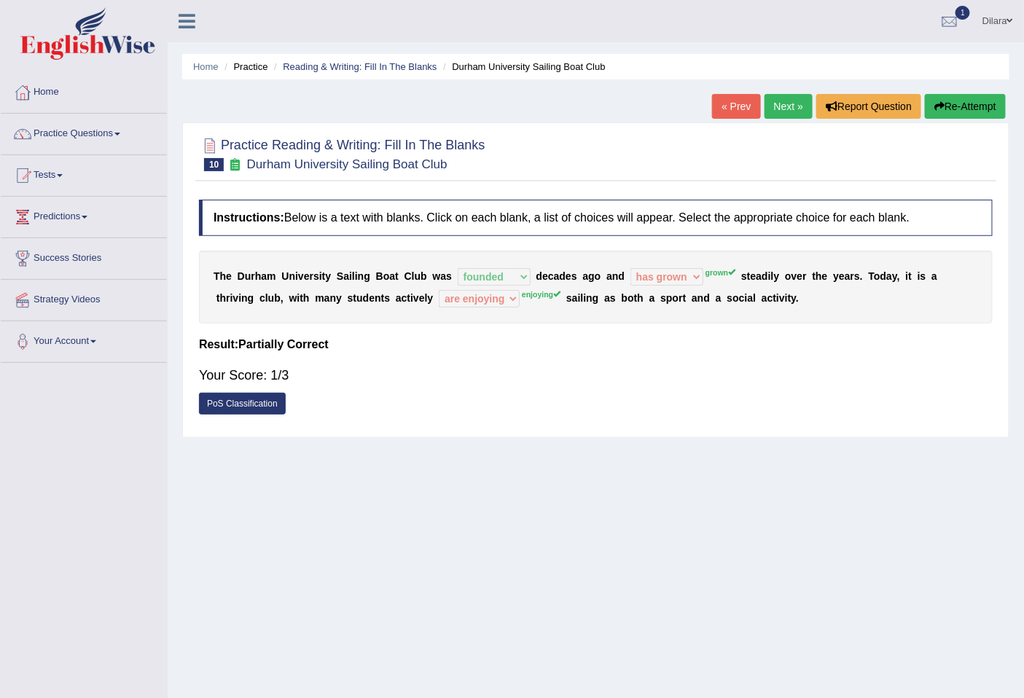
click at [941, 104] on icon "button" at bounding box center [940, 106] width 10 height 10
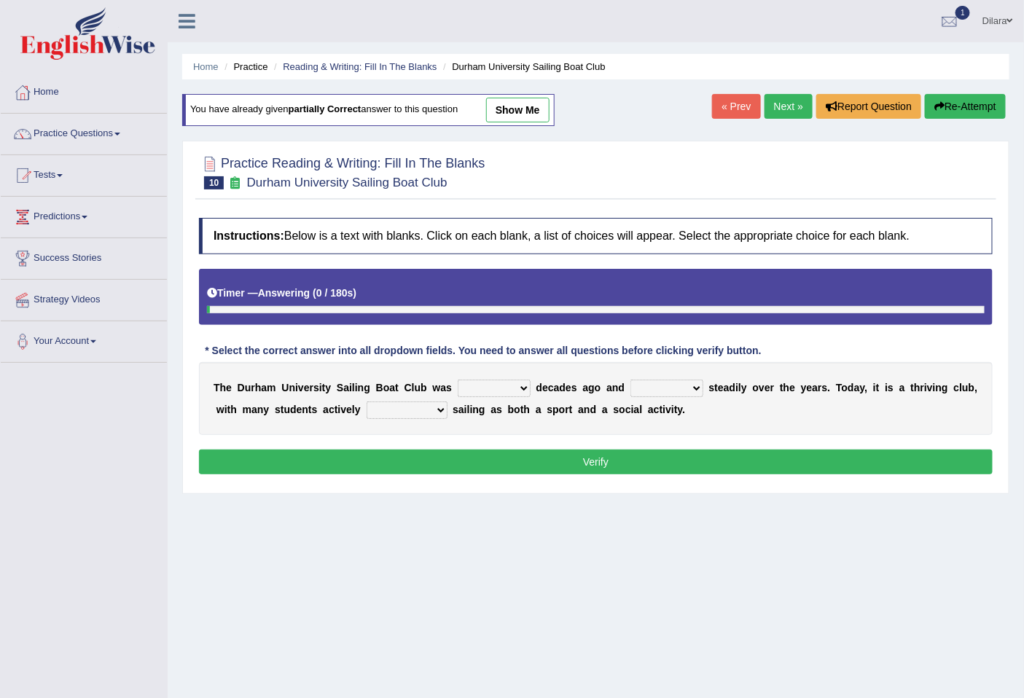
click at [499, 384] on select "found fund founded find" at bounding box center [494, 388] width 73 height 17
click at [507, 397] on select "found fund founded find" at bounding box center [494, 388] width 73 height 17
select select "founded"
click at [458, 380] on select "found fund founded find" at bounding box center [494, 388] width 73 height 17
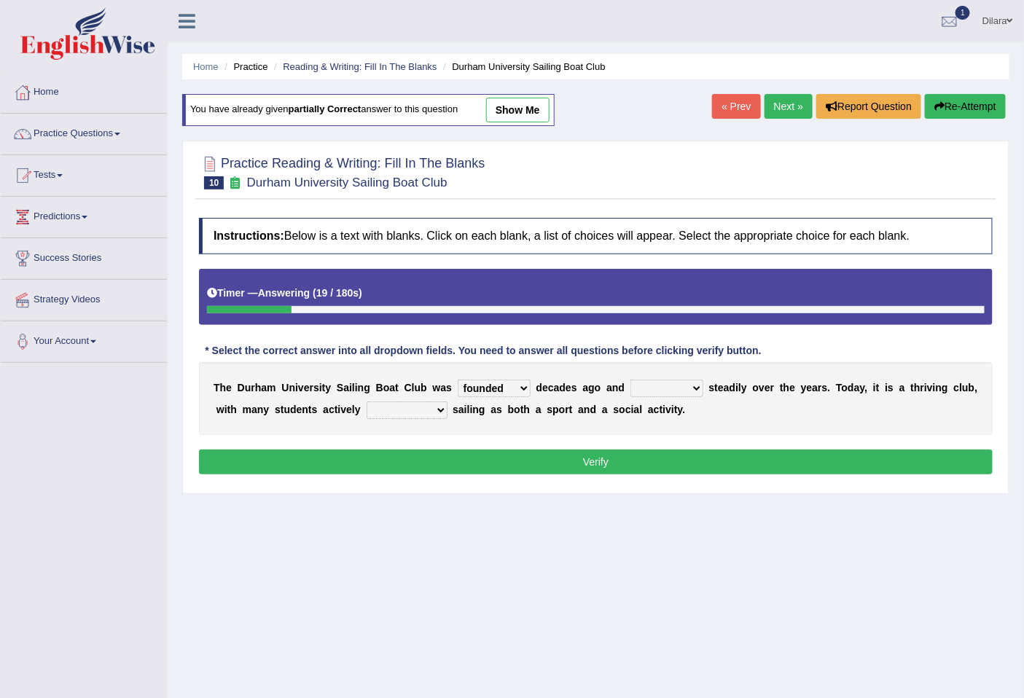
click at [499, 465] on button "Verify" at bounding box center [596, 462] width 794 height 25
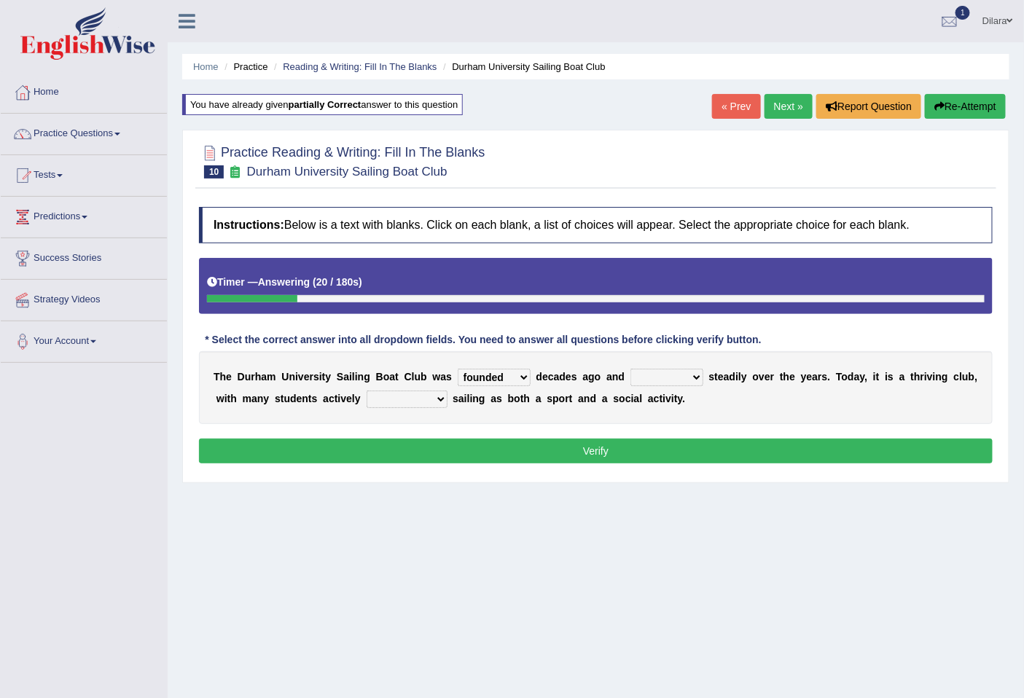
click at [633, 380] on select "grow growing has grown grown" at bounding box center [667, 377] width 73 height 17
click at [634, 380] on select "grow growing has grown grown" at bounding box center [667, 377] width 73 height 17
click at [649, 381] on select "grow growing has grown grown" at bounding box center [667, 377] width 73 height 17
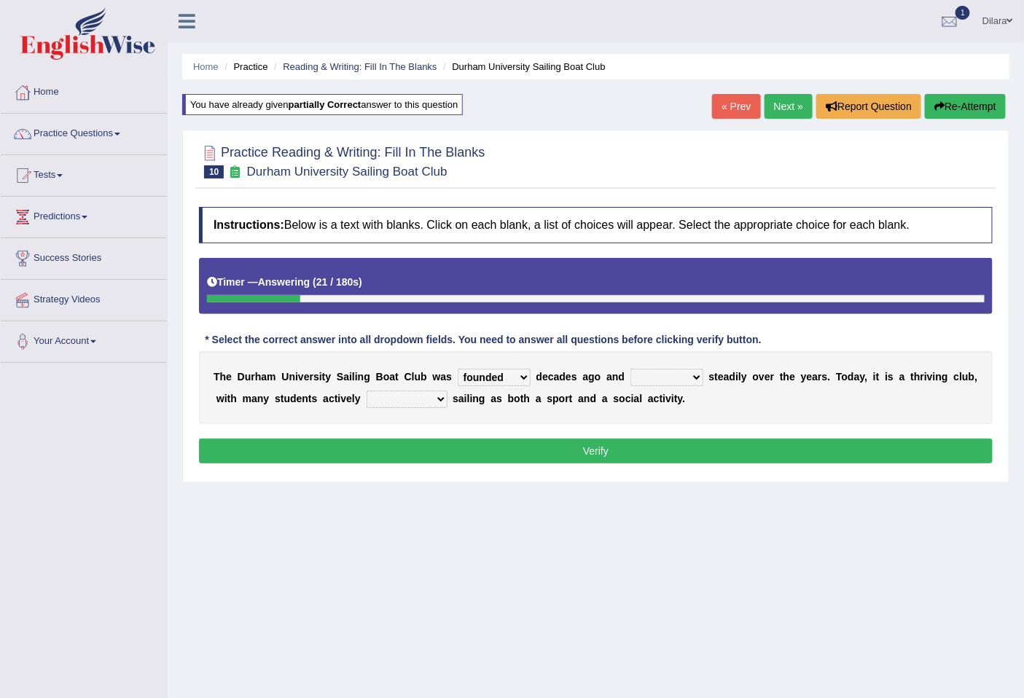
click at [649, 381] on select "grow growing has grown grown" at bounding box center [667, 377] width 73 height 17
select select "grown"
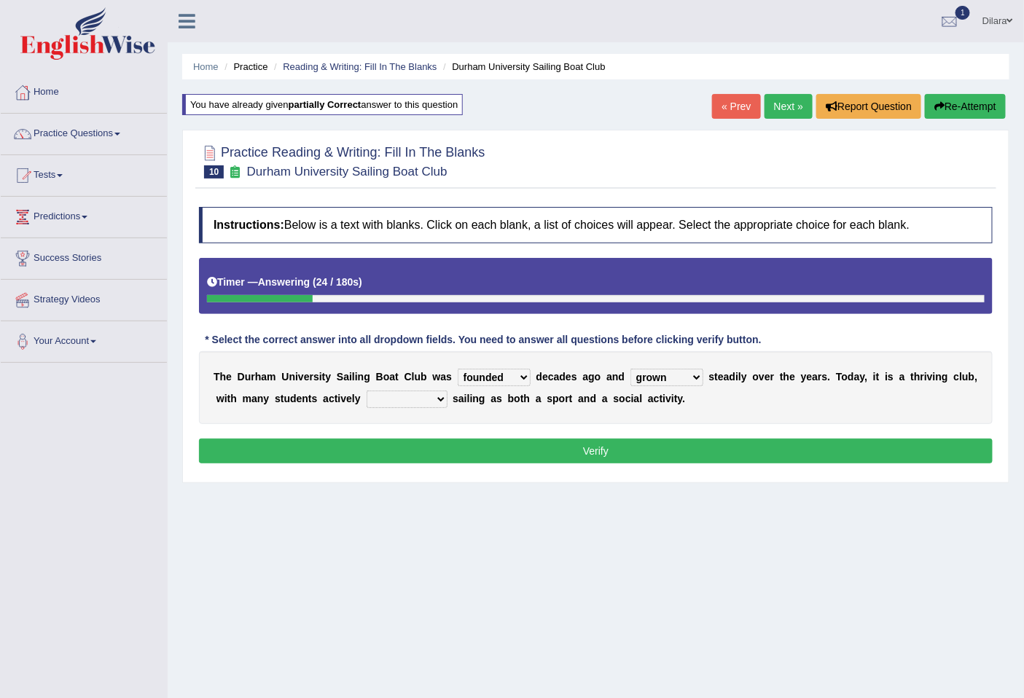
click at [631, 369] on select "grow growing has grown grown" at bounding box center [667, 377] width 73 height 17
click at [374, 395] on select "enjoy enjoyed are enjoying enjoying" at bounding box center [407, 399] width 81 height 17
select select "enjoying"
click at [367, 391] on select "enjoy enjoyed are enjoying enjoying" at bounding box center [407, 399] width 81 height 17
click at [457, 456] on button "Verify" at bounding box center [596, 451] width 794 height 25
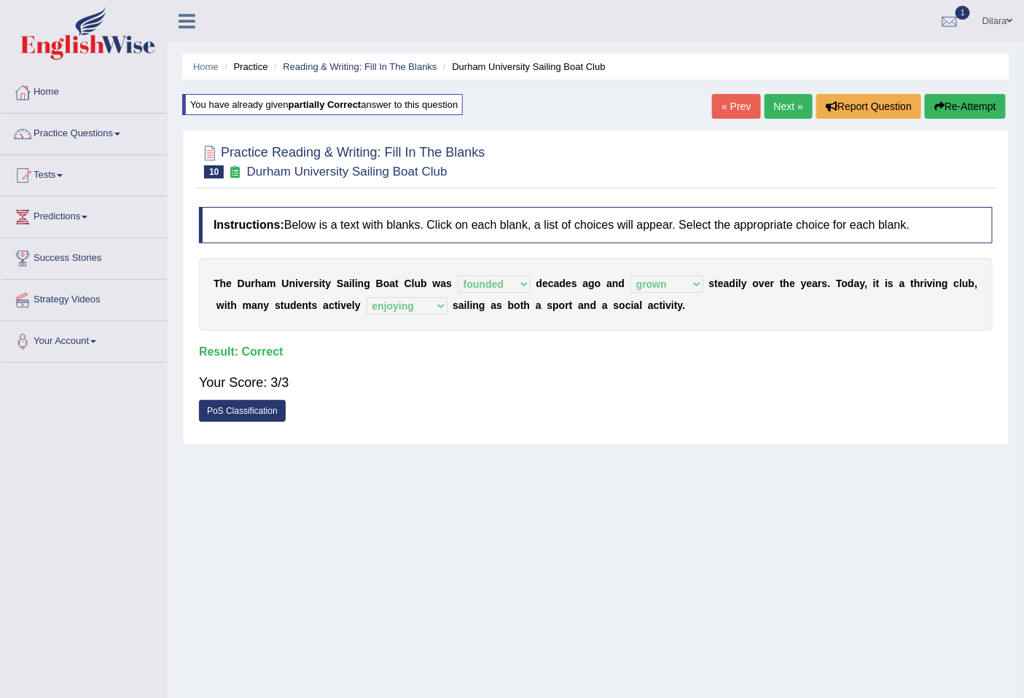
click at [773, 95] on link "Next »" at bounding box center [789, 106] width 48 height 25
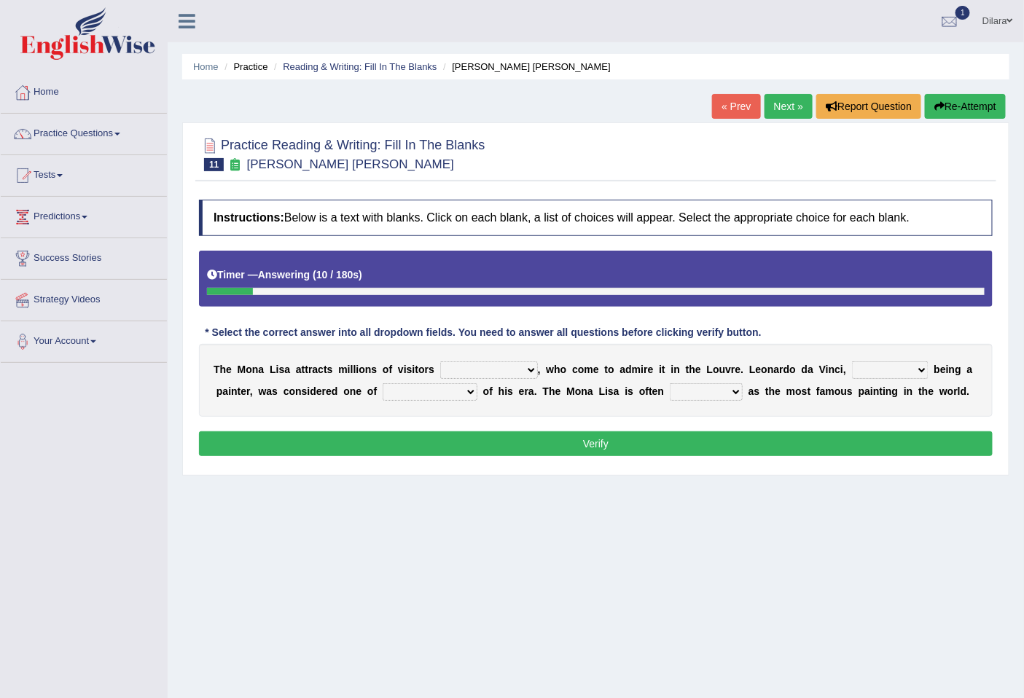
click at [491, 365] on select "around the year the all year all year round per year" at bounding box center [489, 370] width 98 height 17
click at [501, 368] on select "around the year the all year all year round per year" at bounding box center [489, 370] width 98 height 17
select select "per year"
click at [440, 362] on select "around the year the all year all year round per year" at bounding box center [489, 370] width 98 height 17
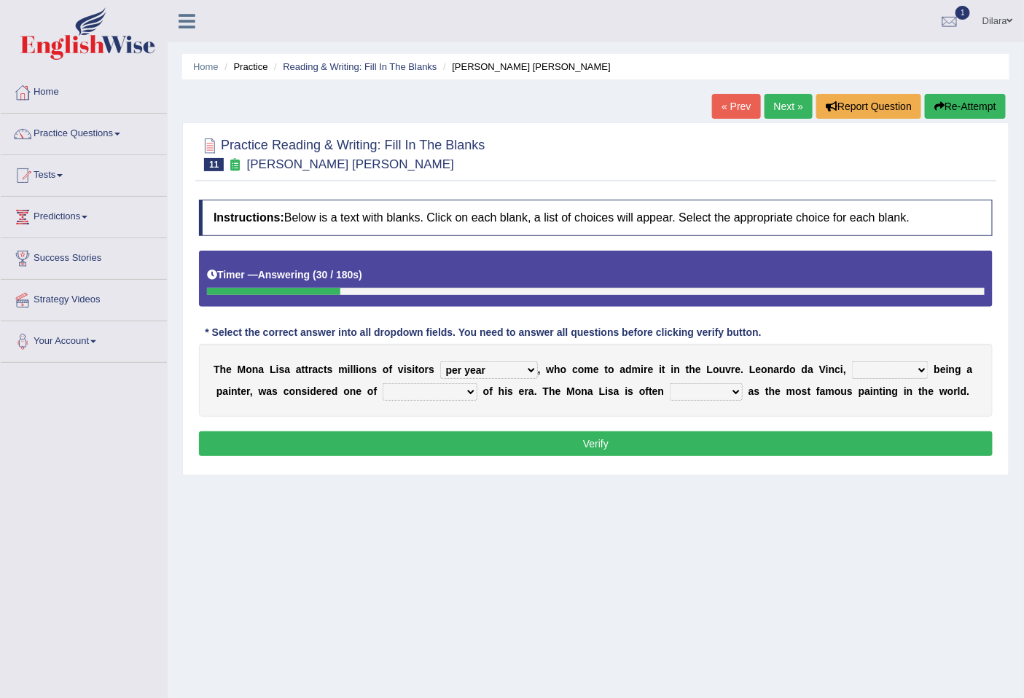
click at [913, 370] on select "rather than as much as as well as as long as" at bounding box center [890, 370] width 77 height 17
select select "as long as"
click at [852, 362] on select "rather than as much as as well as as long as" at bounding box center [890, 370] width 77 height 17
click at [464, 397] on select "better artists artist the better artist the best artists" at bounding box center [430, 391] width 95 height 17
select select "the best artists"
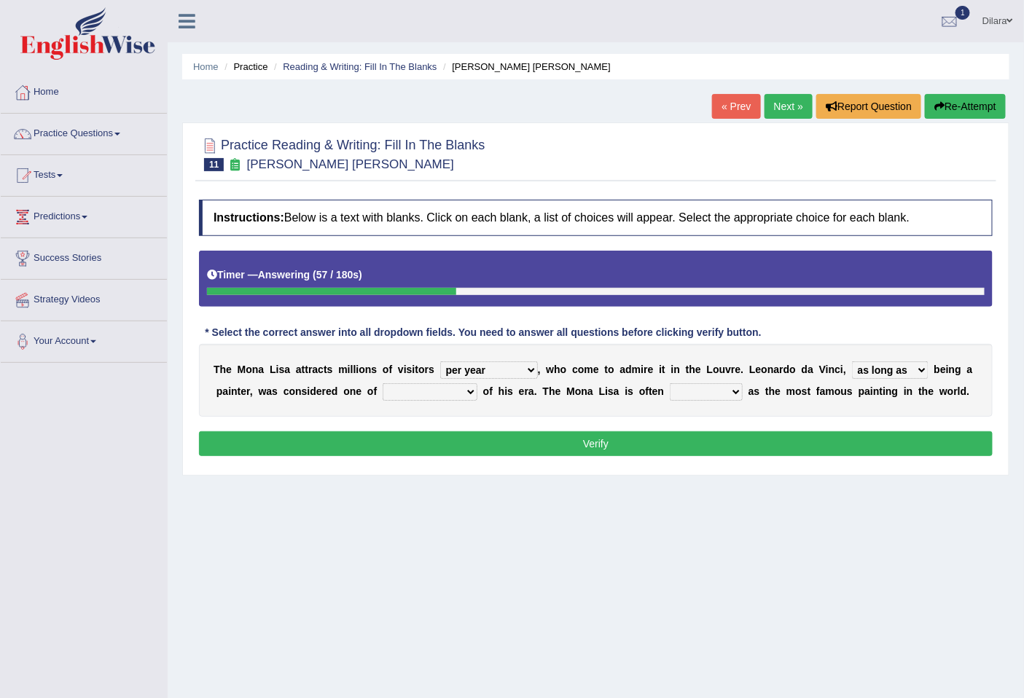
click at [383, 383] on select "better artists artist the better artist the best artists" at bounding box center [430, 391] width 95 height 17
click at [697, 397] on select "classified suggested predicted described" at bounding box center [706, 391] width 73 height 17
select select "described"
click at [670, 383] on select "classified suggested predicted described" at bounding box center [706, 391] width 73 height 17
click at [714, 448] on button "Verify" at bounding box center [596, 444] width 794 height 25
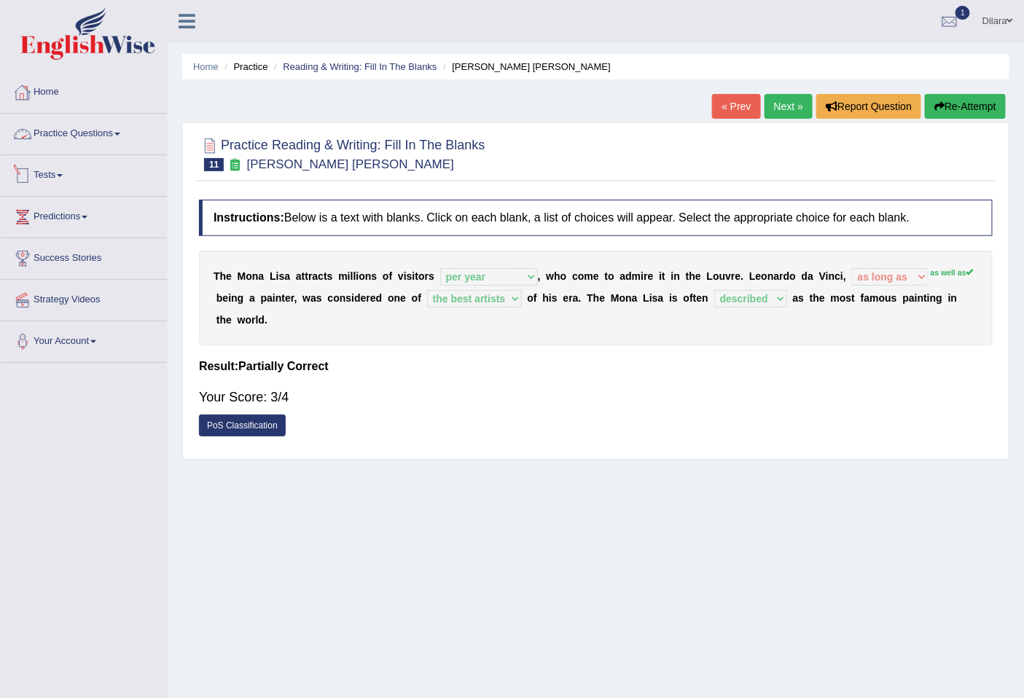
click at [60, 166] on link "Tests" at bounding box center [84, 173] width 166 height 36
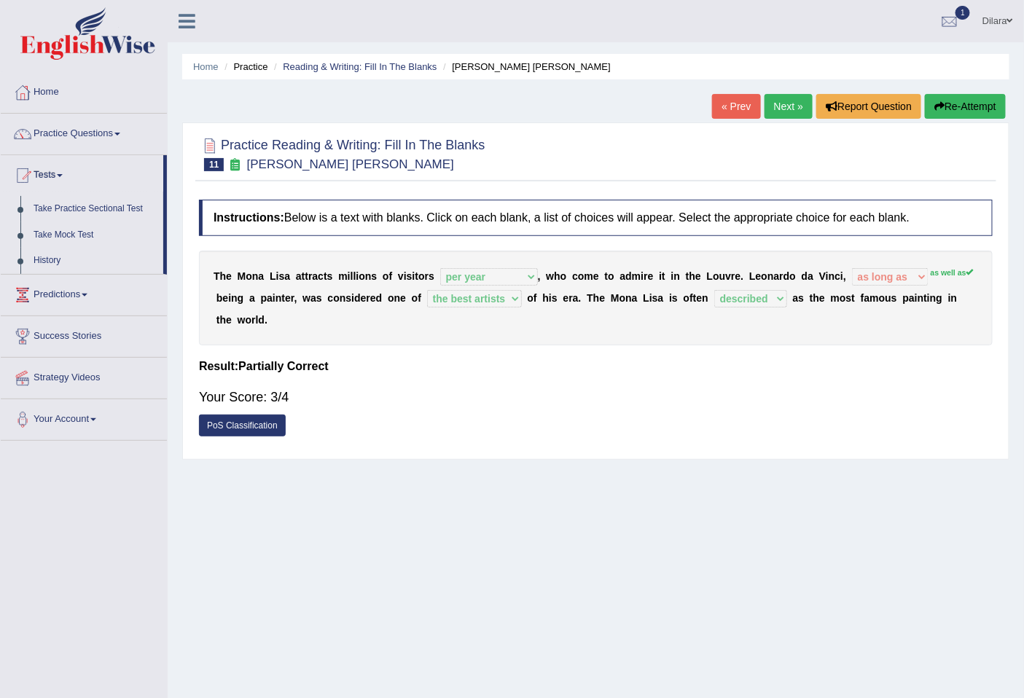
click at [97, 133] on link "Practice Questions" at bounding box center [84, 132] width 166 height 36
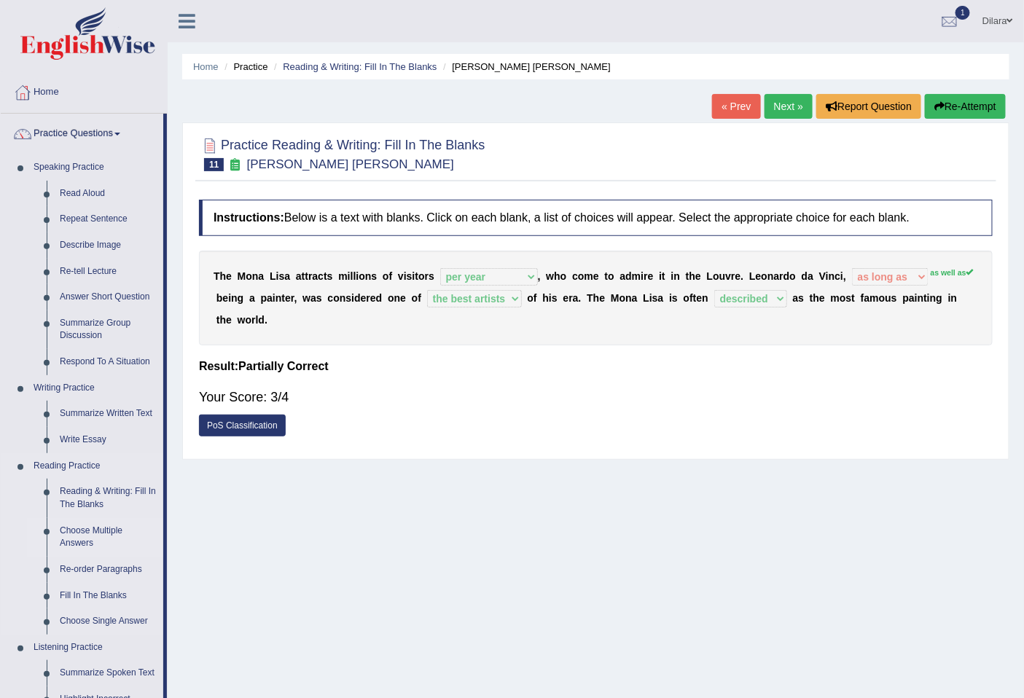
click at [91, 534] on link "Choose Multiple Answers" at bounding box center [108, 537] width 110 height 39
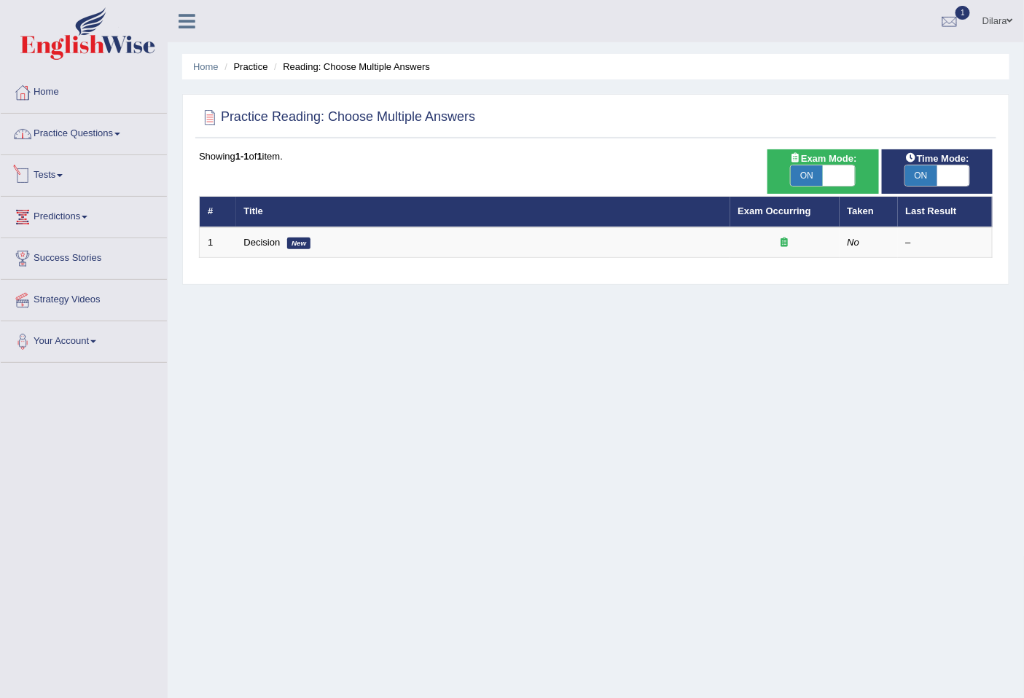
click at [95, 141] on link "Practice Questions" at bounding box center [84, 132] width 166 height 36
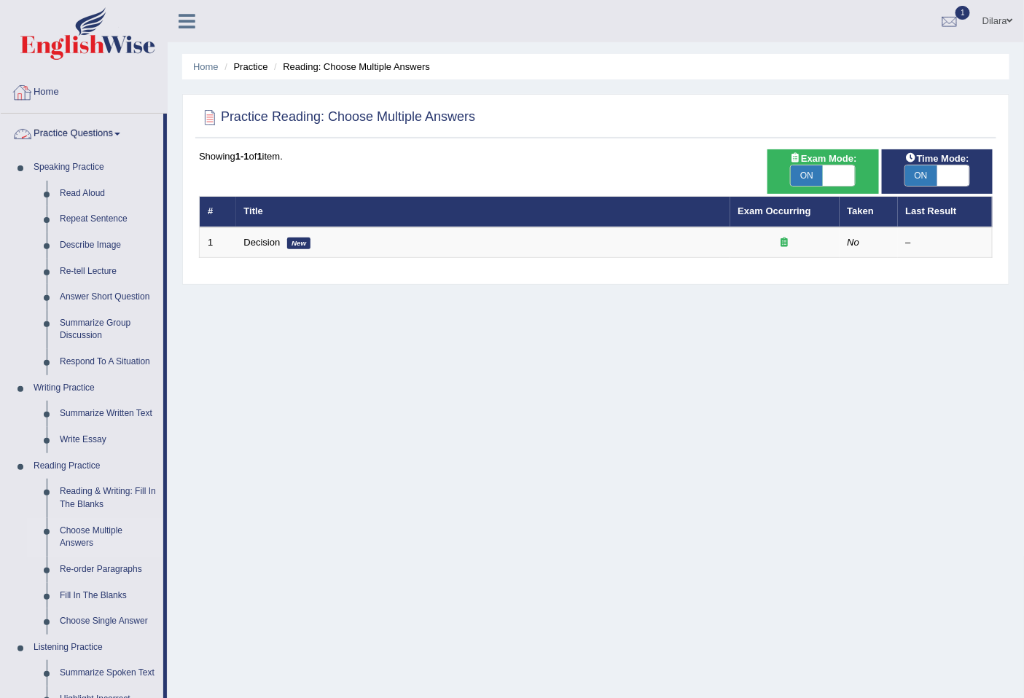
click at [58, 88] on link "Home" at bounding box center [84, 90] width 166 height 36
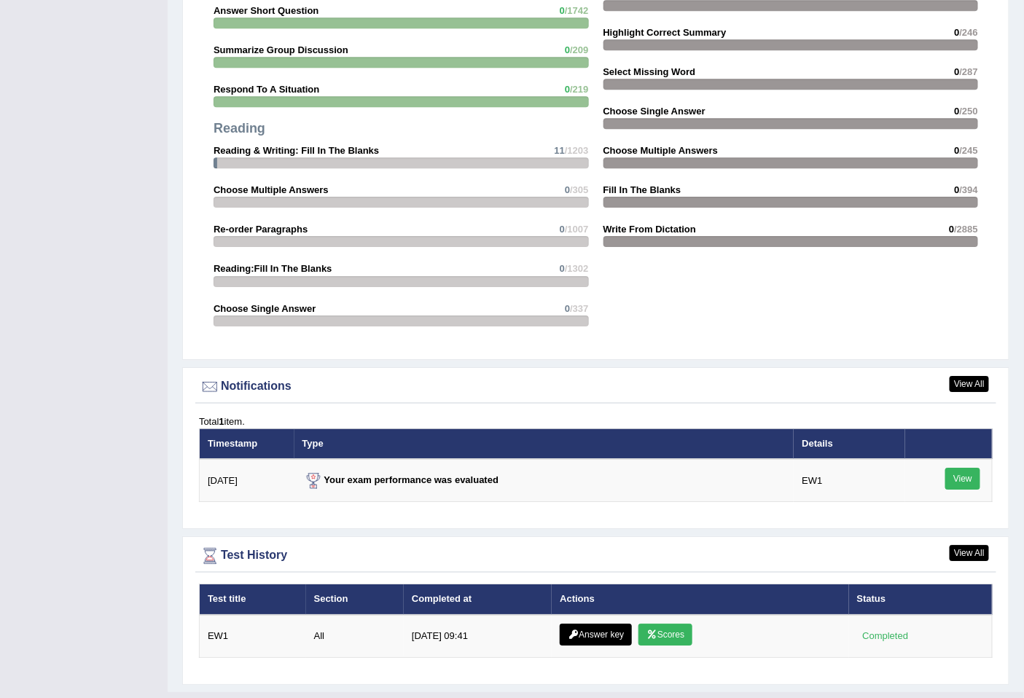
scroll to position [1434, 0]
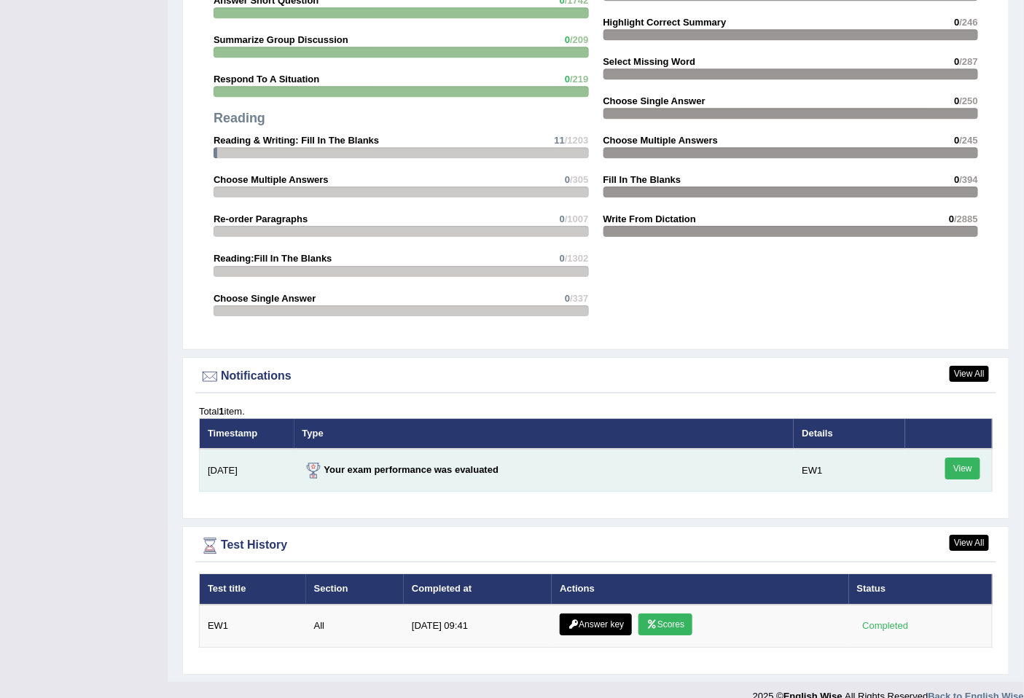
click at [967, 458] on link "View" at bounding box center [962, 469] width 35 height 22
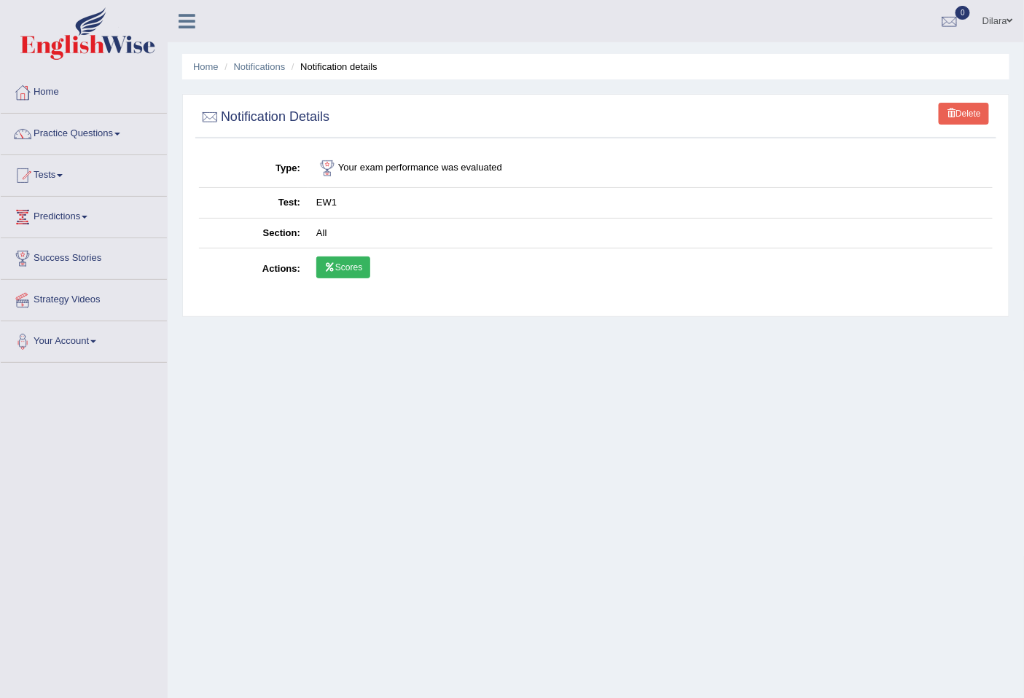
click at [355, 271] on link "Scores" at bounding box center [343, 268] width 54 height 22
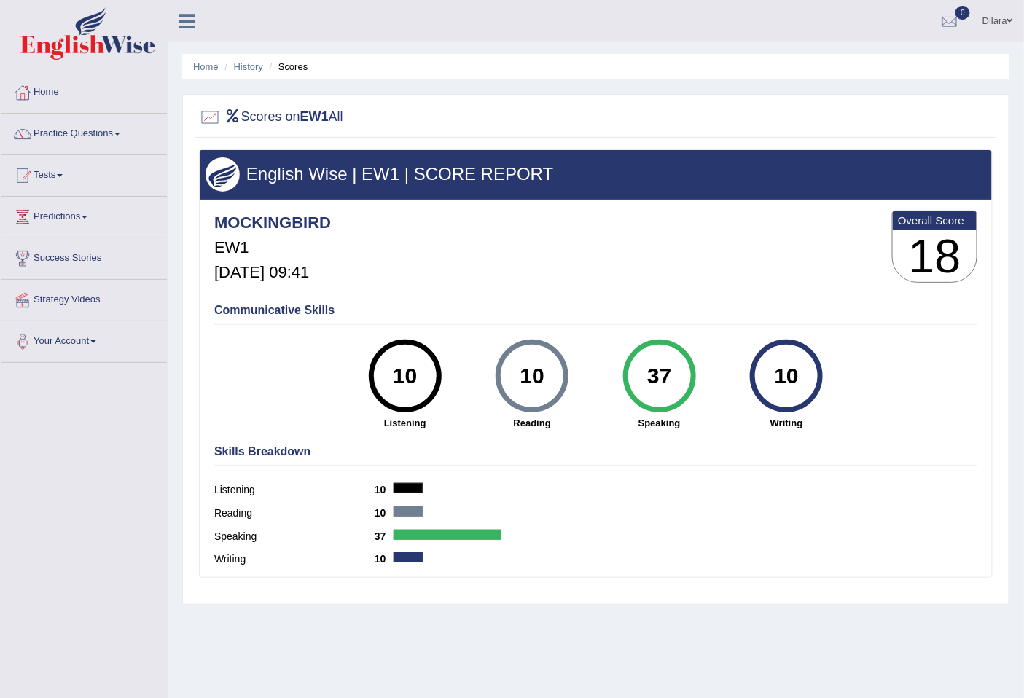
click at [669, 370] on div "37" at bounding box center [659, 376] width 53 height 61
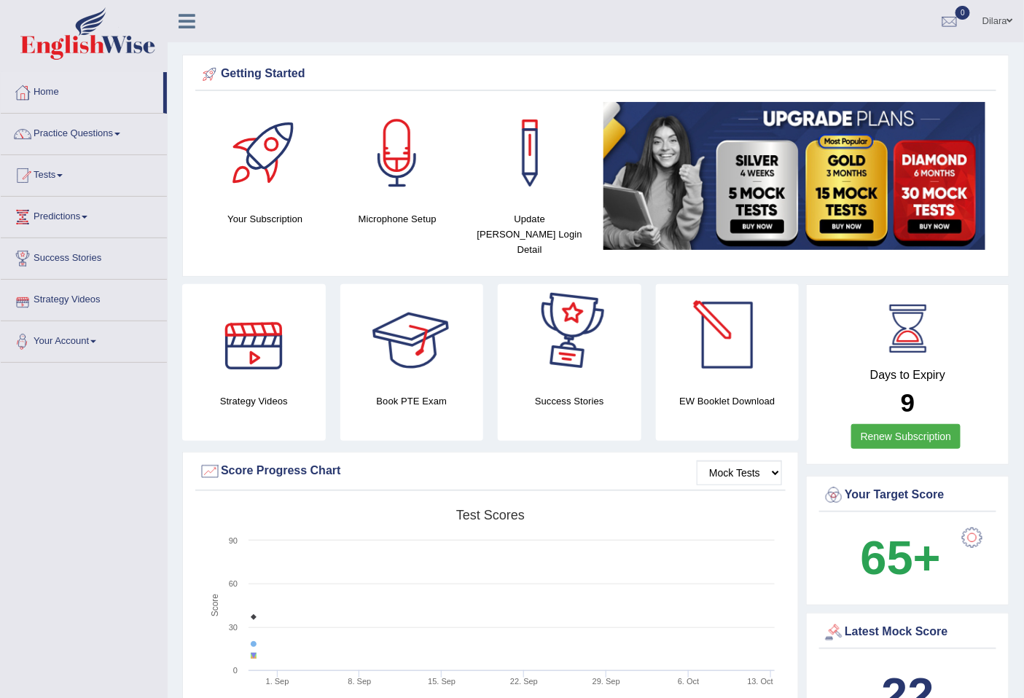
click at [884, 424] on link "Renew Subscription" at bounding box center [906, 436] width 110 height 25
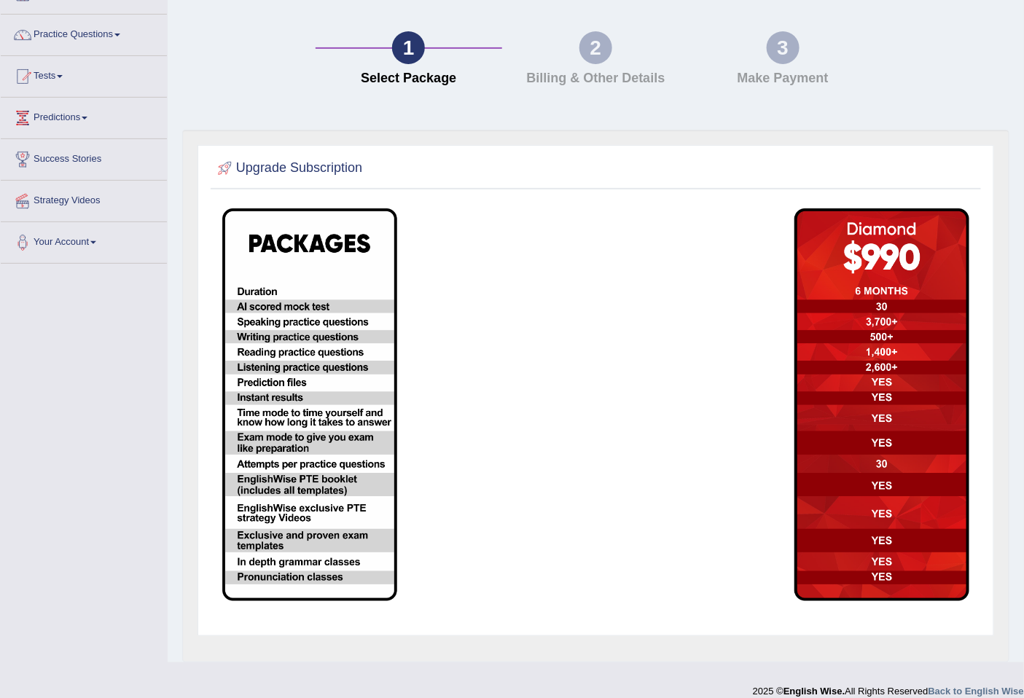
scroll to position [113, 0]
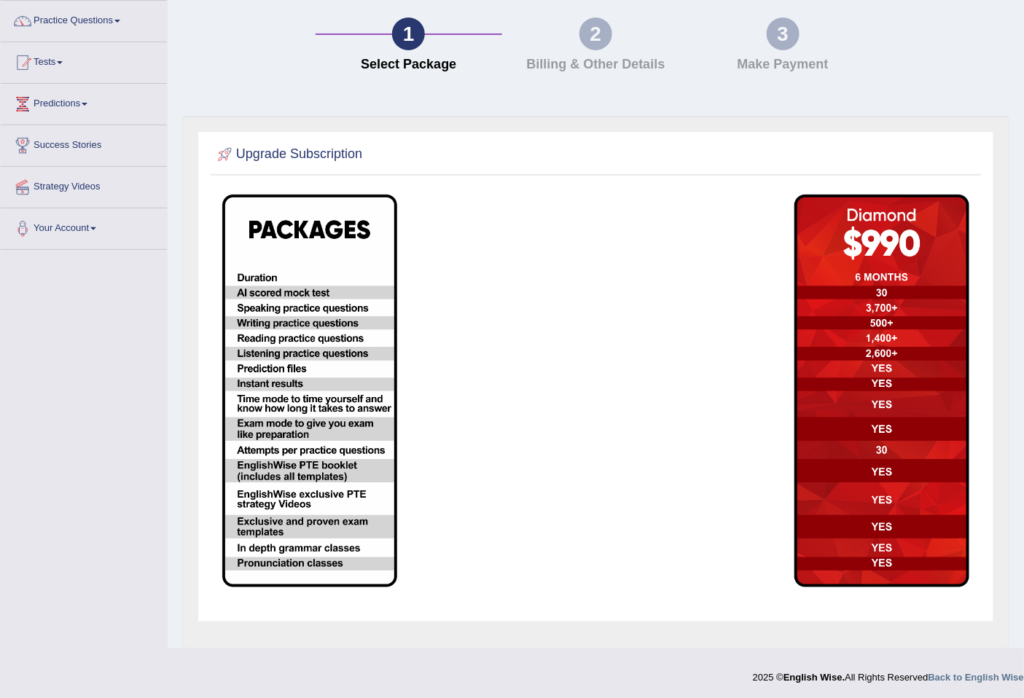
click at [354, 361] on img at bounding box center [309, 391] width 175 height 393
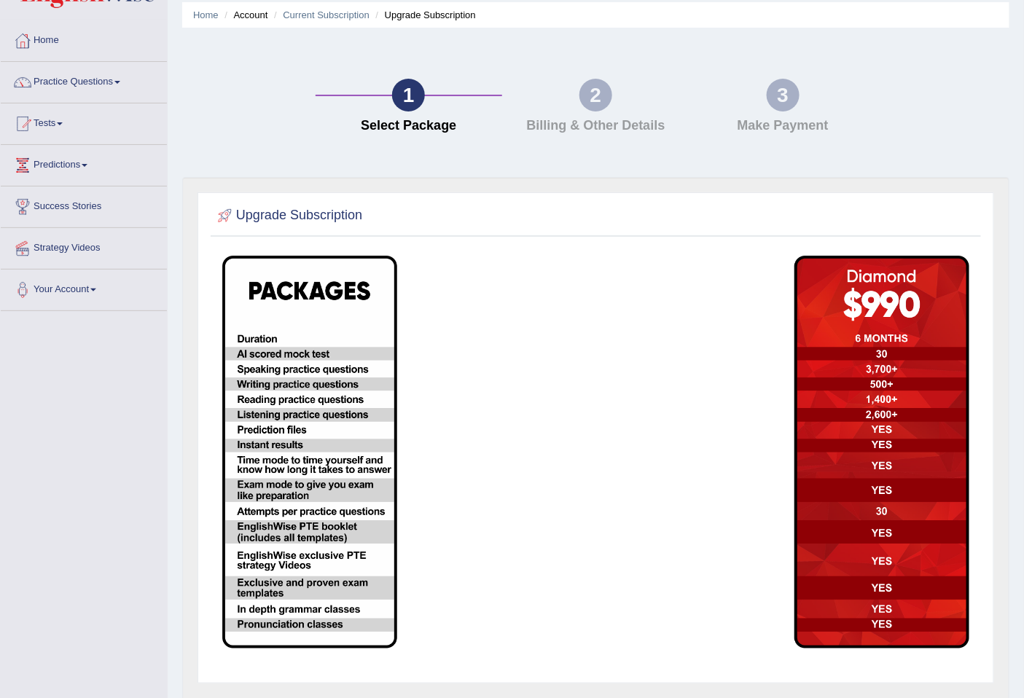
scroll to position [0, 0]
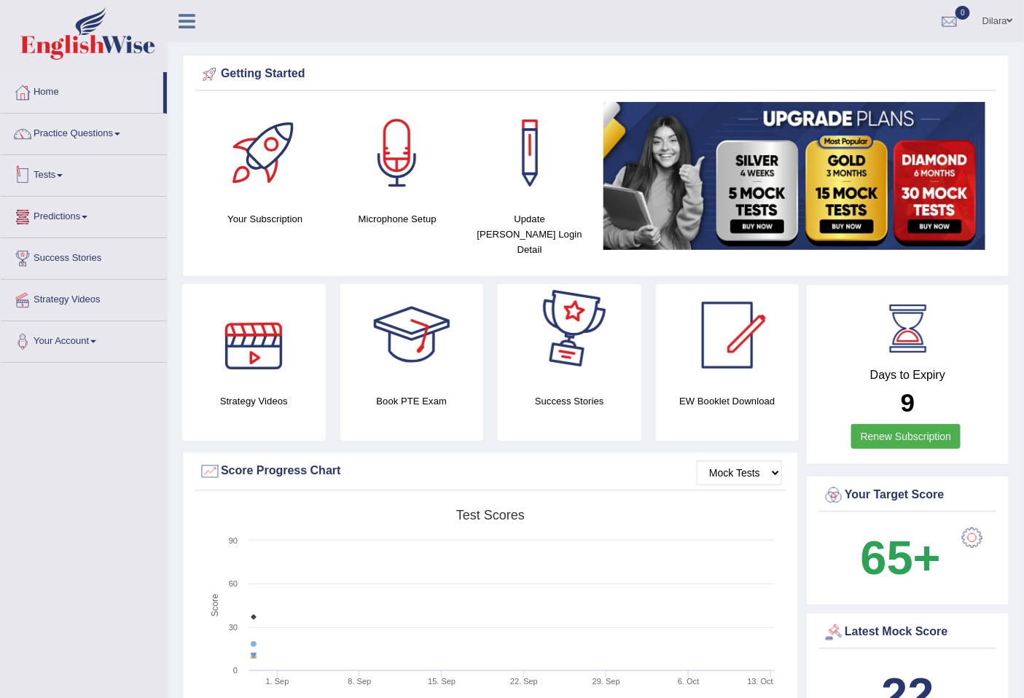
click at [63, 176] on span at bounding box center [60, 175] width 6 height 3
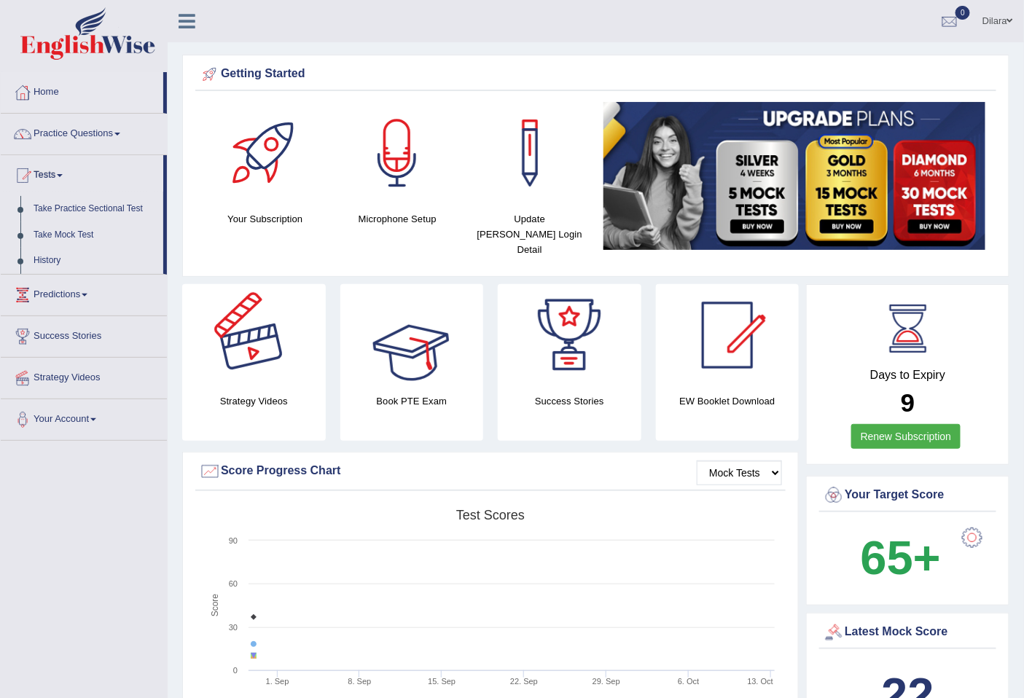
click at [442, 317] on div at bounding box center [412, 335] width 102 height 102
click at [82, 170] on link "Tests" at bounding box center [82, 173] width 163 height 36
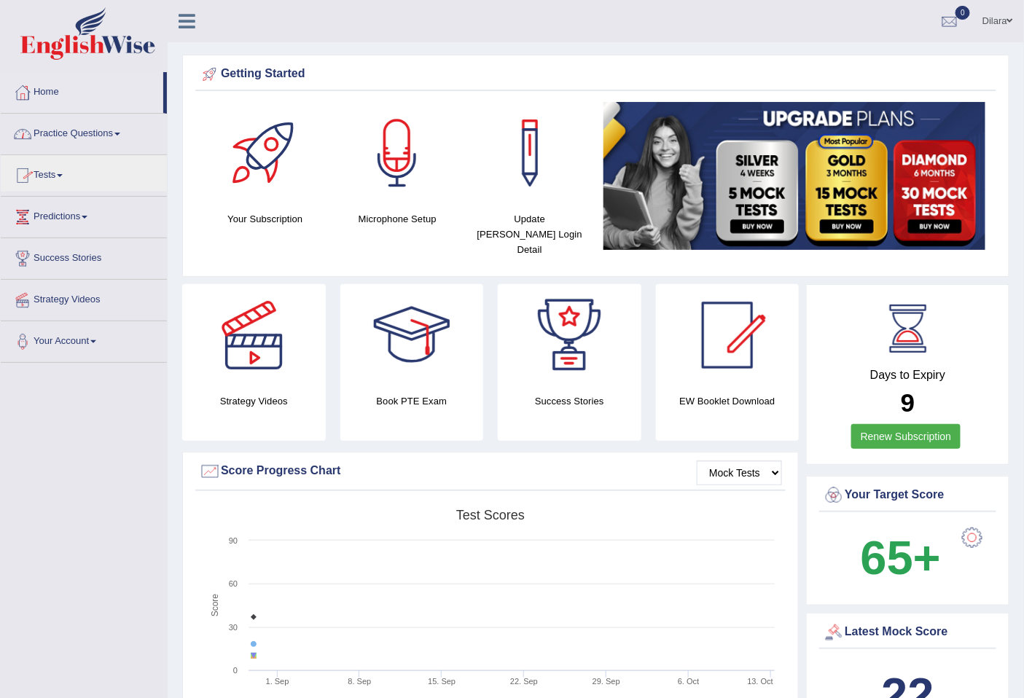
click at [82, 147] on link "Practice Questions" at bounding box center [84, 132] width 166 height 36
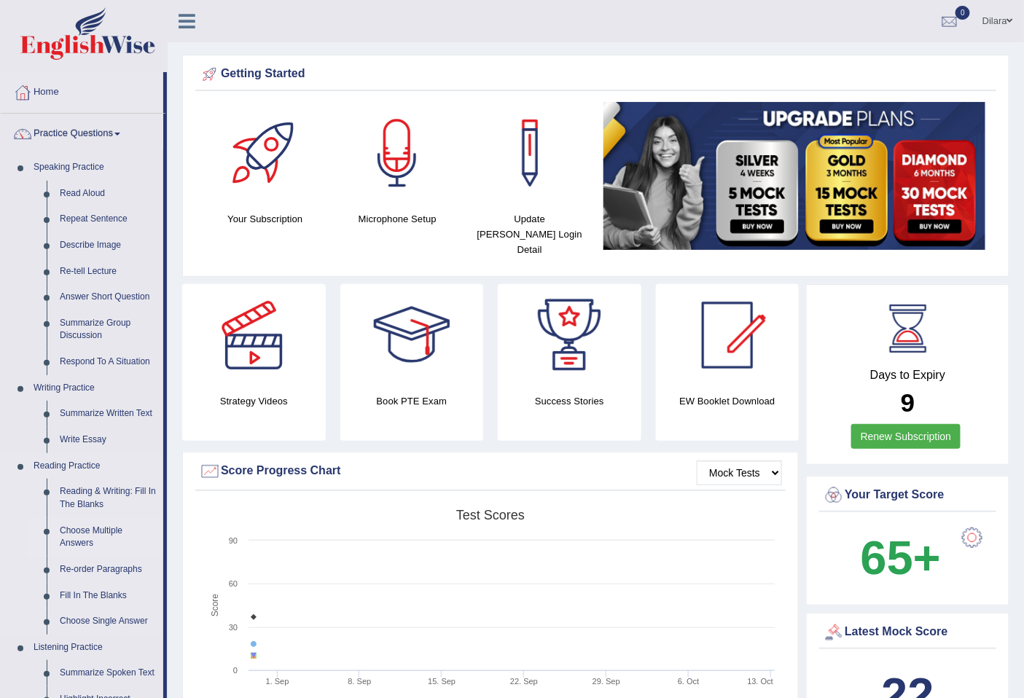
click at [103, 535] on link "Choose Multiple Answers" at bounding box center [108, 537] width 110 height 39
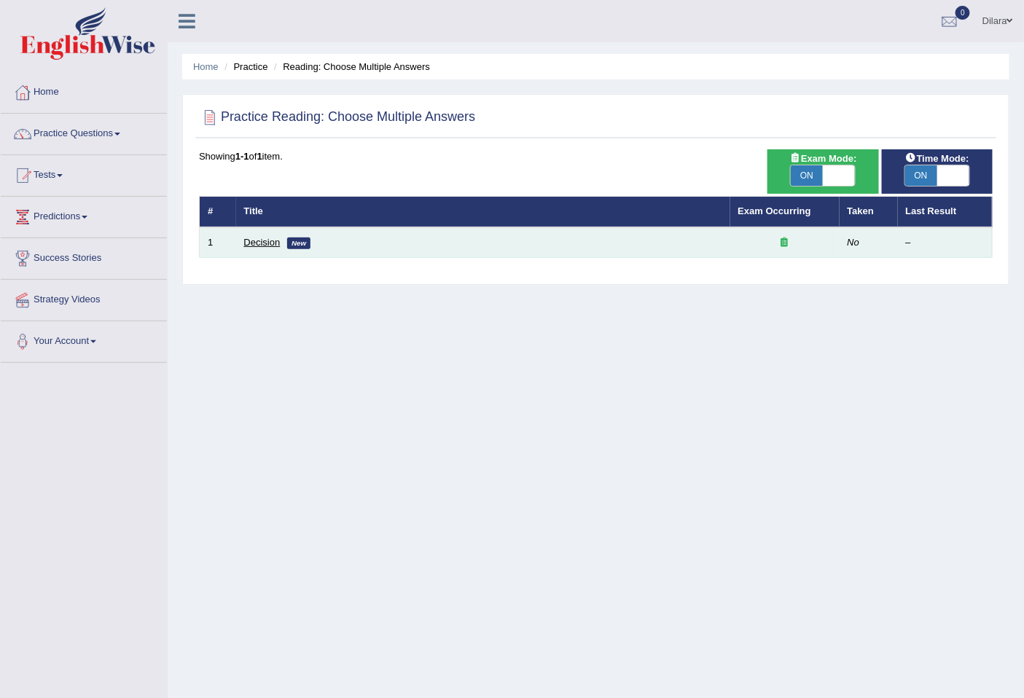
click at [262, 238] on link "Decision" at bounding box center [262, 242] width 36 height 11
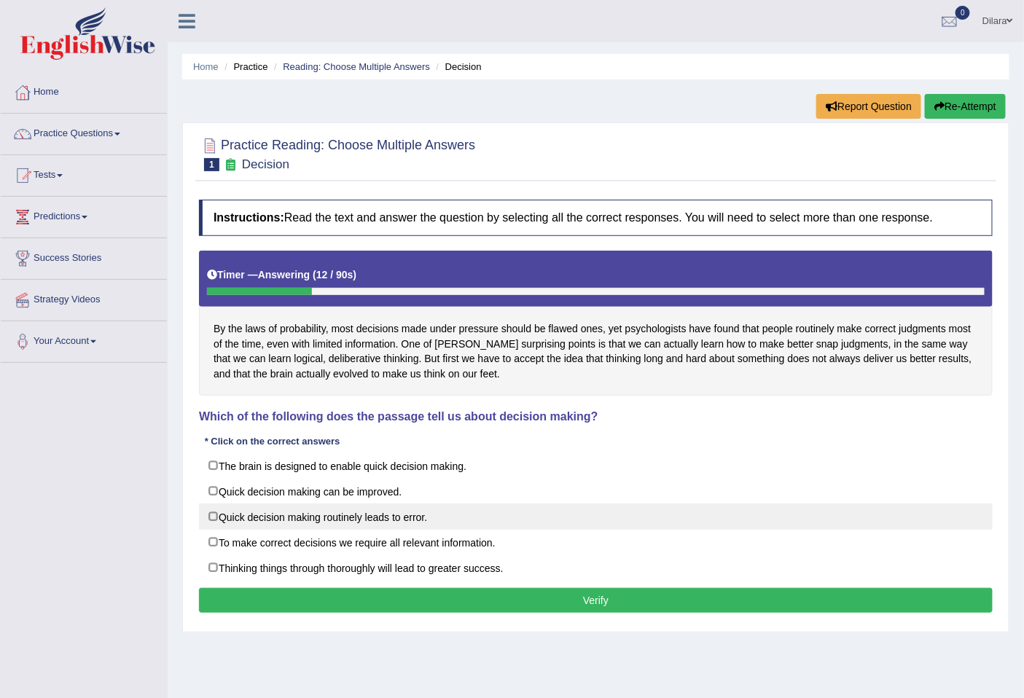
click at [294, 519] on label "Quick decision making routinely leads to error." at bounding box center [596, 517] width 794 height 26
checkbox input "true"
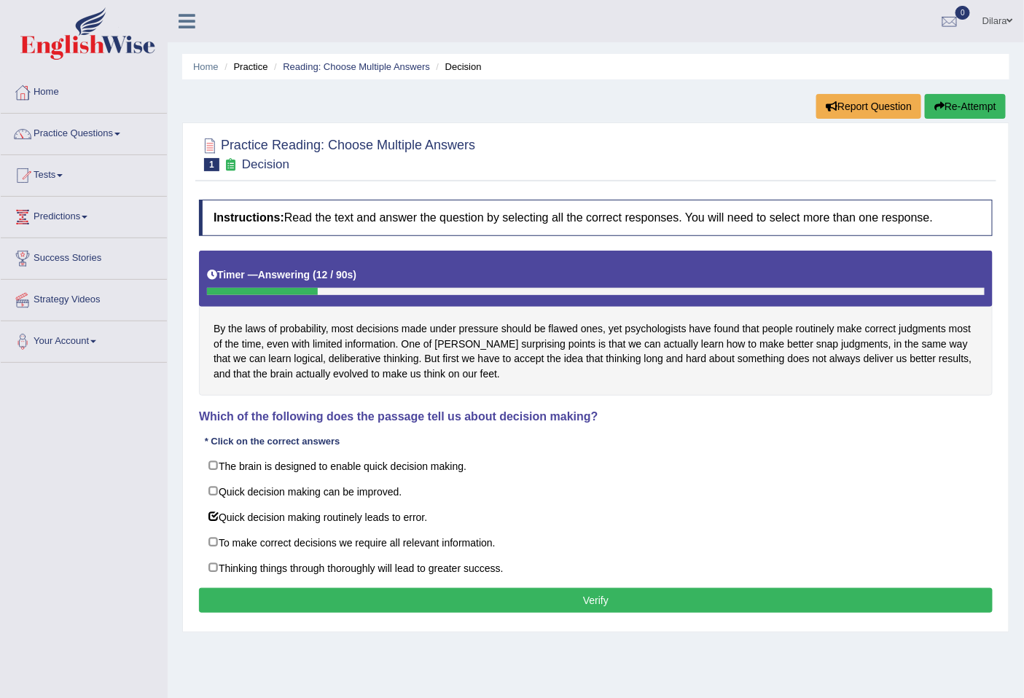
click at [424, 606] on button "Verify" at bounding box center [596, 600] width 794 height 25
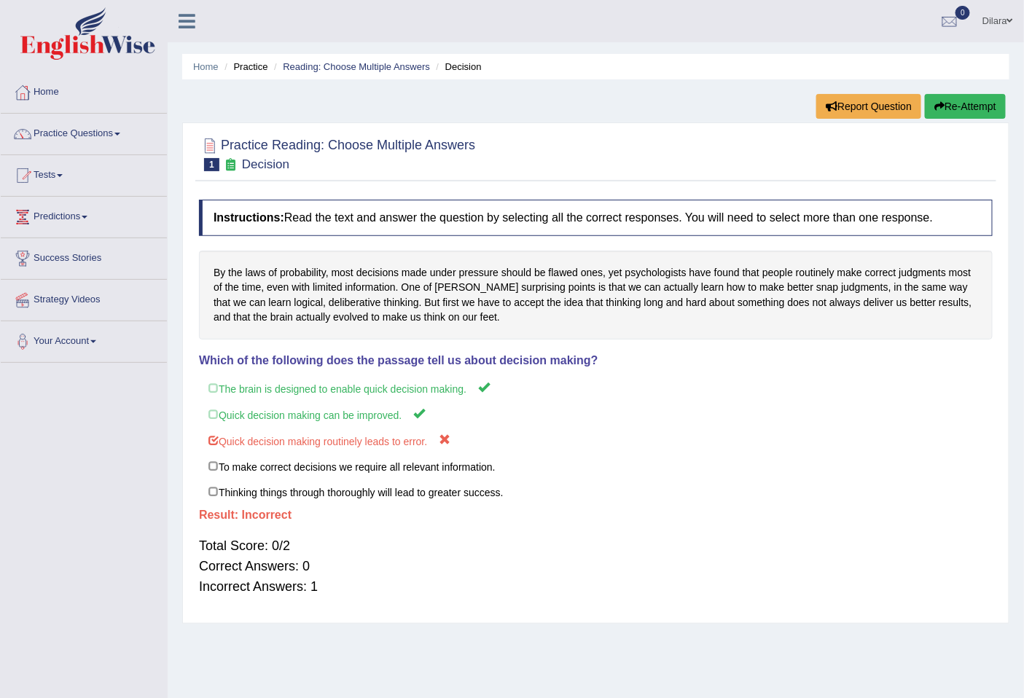
click at [569, 337] on div "By the laws of probability, most decisions made under pressure should be flawed…" at bounding box center [596, 295] width 794 height 89
click at [952, 109] on button "Re-Attempt" at bounding box center [965, 106] width 81 height 25
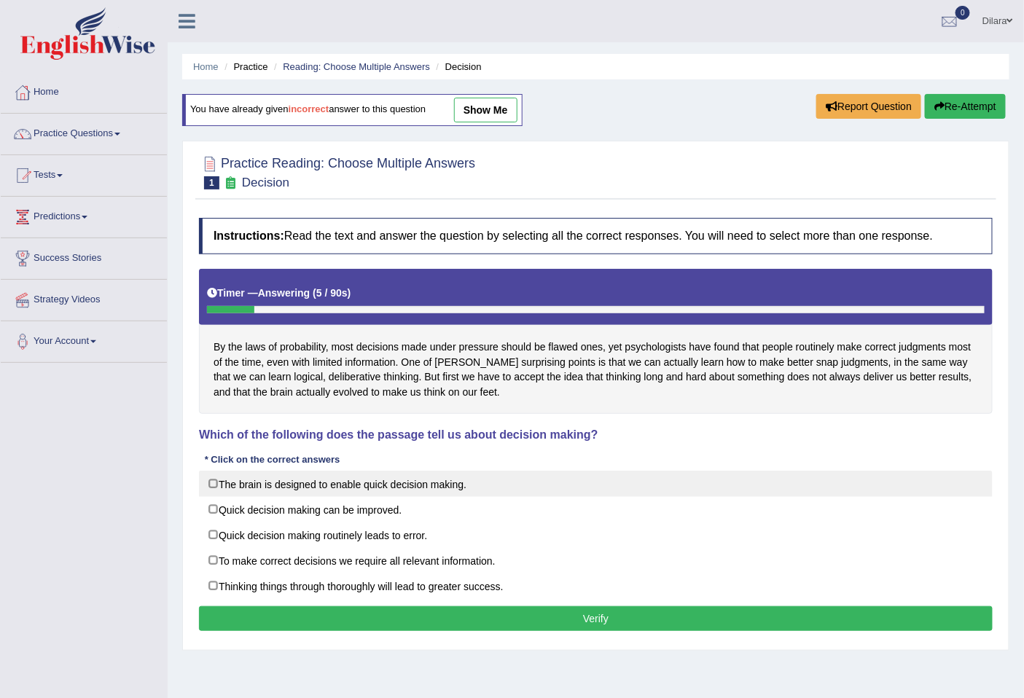
click at [288, 486] on label "The brain is designed to enable quick decision making." at bounding box center [596, 484] width 794 height 26
checkbox input "true"
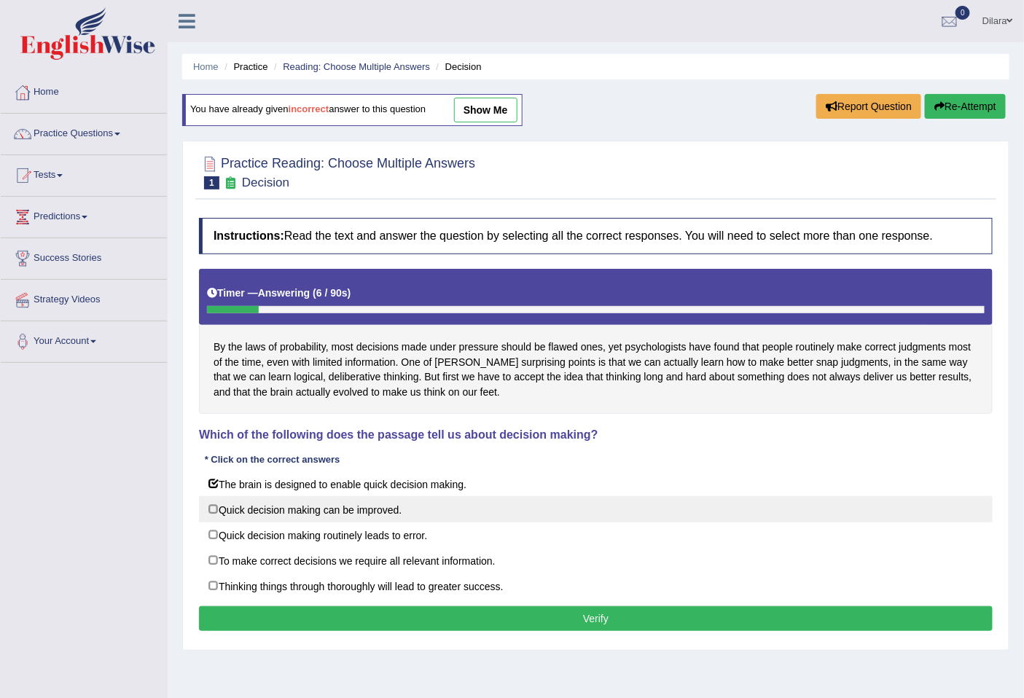
click at [289, 510] on label "Quick decision making can be improved." at bounding box center [596, 509] width 794 height 26
checkbox input "true"
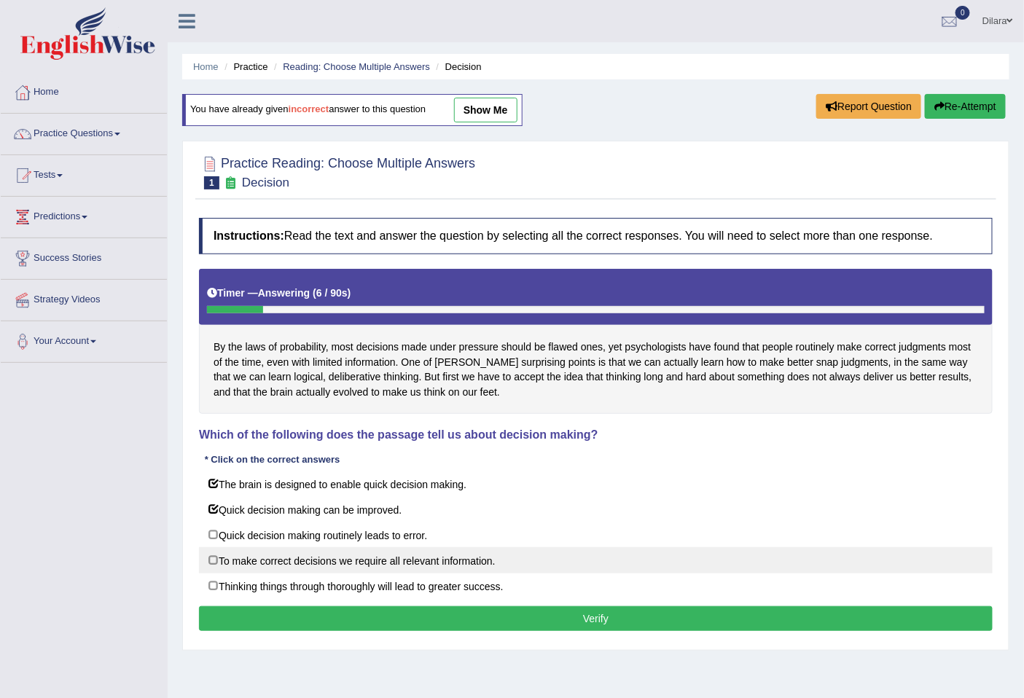
click at [308, 562] on label "To make correct decisions we require all relevant information." at bounding box center [596, 560] width 794 height 26
checkbox input "true"
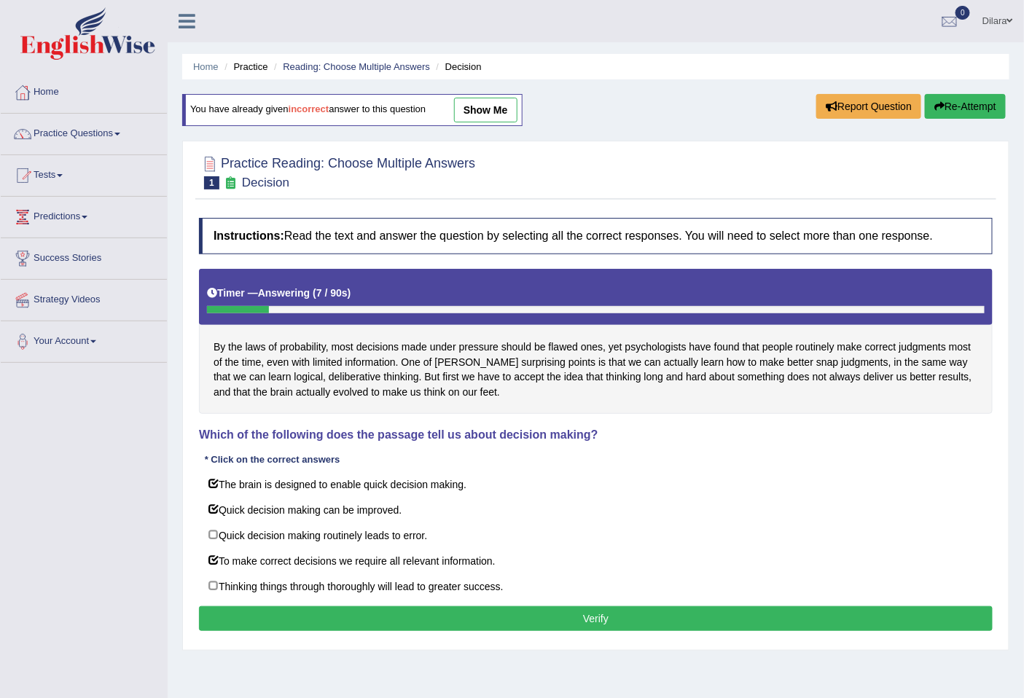
click at [338, 611] on button "Verify" at bounding box center [596, 619] width 794 height 25
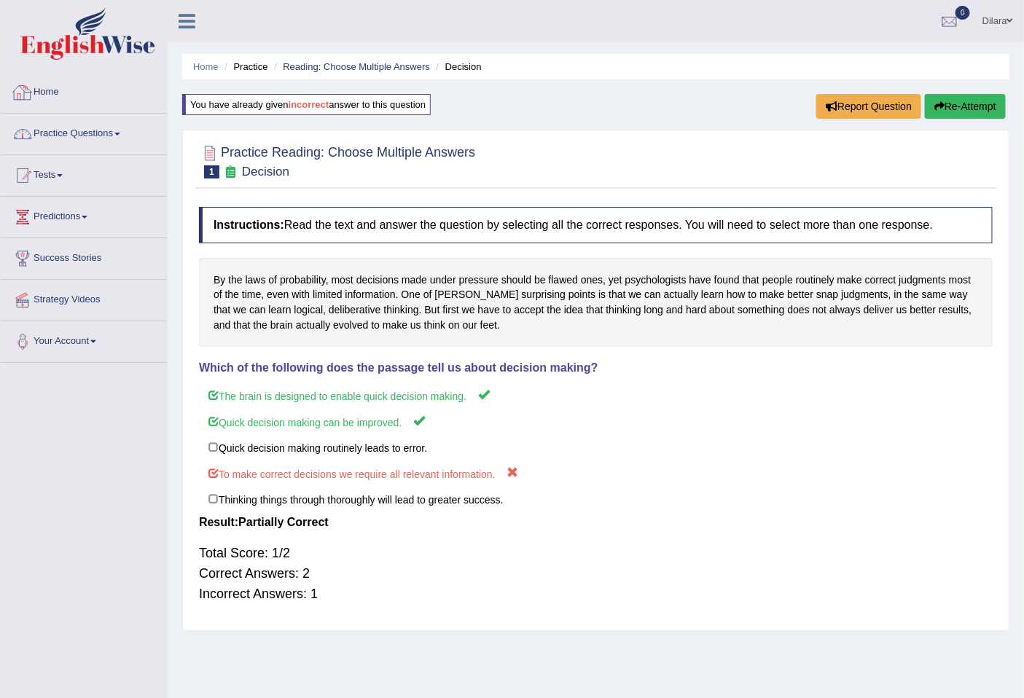
click at [128, 128] on link "Practice Questions" at bounding box center [84, 132] width 166 height 36
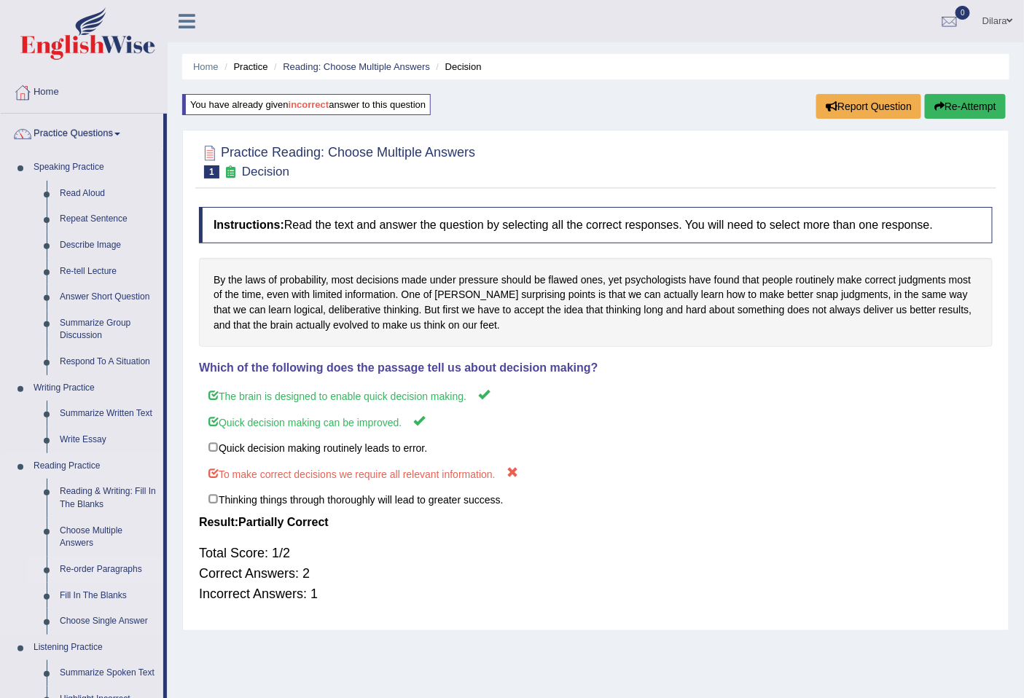
click at [115, 573] on link "Re-order Paragraphs" at bounding box center [108, 570] width 110 height 26
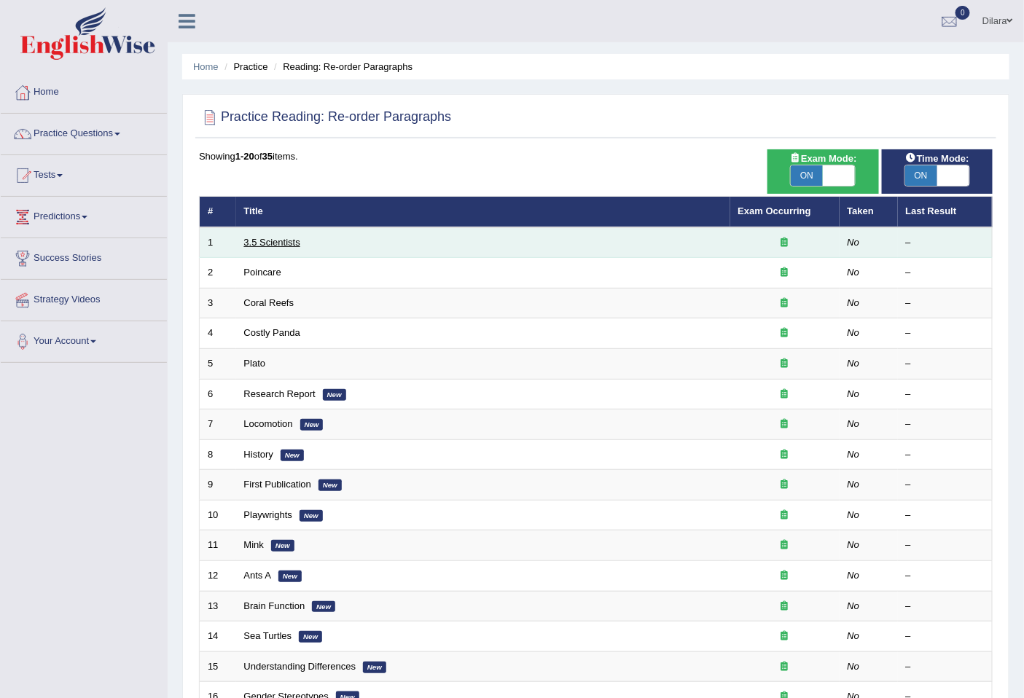
click at [296, 246] on link "3.5 Scientists" at bounding box center [272, 242] width 56 height 11
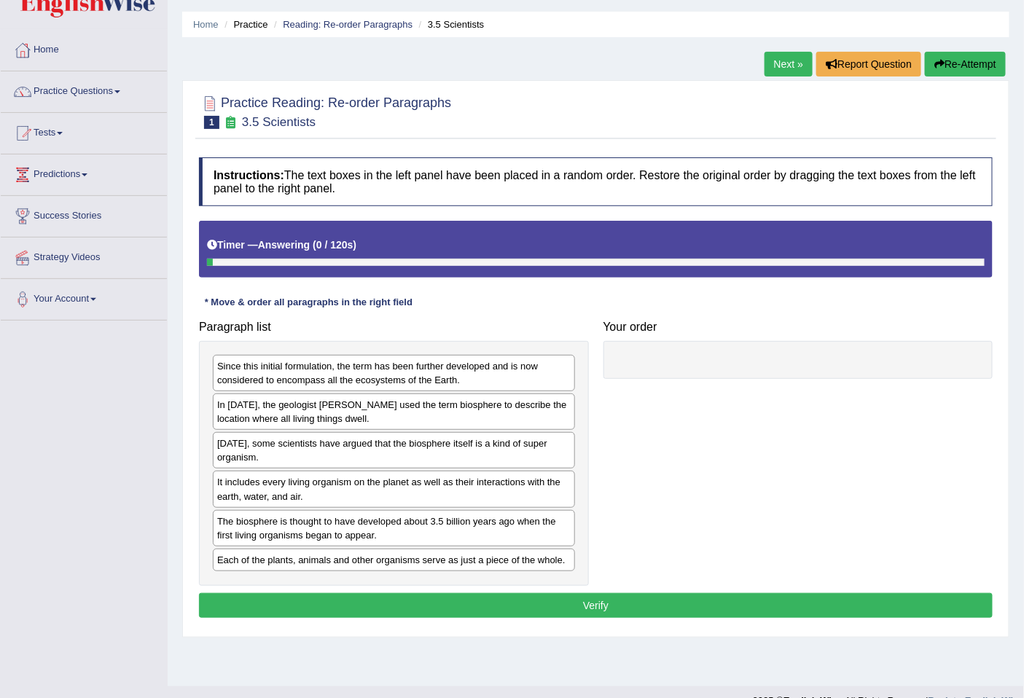
scroll to position [66, 0]
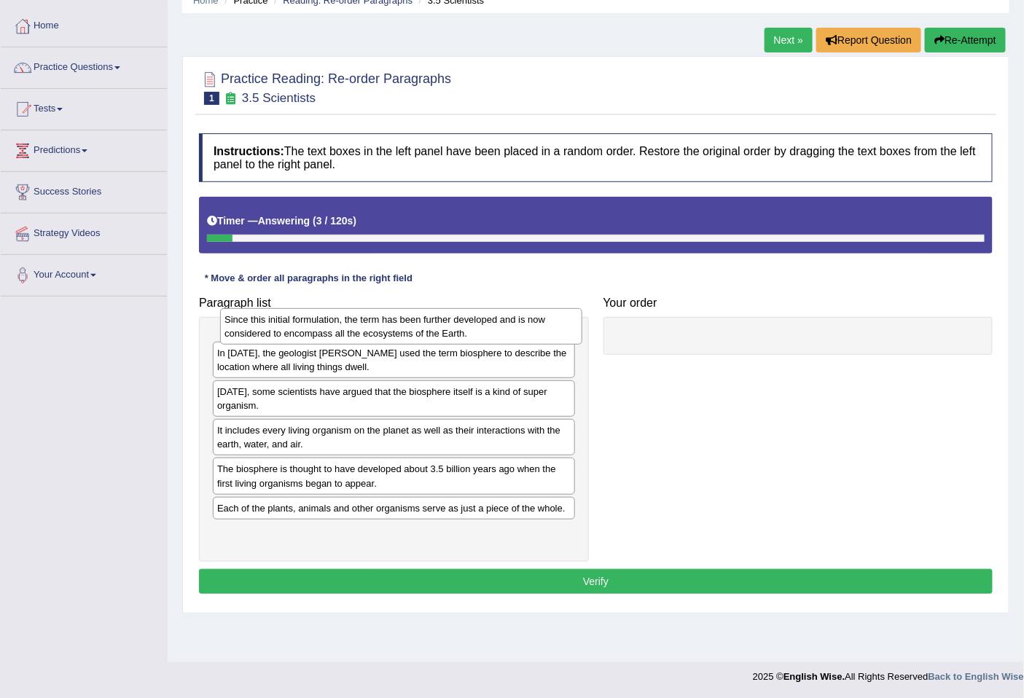
drag, startPoint x: 319, startPoint y: 360, endPoint x: 326, endPoint y: 338, distance: 23.7
click at [326, 338] on div "Since this initial formulation, the term has been further developed and is now …" at bounding box center [401, 326] width 362 height 36
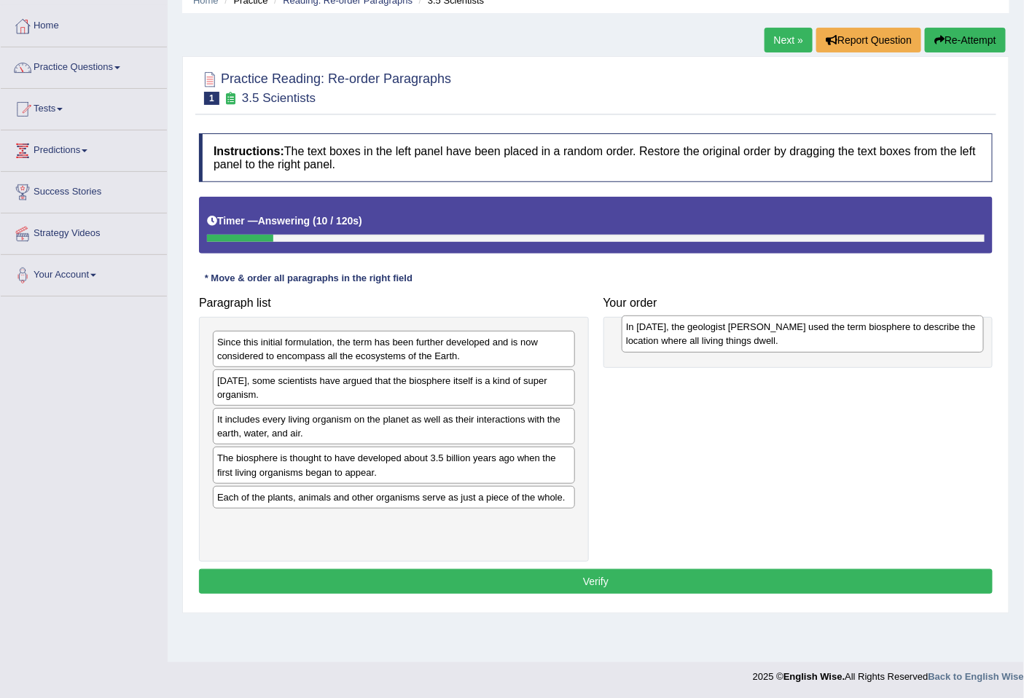
drag, startPoint x: 307, startPoint y: 396, endPoint x: 714, endPoint y: 344, distance: 410.8
click at [714, 344] on div "In 1875, the geologist Eduard Suess used the term biosphere to describe the loc…" at bounding box center [803, 334] width 362 height 36
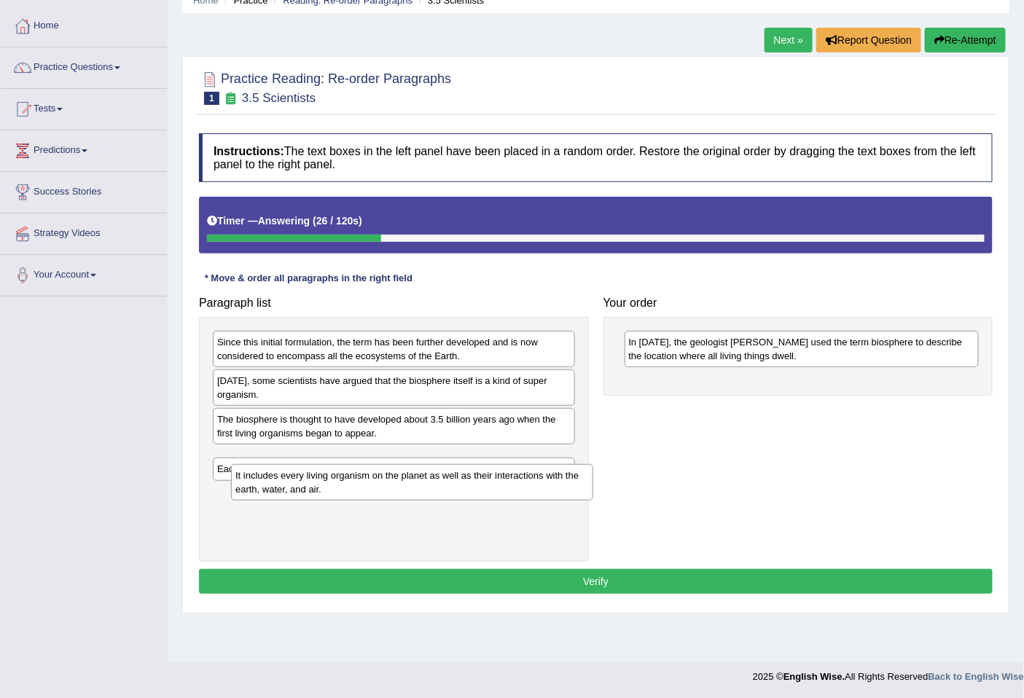
drag, startPoint x: 366, startPoint y: 435, endPoint x: 375, endPoint y: 479, distance: 44.6
click at [380, 485] on div "It includes every living organism on the planet as well as their interactions w…" at bounding box center [412, 482] width 362 height 36
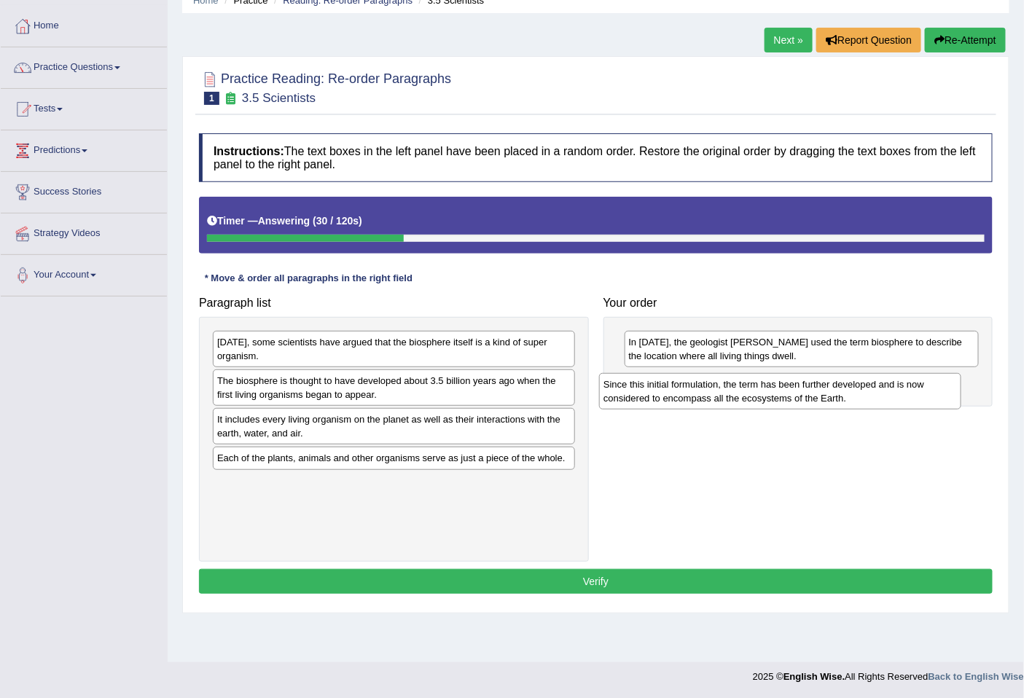
drag, startPoint x: 431, startPoint y: 356, endPoint x: 820, endPoint y: 397, distance: 391.4
click at [820, 397] on div "Since this initial formulation, the term has been further developed and is now …" at bounding box center [780, 391] width 362 height 36
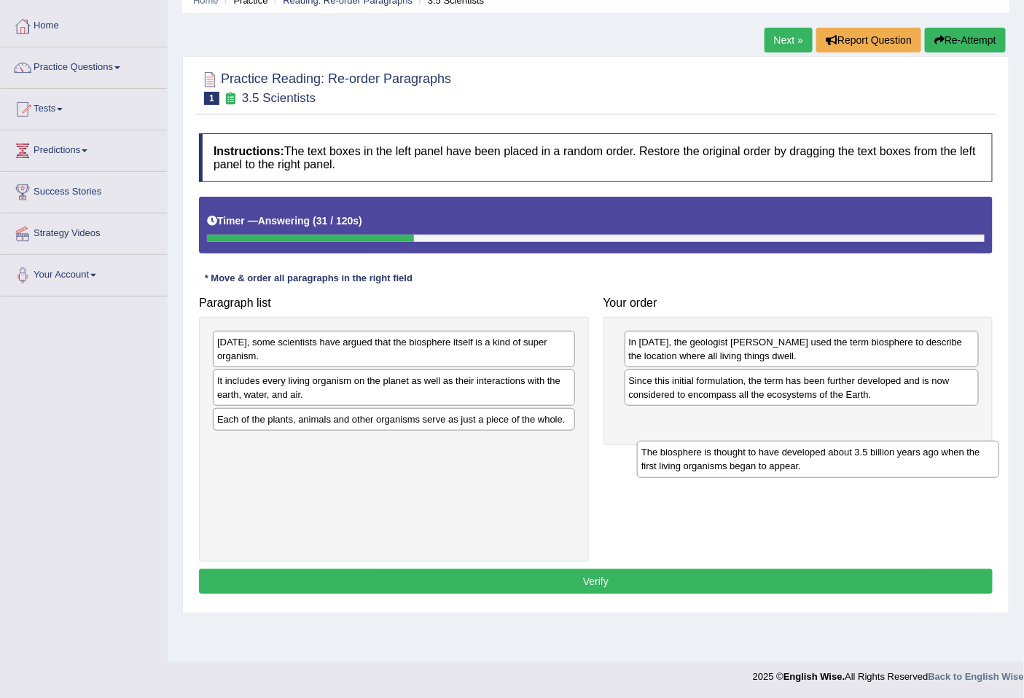
drag, startPoint x: 441, startPoint y: 397, endPoint x: 865, endPoint y: 469, distance: 430.2
click at [865, 469] on div "The biosphere is thought to have developed about 3.5 billion years ago when the…" at bounding box center [818, 459] width 362 height 36
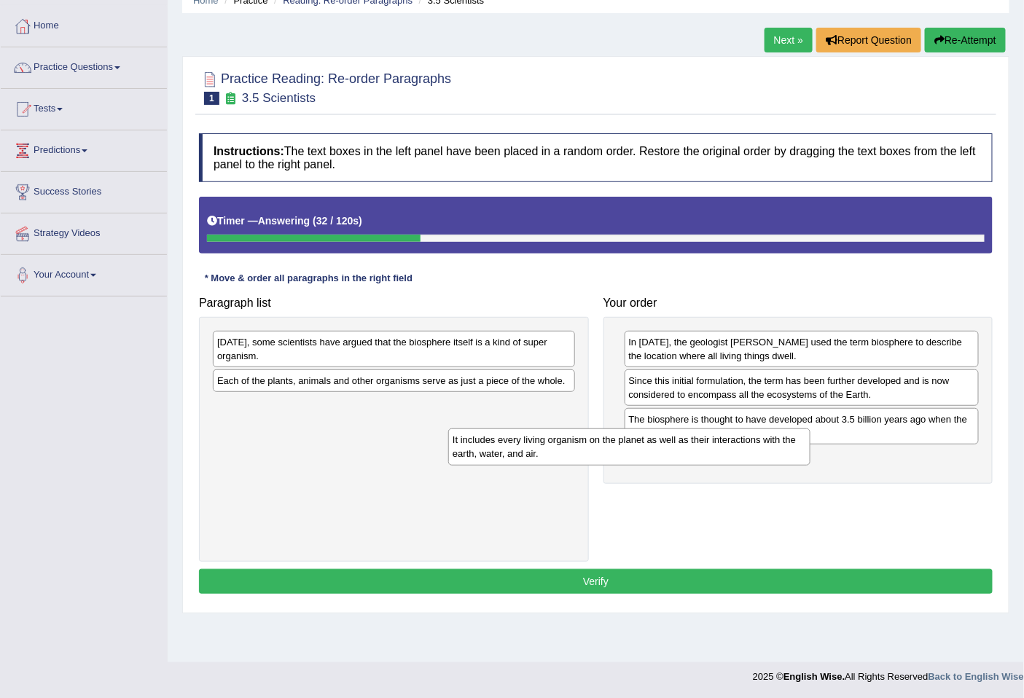
drag, startPoint x: 469, startPoint y: 397, endPoint x: 730, endPoint y: 465, distance: 269.8
click at [730, 465] on div "It includes every living organism on the planet as well as their interactions w…" at bounding box center [629, 447] width 362 height 36
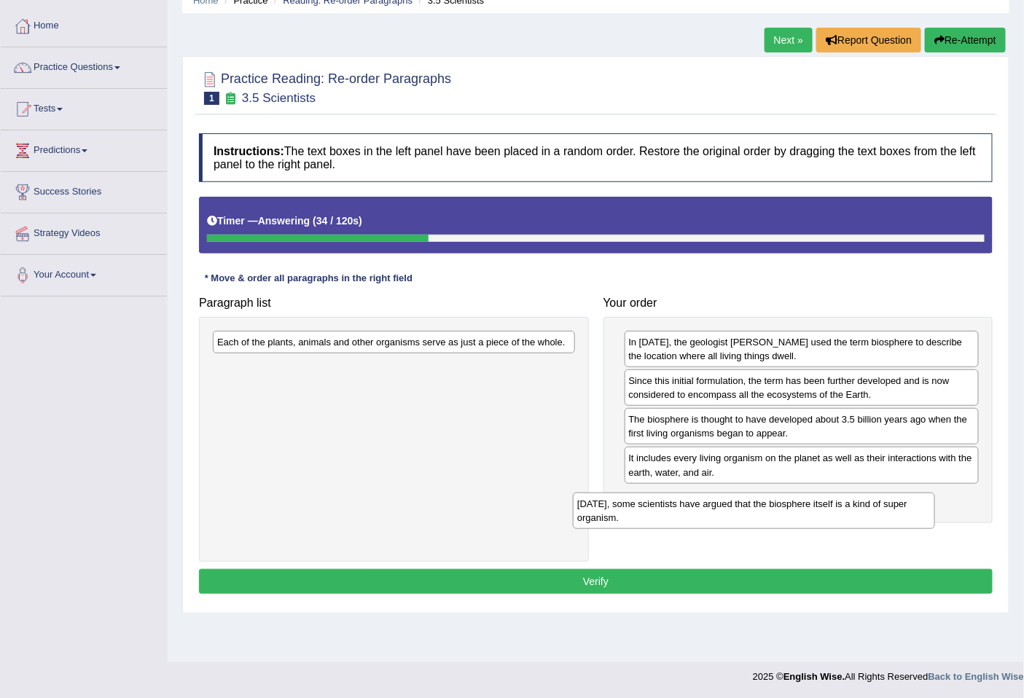
drag, startPoint x: 410, startPoint y: 365, endPoint x: 771, endPoint y: 527, distance: 395.5
click at [771, 527] on div "Today, some scientists have argued that the biosphere itself is a kind of super…" at bounding box center [754, 511] width 362 height 36
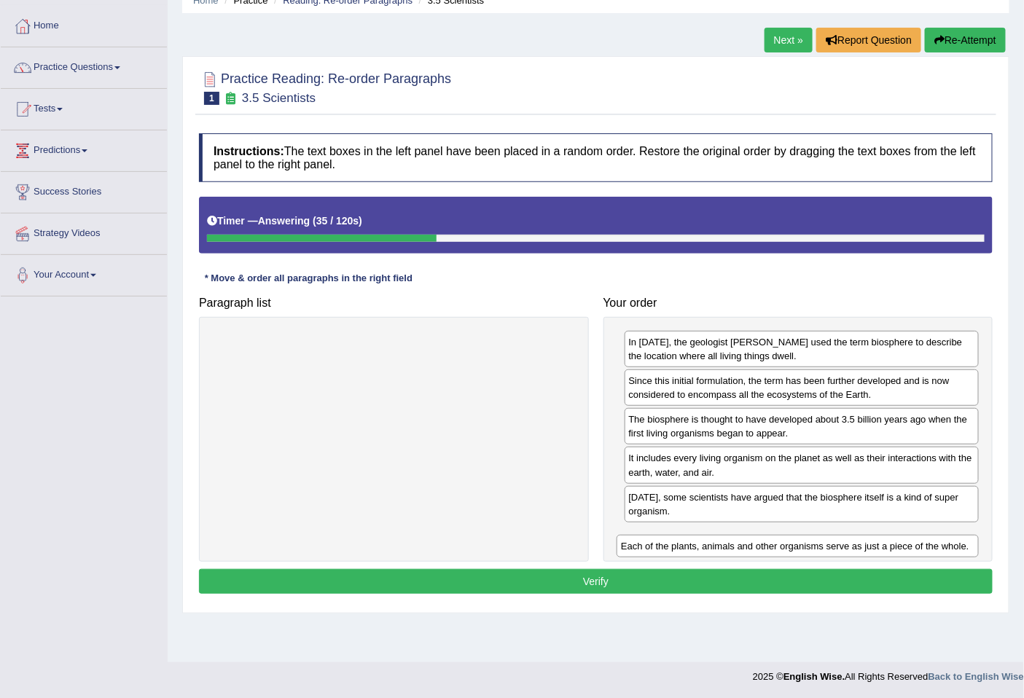
drag, startPoint x: 337, startPoint y: 346, endPoint x: 741, endPoint y: 550, distance: 453.2
click at [741, 550] on div "Each of the plants, animals and other organisms serve as just a piece of the wh…" at bounding box center [798, 546] width 362 height 23
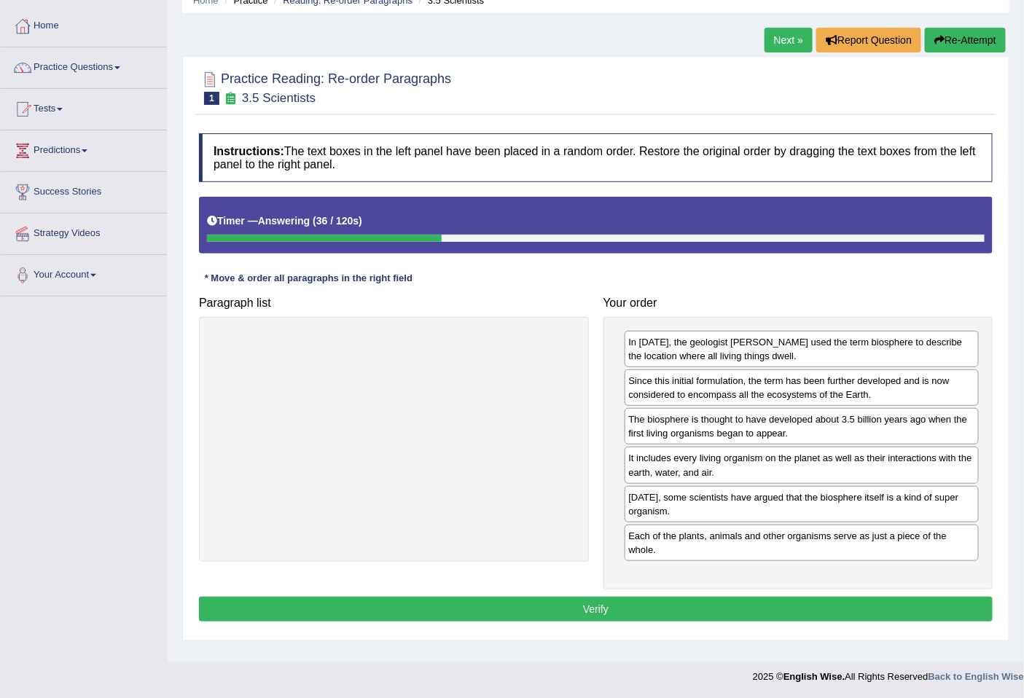
drag, startPoint x: 683, startPoint y: 580, endPoint x: 668, endPoint y: 592, distance: 19.7
click at [682, 580] on div "In 1875, the geologist Eduard Suess used the term biosphere to describe the loc…" at bounding box center [799, 453] width 390 height 273
click at [663, 610] on button "Verify" at bounding box center [596, 609] width 794 height 25
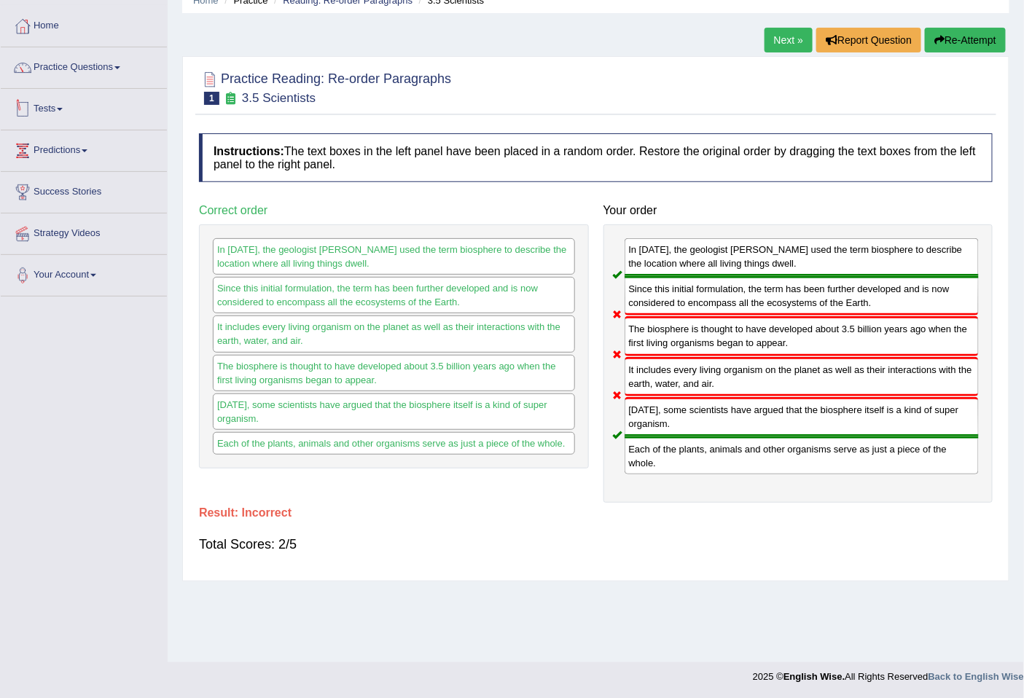
click at [144, 87] on li "Practice Questions Speaking Practice Read Aloud Repeat Sentence Describe Image …" at bounding box center [84, 68] width 166 height 42
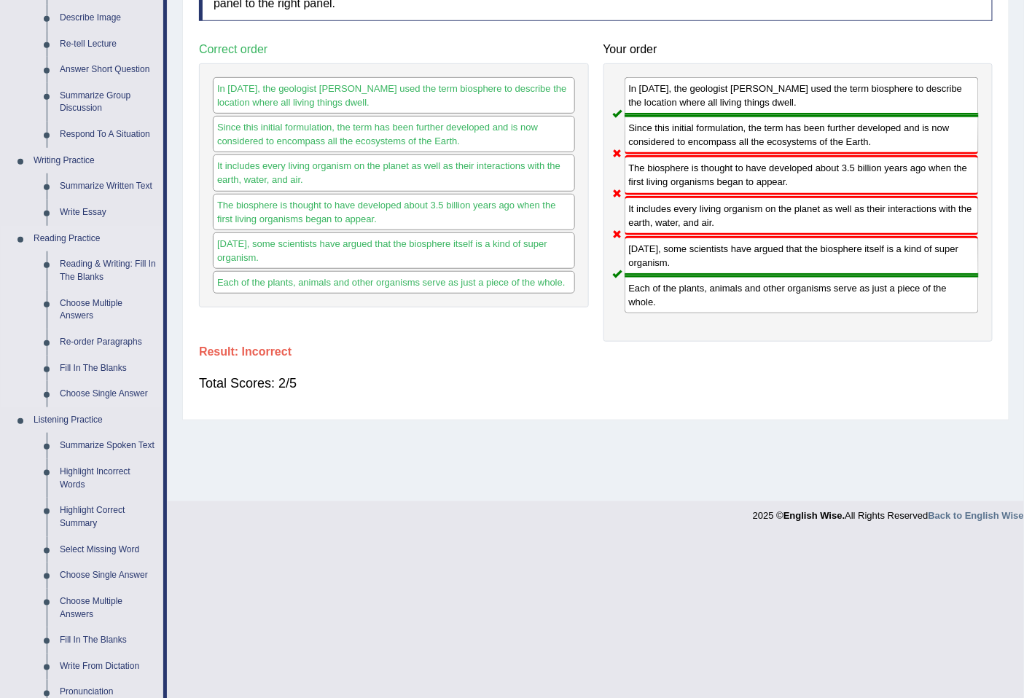
scroll to position [228, 0]
click at [113, 365] on link "Fill In The Blanks" at bounding box center [108, 368] width 110 height 26
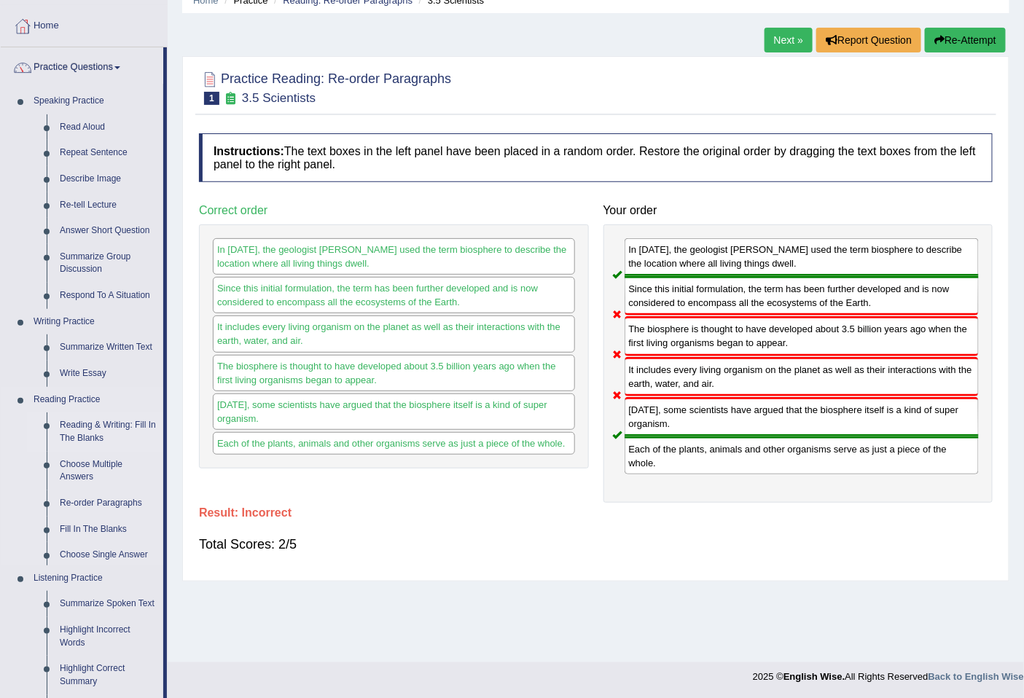
scroll to position [148, 0]
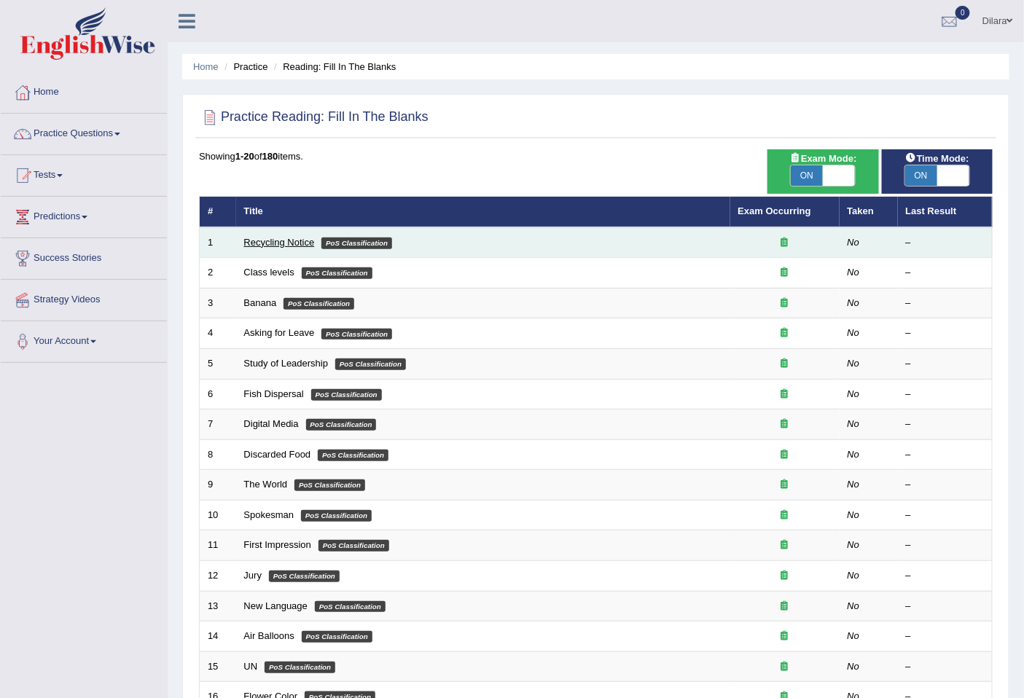
click at [268, 237] on link "Recycling Notice" at bounding box center [279, 242] width 71 height 11
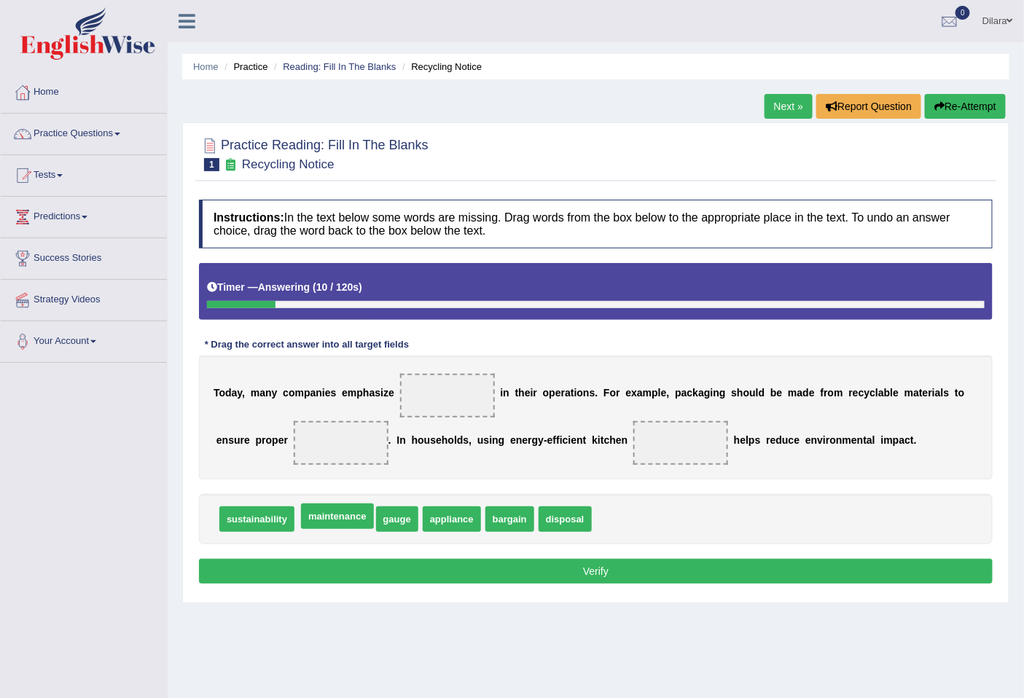
drag, startPoint x: 433, startPoint y: 472, endPoint x: 370, endPoint y: 523, distance: 81.4
drag, startPoint x: 437, startPoint y: 509, endPoint x: 437, endPoint y: 518, distance: 9.5
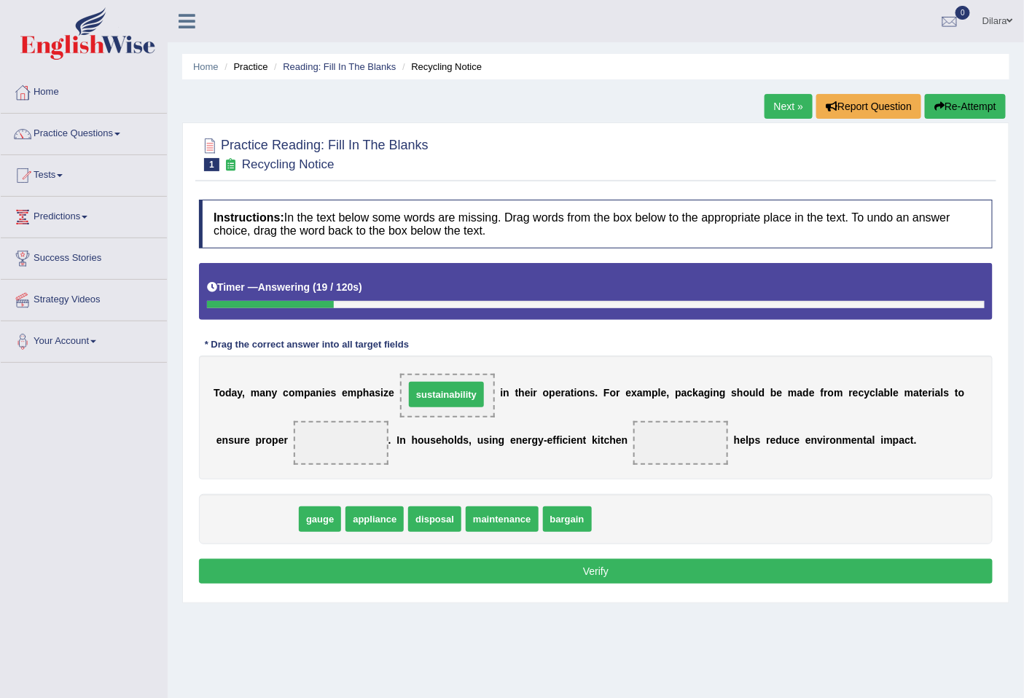
drag, startPoint x: 251, startPoint y: 514, endPoint x: 438, endPoint y: 391, distance: 223.6
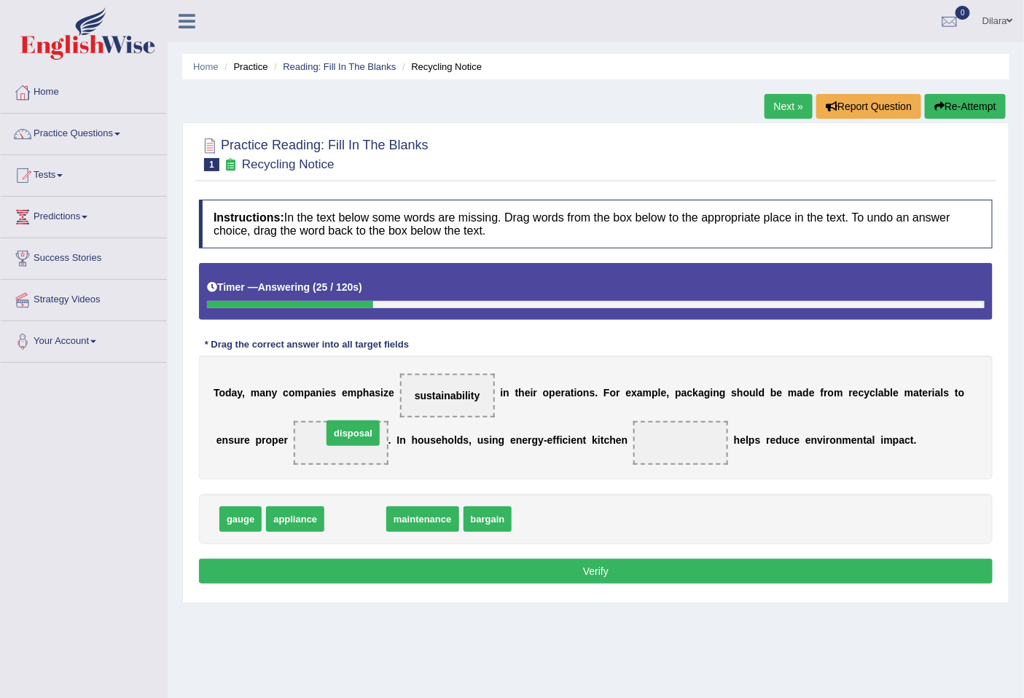
drag, startPoint x: 357, startPoint y: 525, endPoint x: 355, endPoint y: 439, distance: 86.0
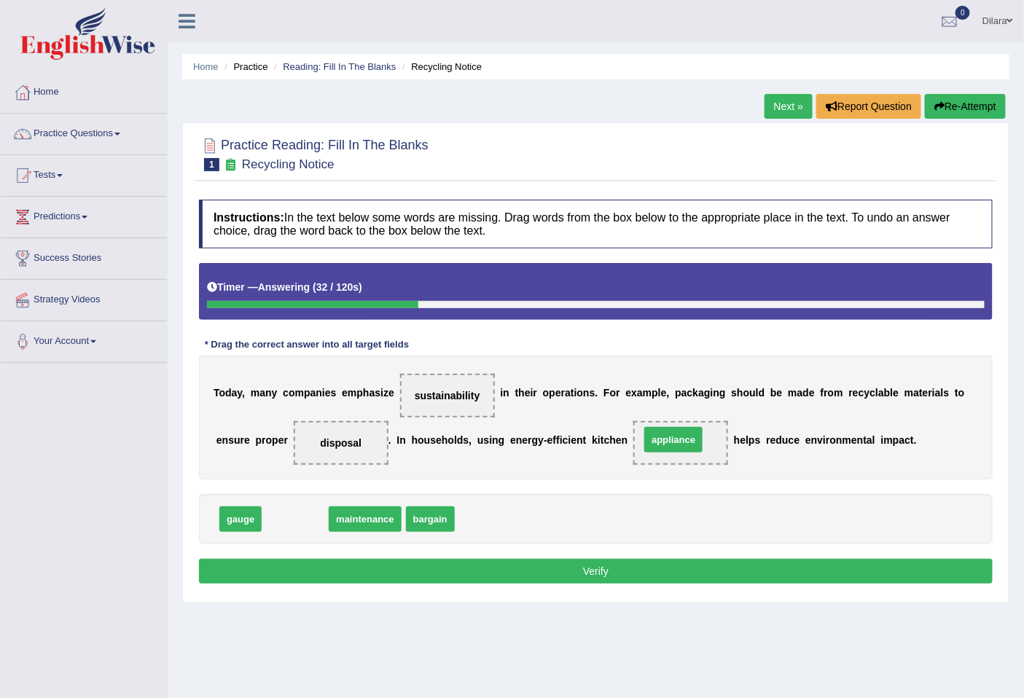
drag, startPoint x: 297, startPoint y: 526, endPoint x: 676, endPoint y: 446, distance: 386.6
click at [548, 567] on button "Verify" at bounding box center [596, 571] width 794 height 25
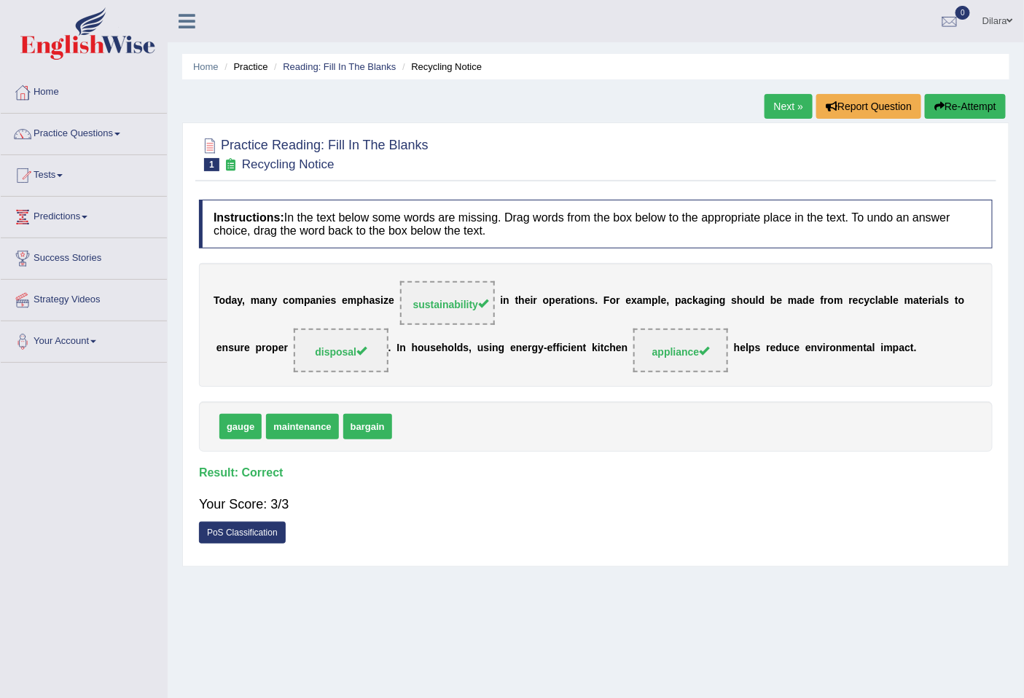
click at [791, 112] on link "Next »" at bounding box center [789, 106] width 48 height 25
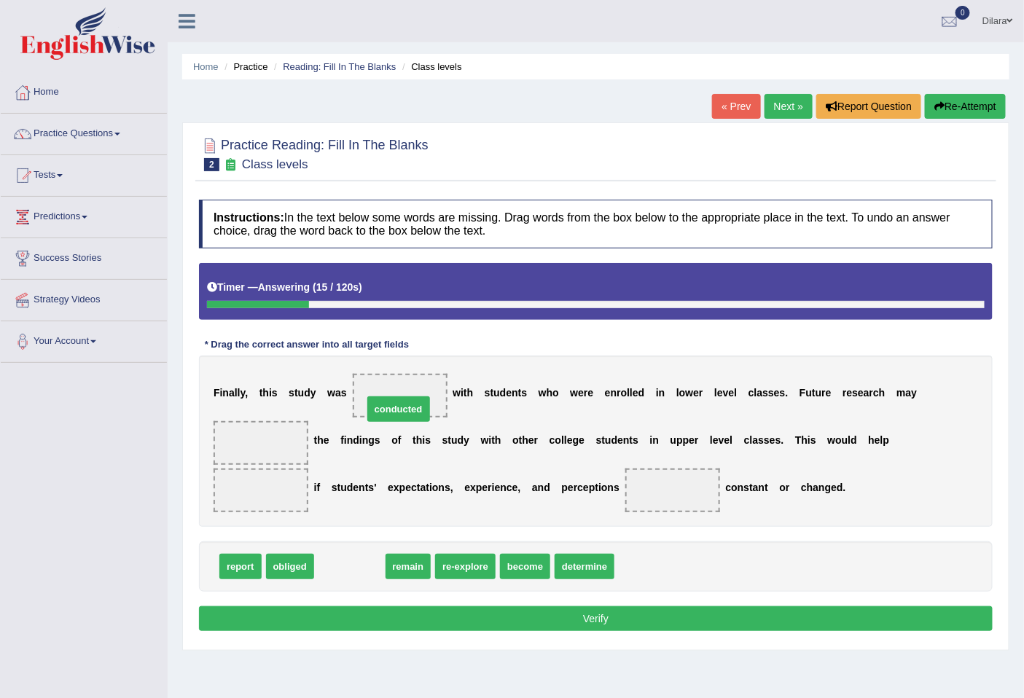
drag, startPoint x: 359, startPoint y: 569, endPoint x: 409, endPoint y: 408, distance: 167.9
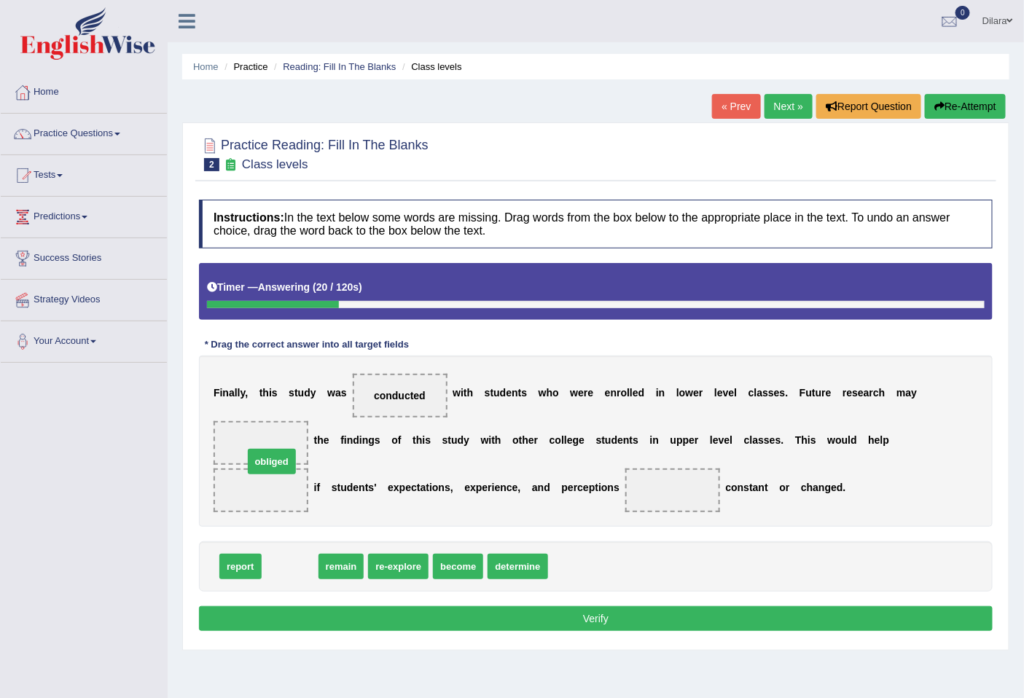
drag, startPoint x: 296, startPoint y: 570, endPoint x: 283, endPoint y: 448, distance: 122.4
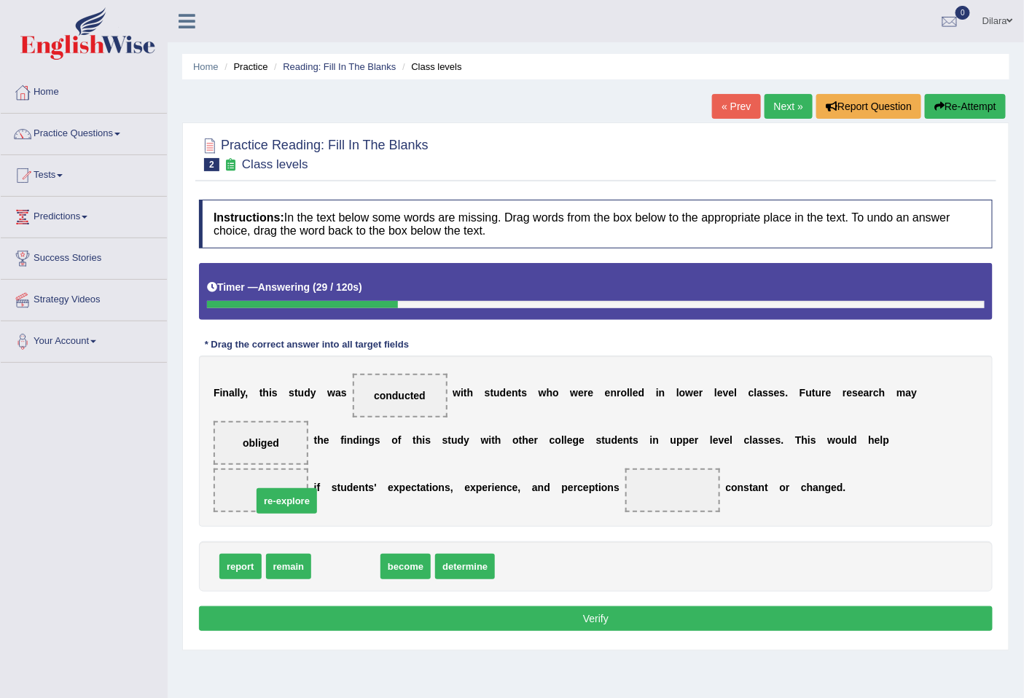
drag, startPoint x: 332, startPoint y: 566, endPoint x: 273, endPoint y: 500, distance: 88.3
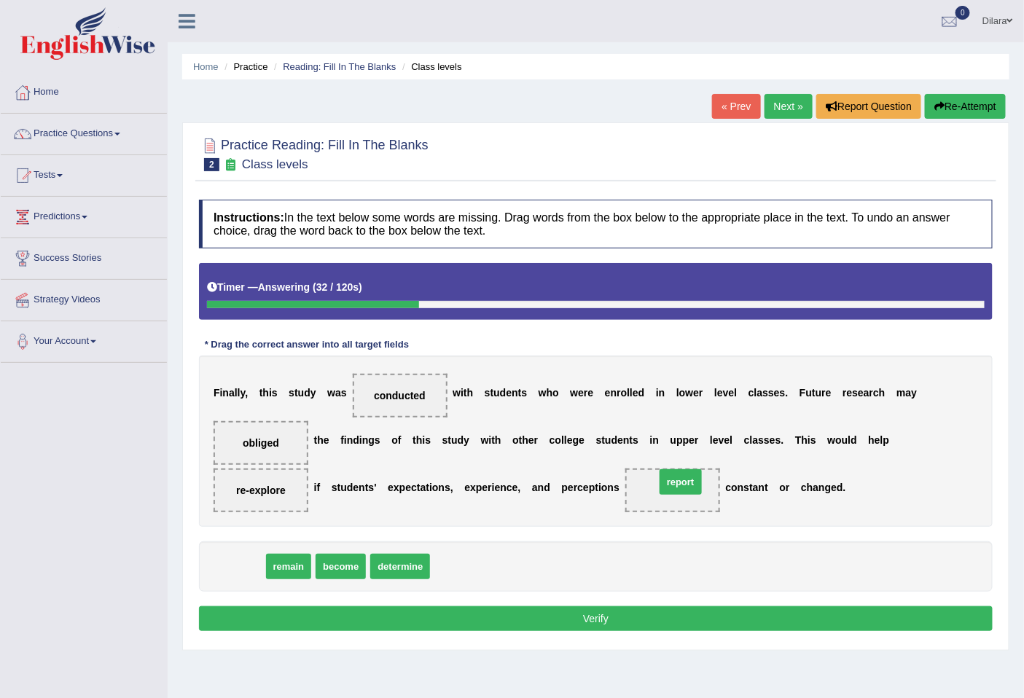
drag, startPoint x: 246, startPoint y: 569, endPoint x: 687, endPoint y: 484, distance: 448.4
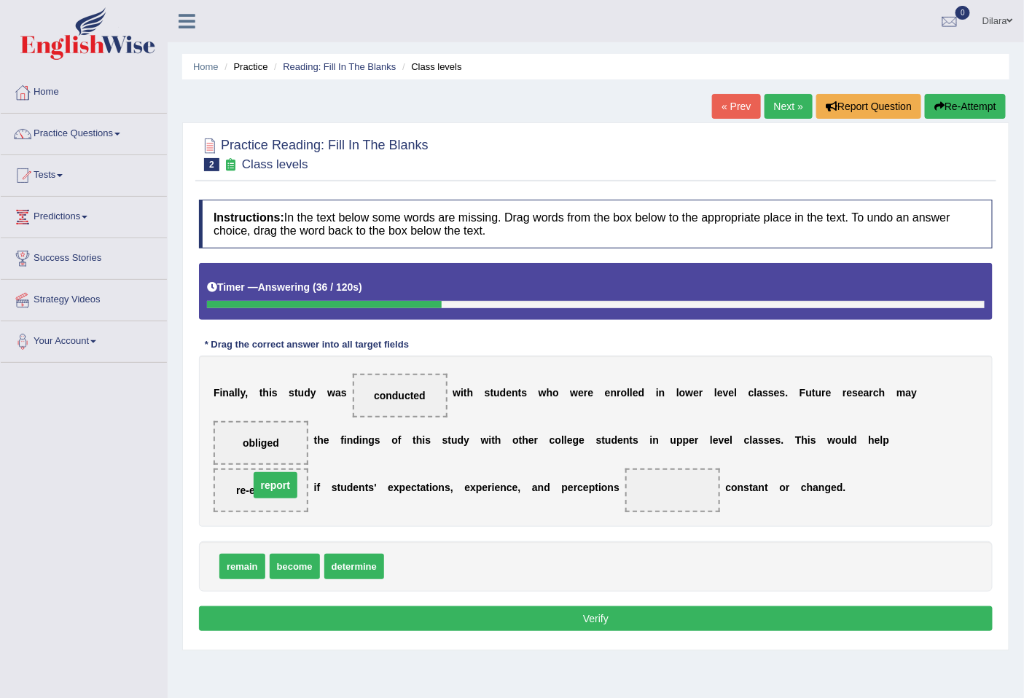
drag, startPoint x: 675, startPoint y: 486, endPoint x: 259, endPoint y: 488, distance: 416.3
drag, startPoint x: 409, startPoint y: 569, endPoint x: 672, endPoint y: 500, distance: 271.9
click at [631, 618] on button "Verify" at bounding box center [596, 619] width 794 height 25
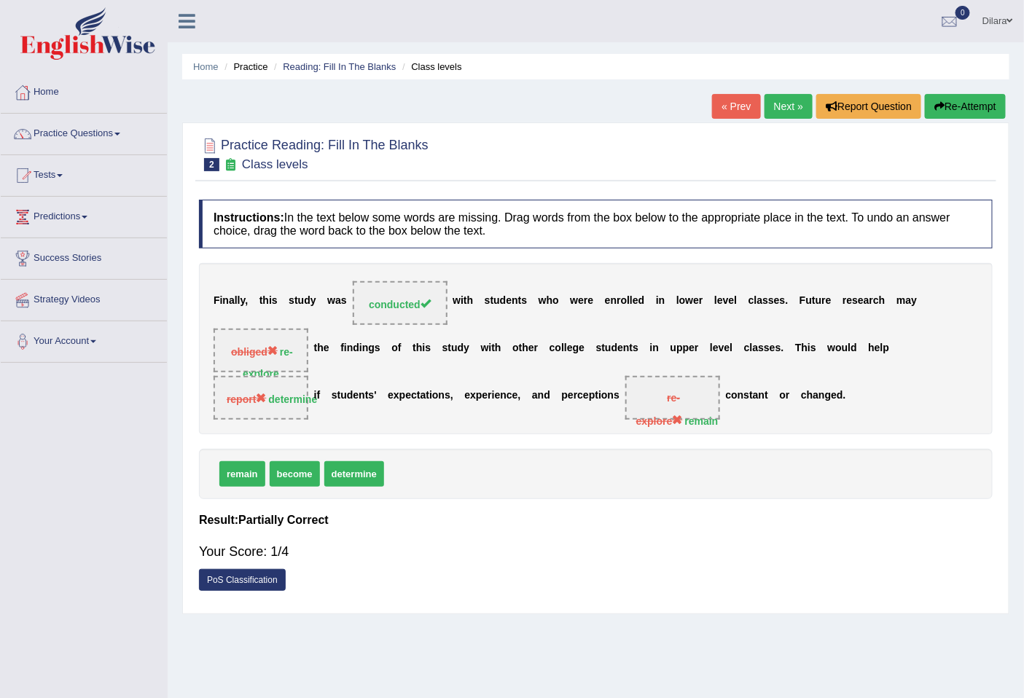
click at [803, 102] on link "Next »" at bounding box center [789, 106] width 48 height 25
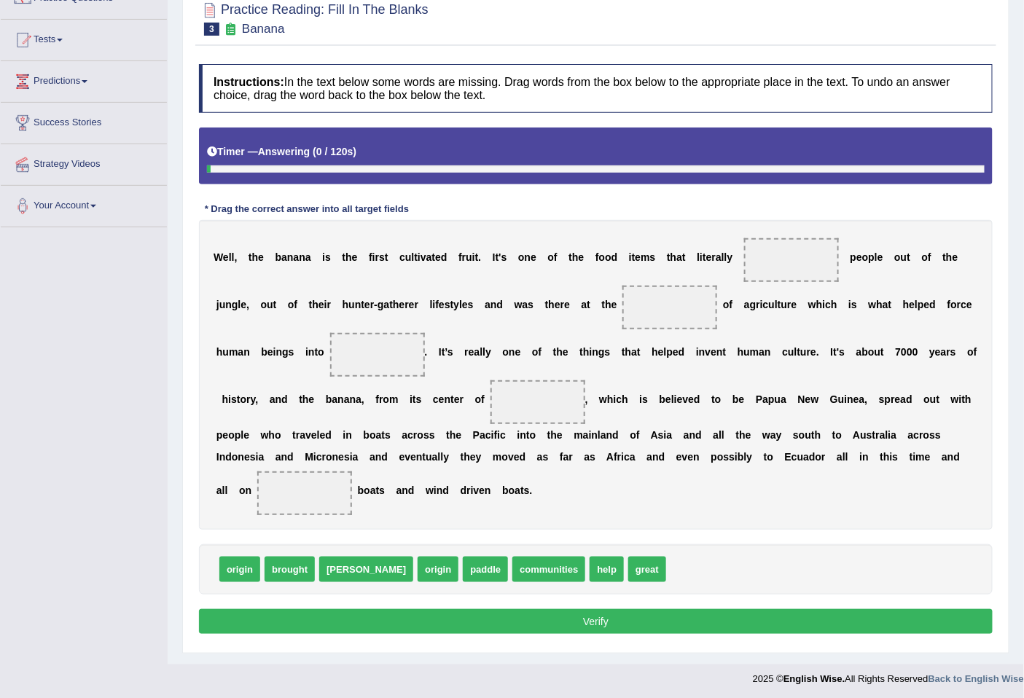
scroll to position [139, 0]
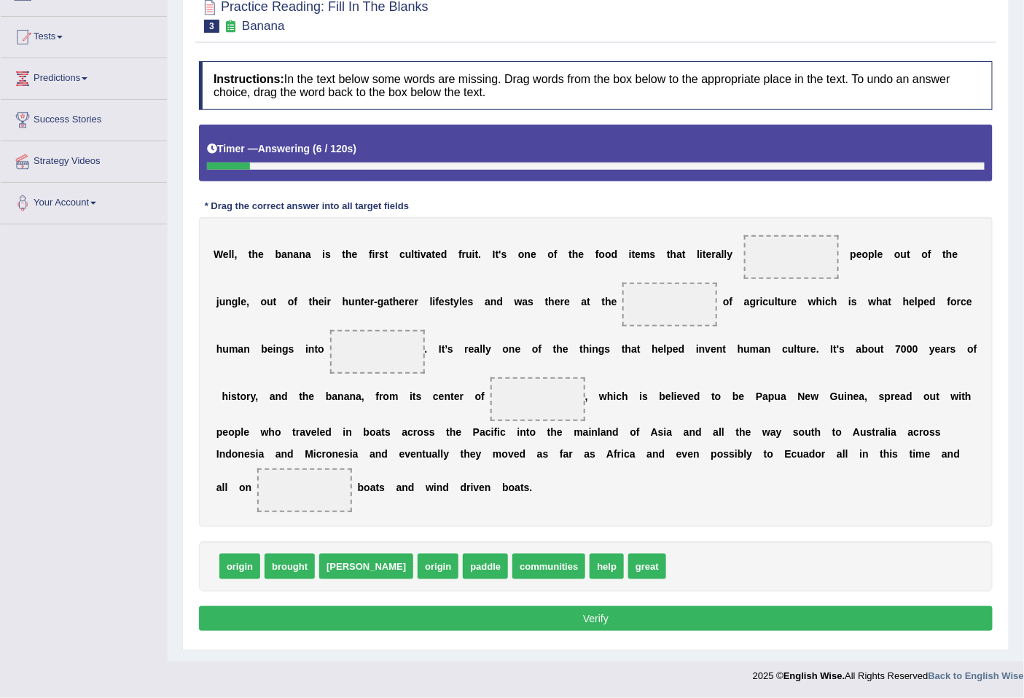
click at [771, 261] on span at bounding box center [791, 257] width 95 height 44
drag, startPoint x: 230, startPoint y: 567, endPoint x: 767, endPoint y: 266, distance: 615.9
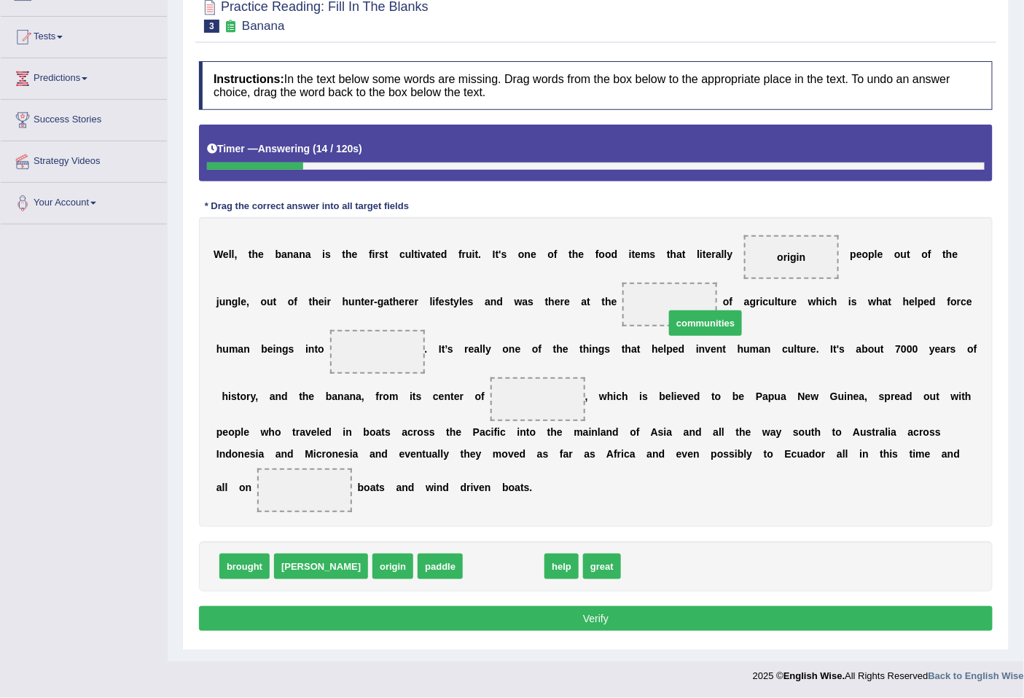
drag, startPoint x: 480, startPoint y: 537, endPoint x: 650, endPoint y: 308, distance: 285.0
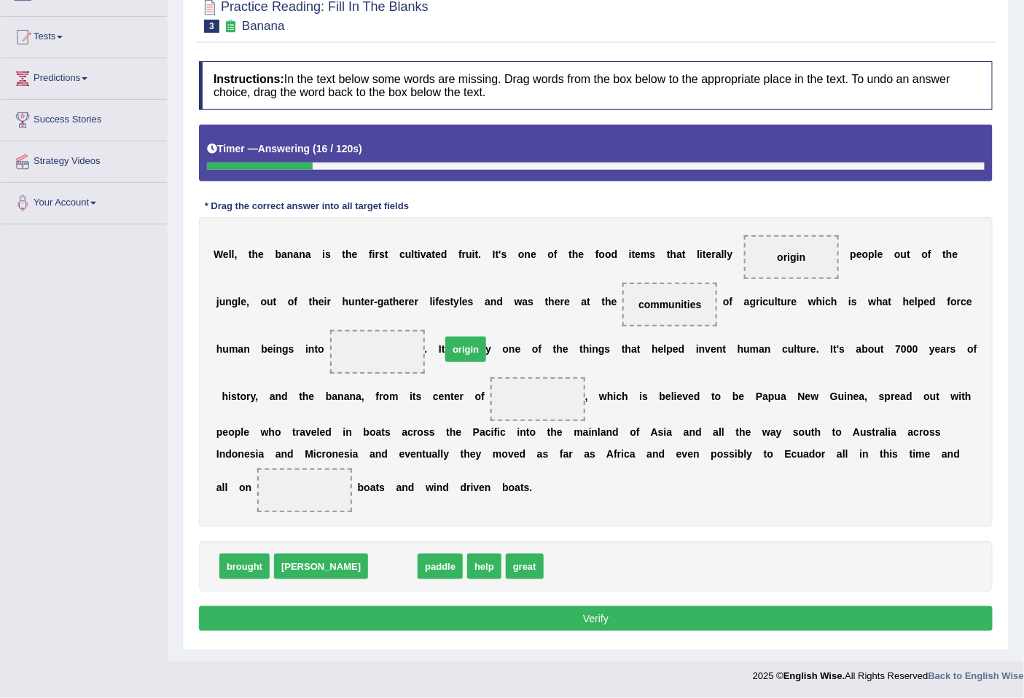
drag, startPoint x: 331, startPoint y: 573, endPoint x: 404, endPoint y: 356, distance: 229.1
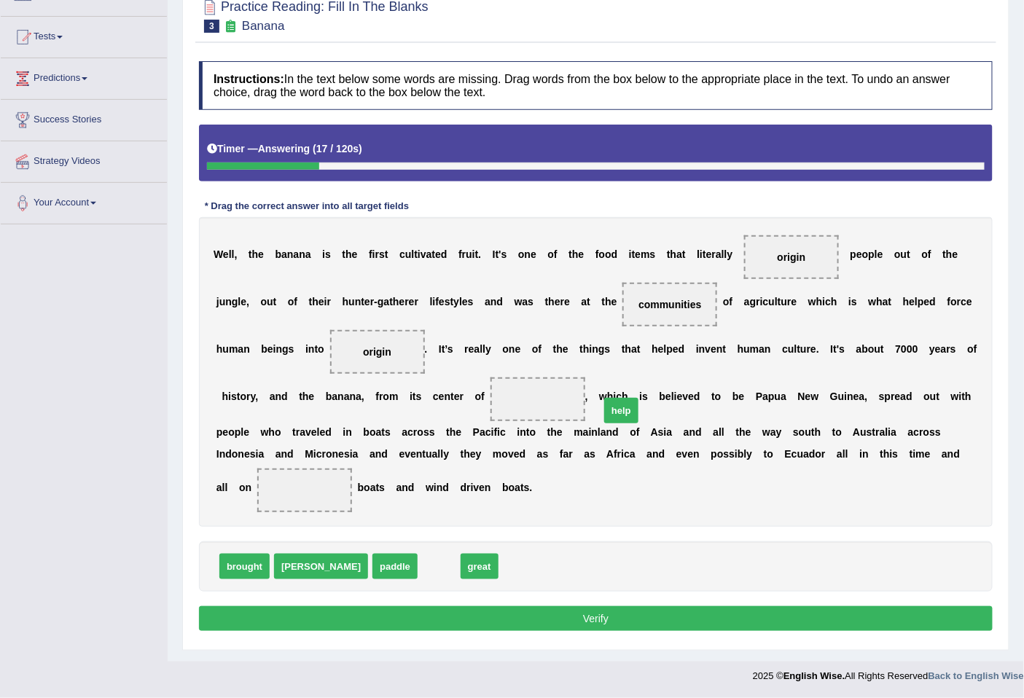
drag, startPoint x: 385, startPoint y: 564, endPoint x: 569, endPoint y: 403, distance: 244.3
drag, startPoint x: 383, startPoint y: 564, endPoint x: 341, endPoint y: 490, distance: 84.9
click at [463, 608] on button "Verify" at bounding box center [596, 619] width 794 height 25
